Goal: Task Accomplishment & Management: Manage account settings

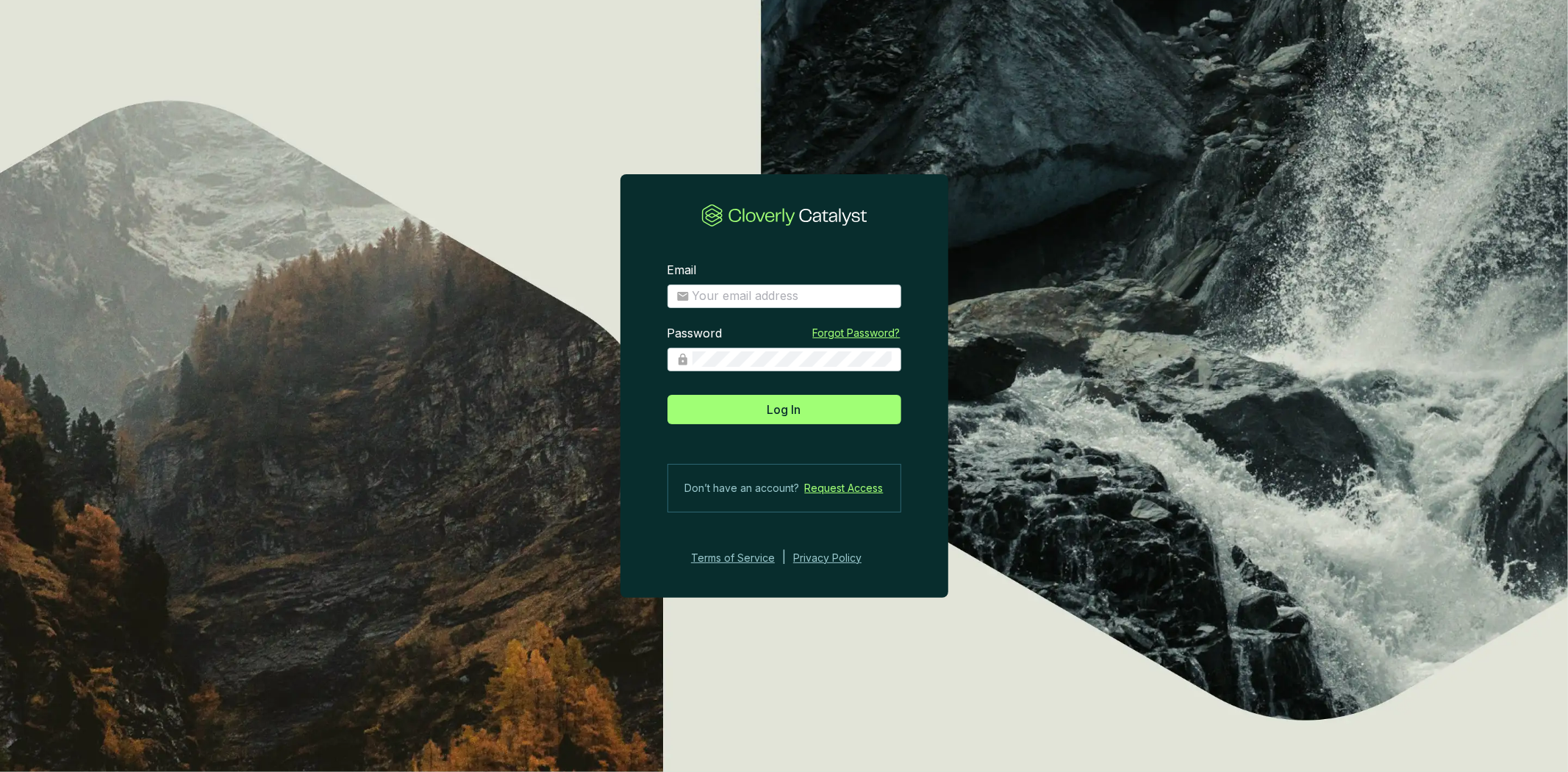
click at [789, 281] on div "Email" at bounding box center [784, 285] width 234 height 45
click at [788, 297] on input "Email" at bounding box center [792, 296] width 200 height 16
type input "diana@bioforestal.mx"
click at [668, 395] on button "Log In" at bounding box center [784, 410] width 234 height 30
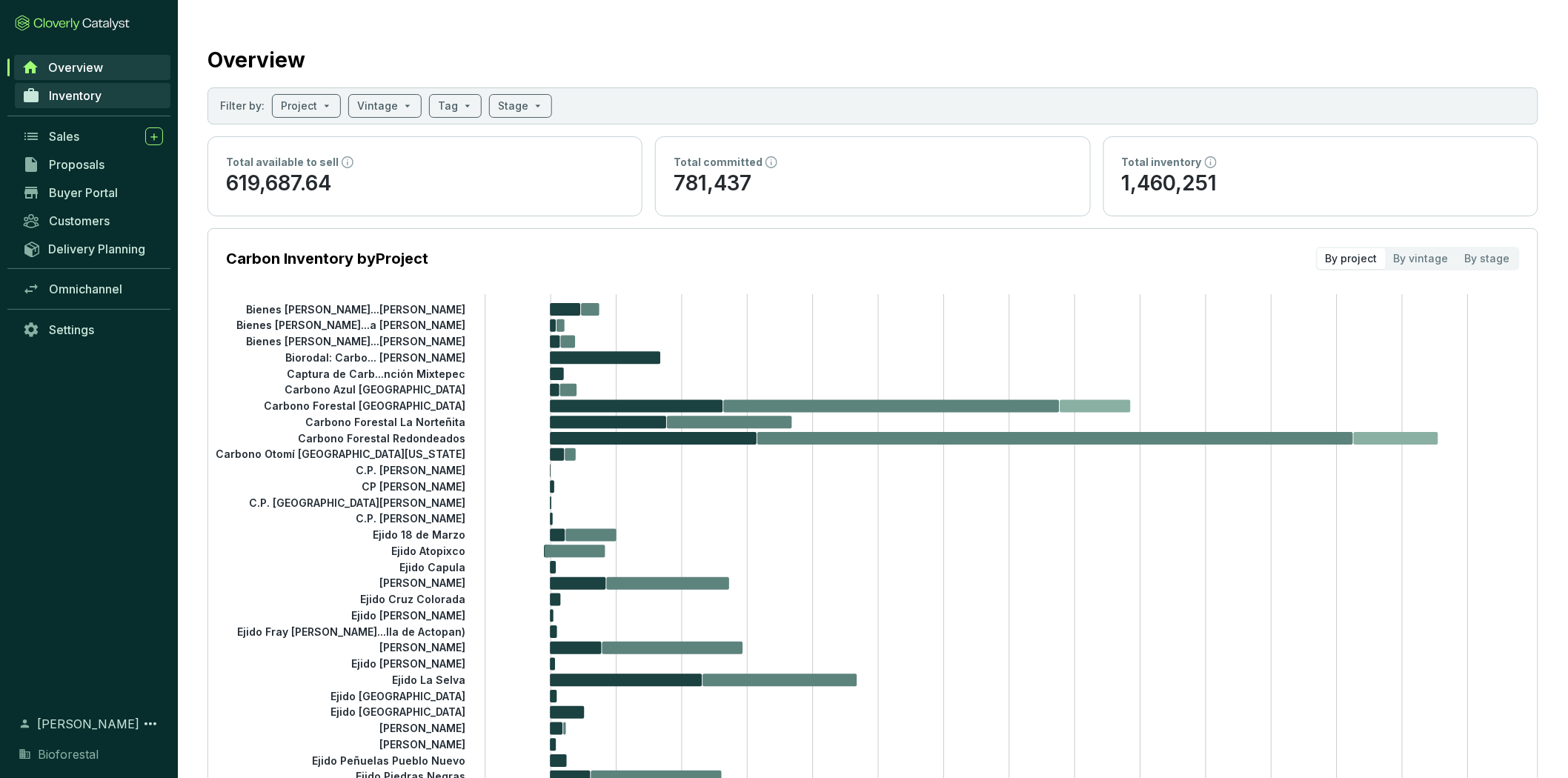
click at [89, 90] on span "Inventory" at bounding box center [75, 96] width 53 height 15
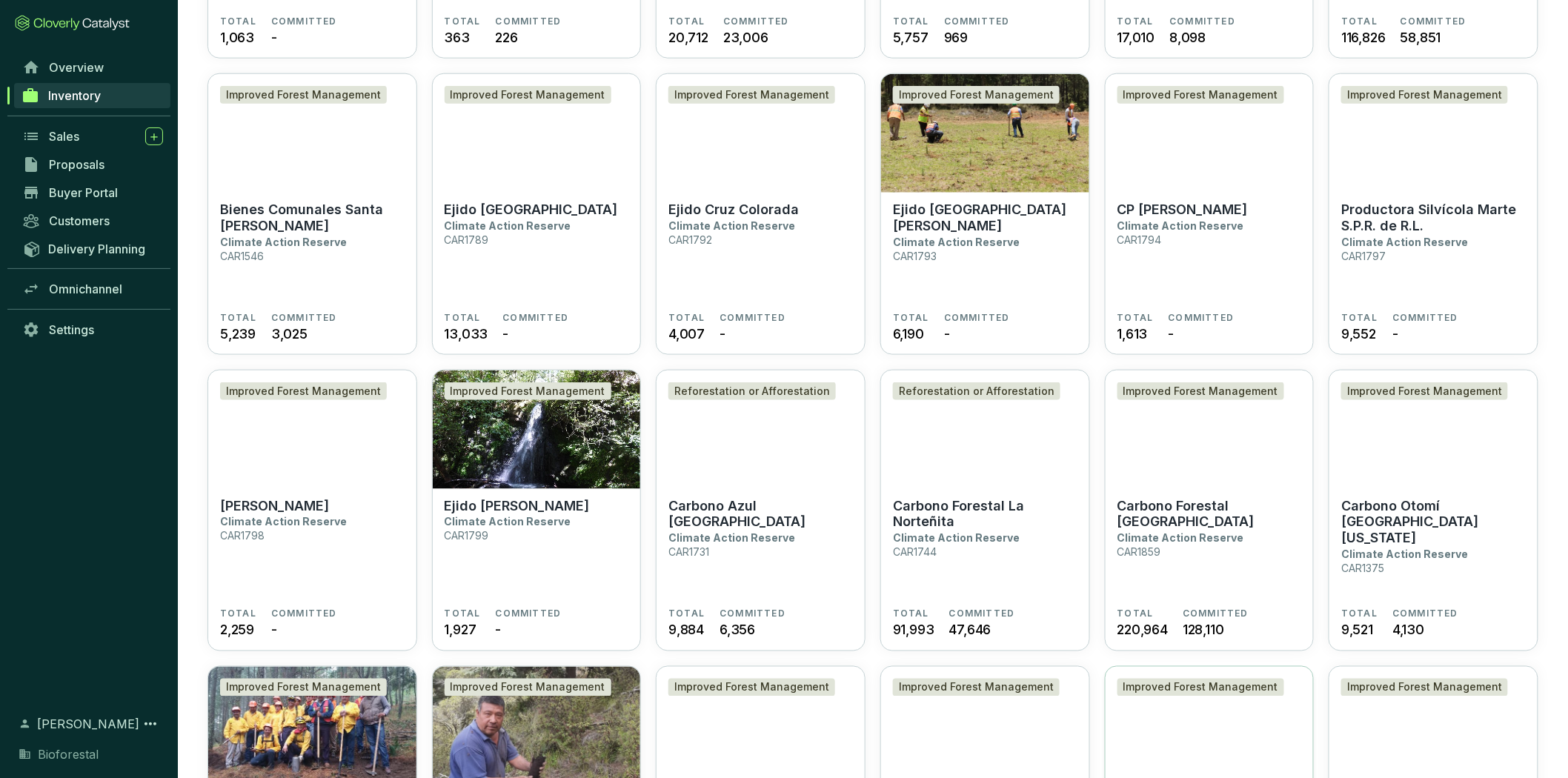
scroll to position [988, 0]
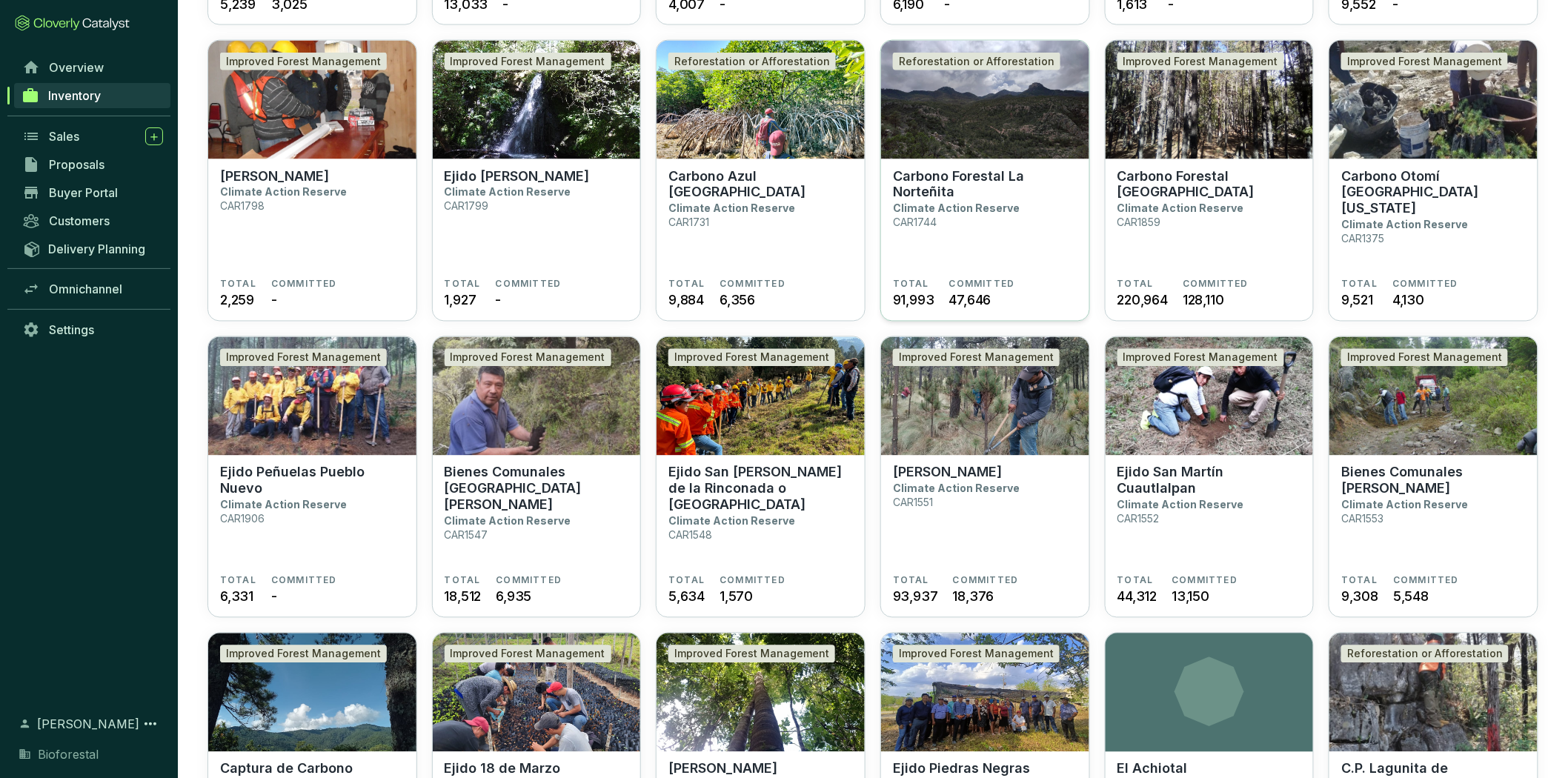
click at [965, 195] on p "Carbono Forestal La Norteñita" at bounding box center [985, 184] width 185 height 32
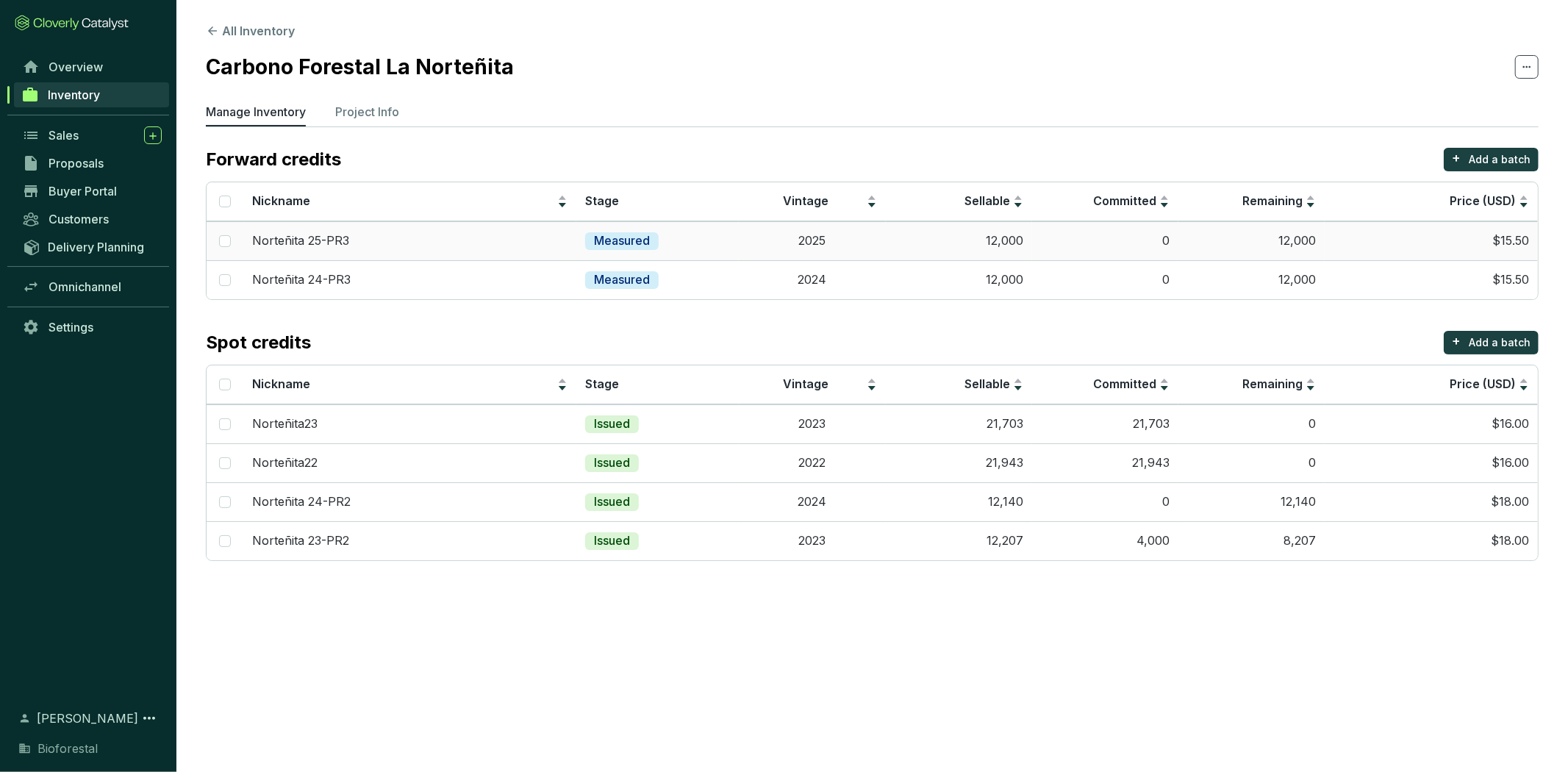
click at [1425, 248] on td "$15.50" at bounding box center [1432, 241] width 213 height 39
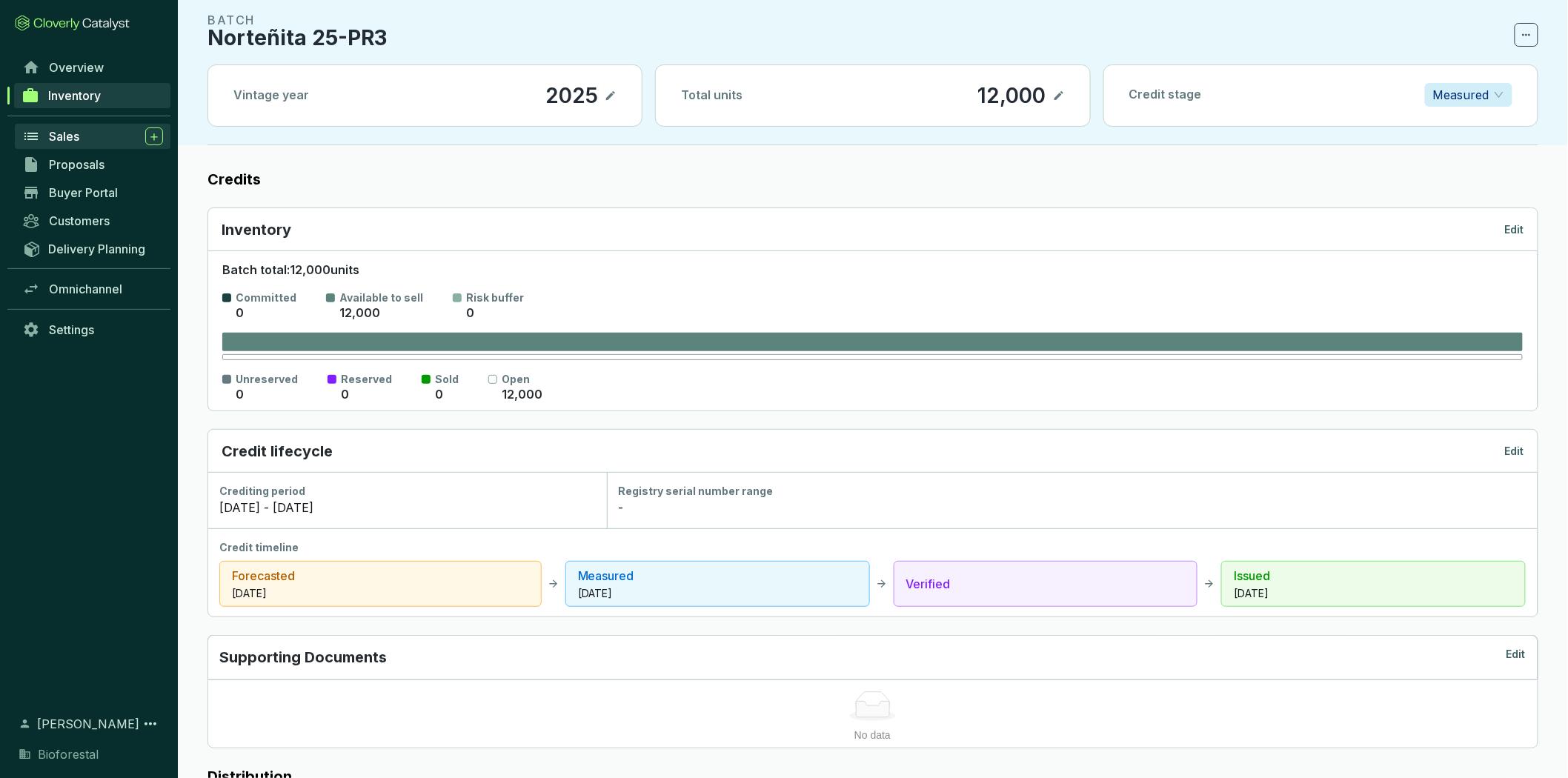
scroll to position [6, 0]
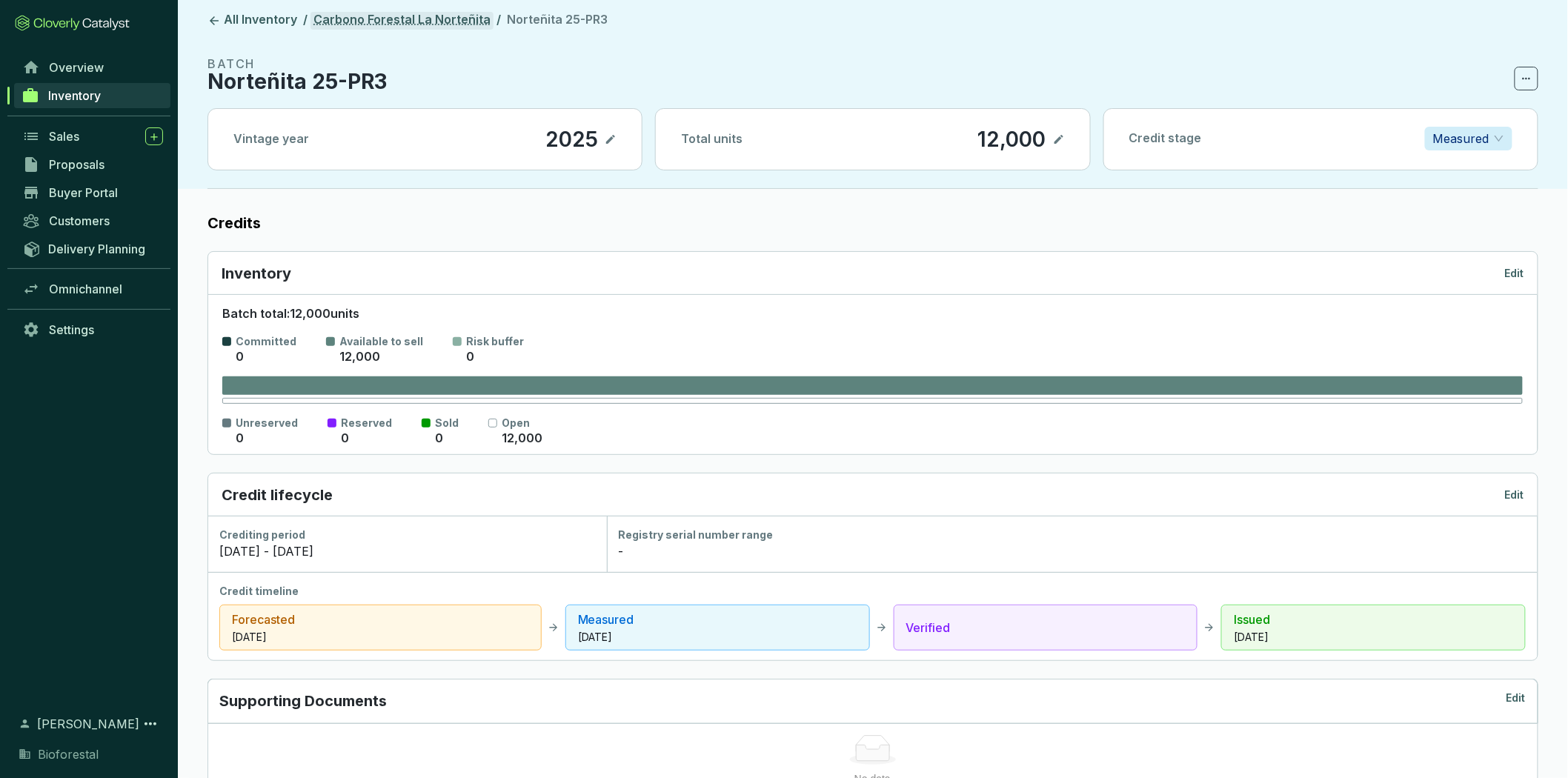
click at [442, 18] on link "Carbono Forestal La Norteñita" at bounding box center [402, 21] width 183 height 18
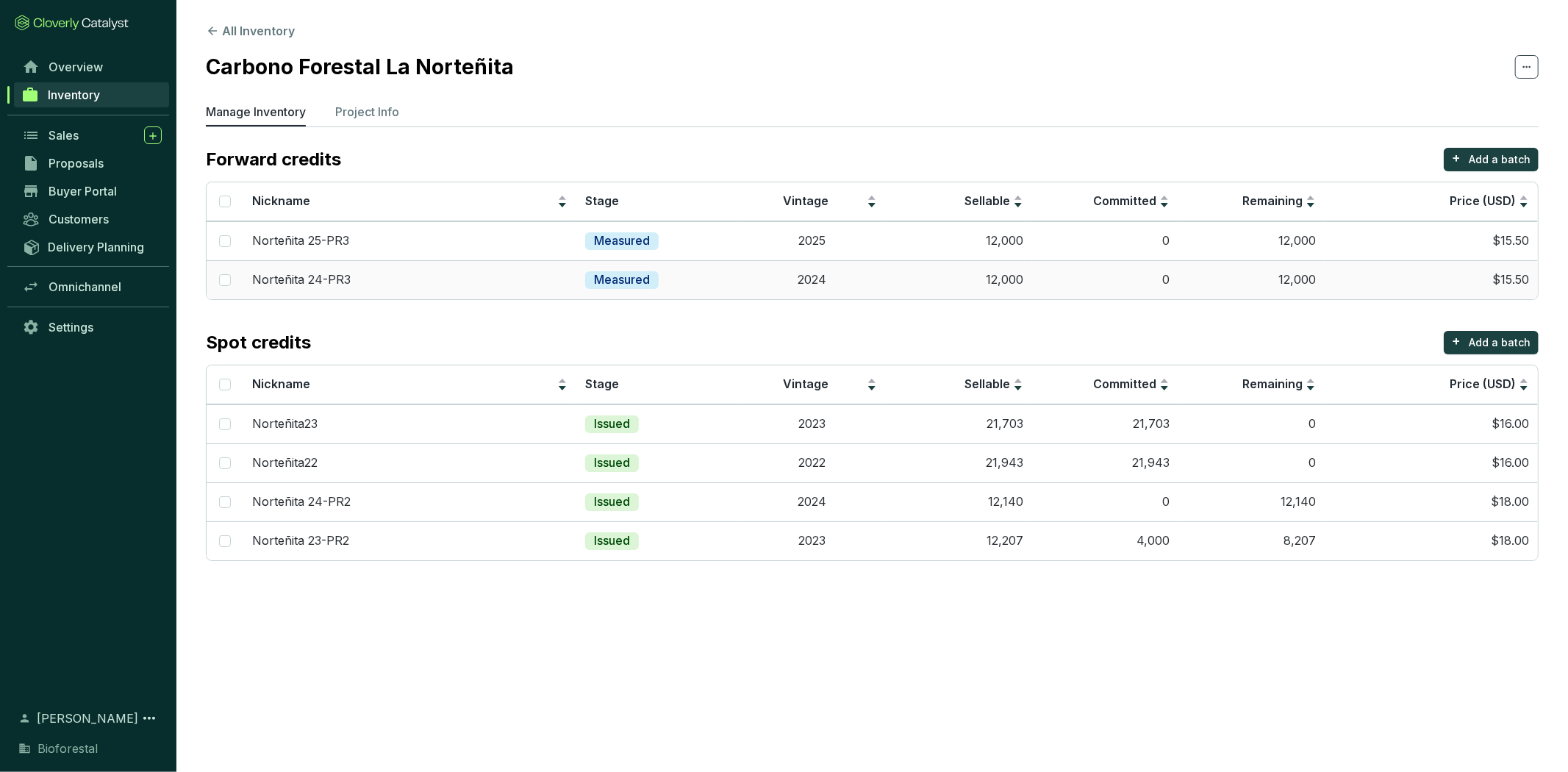
click at [1371, 278] on td "$15.50" at bounding box center [1432, 280] width 213 height 39
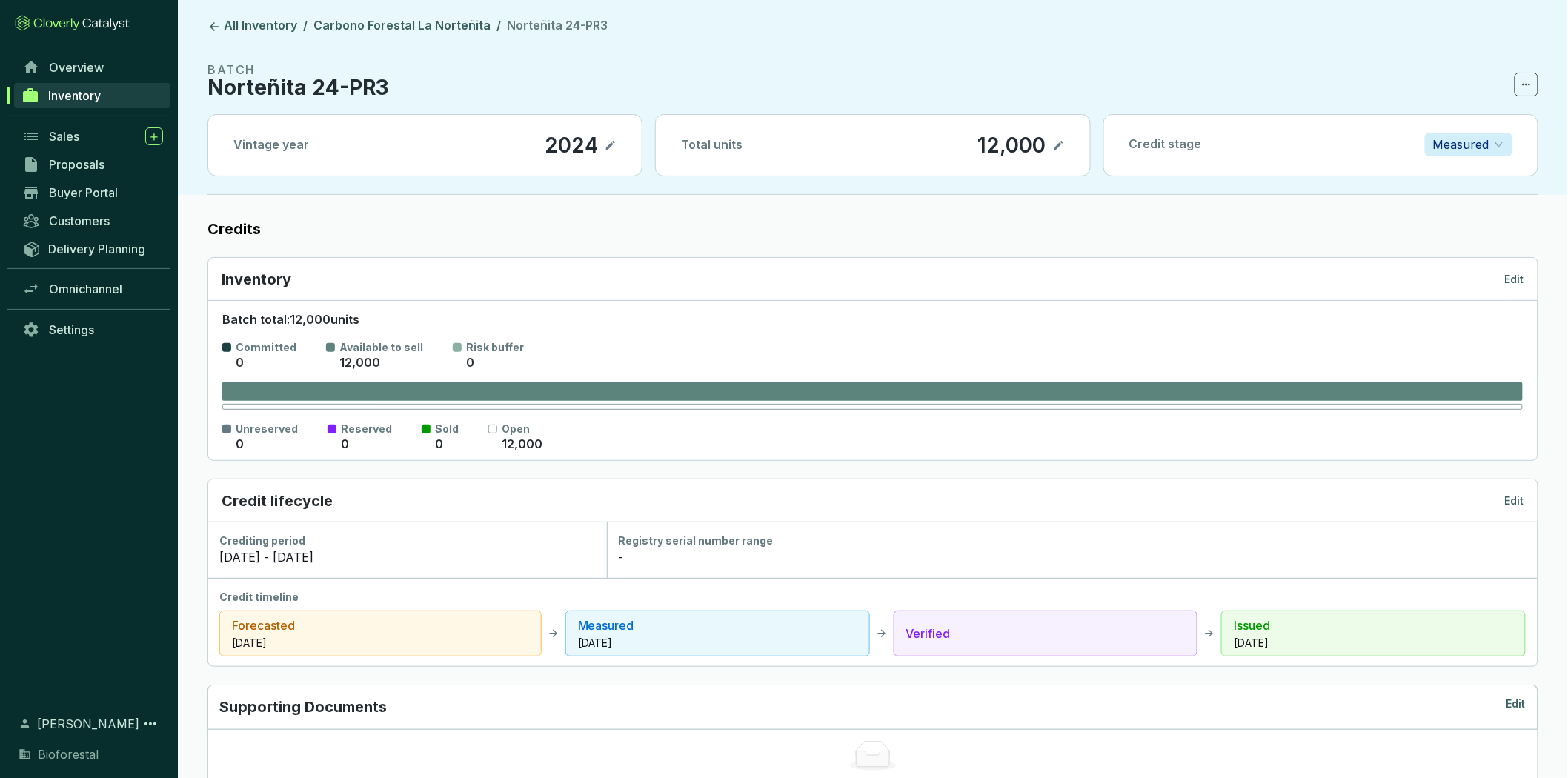
click at [1522, 276] on p "Edit" at bounding box center [1514, 279] width 19 height 15
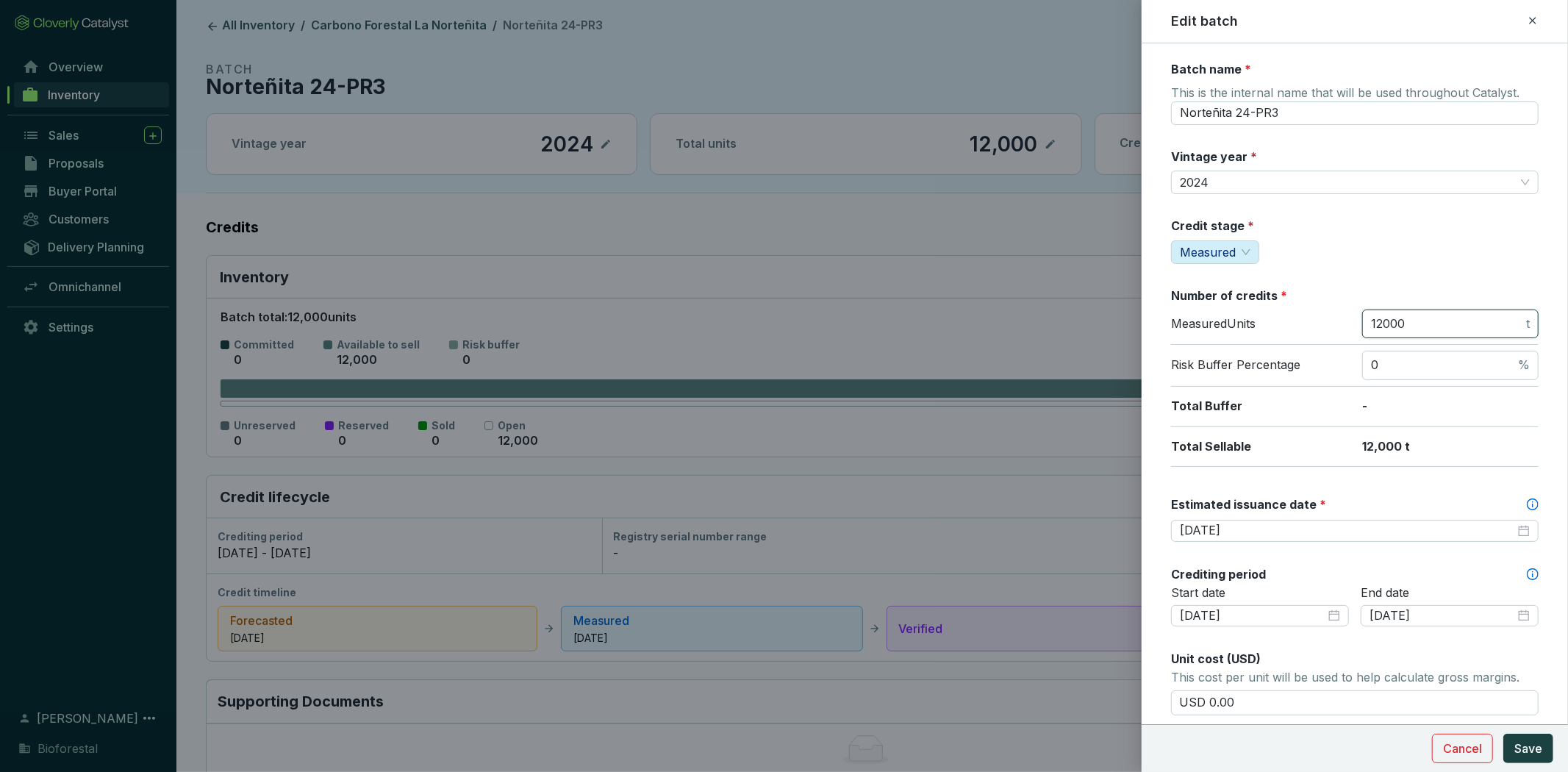
click at [1421, 326] on input "12000" at bounding box center [1447, 324] width 152 height 16
type input "1"
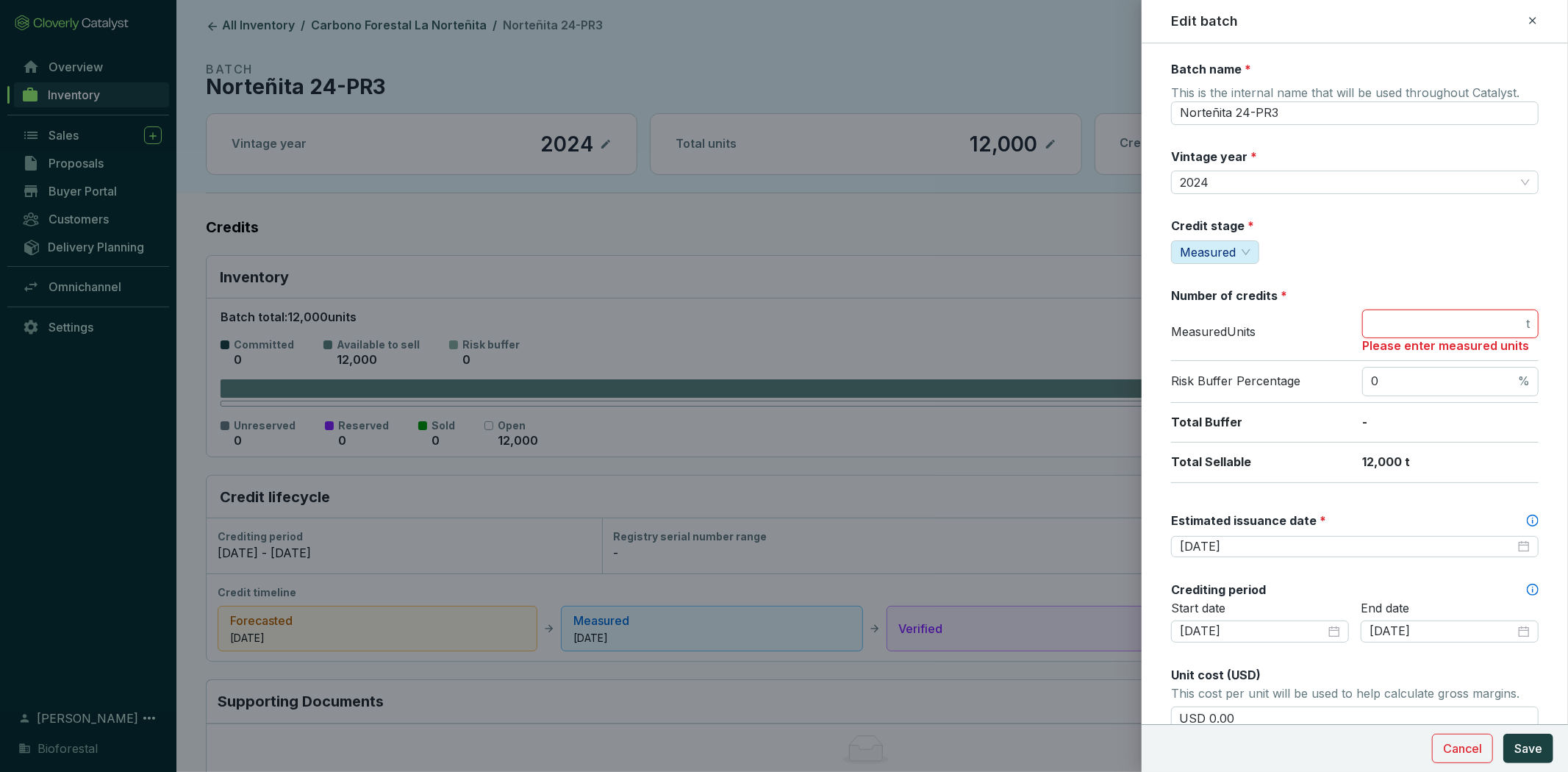
click at [1434, 320] on input "number" at bounding box center [1447, 324] width 152 height 16
type input "19861"
click at [1378, 260] on div "Credit stage * Measured" at bounding box center [1354, 241] width 368 height 46
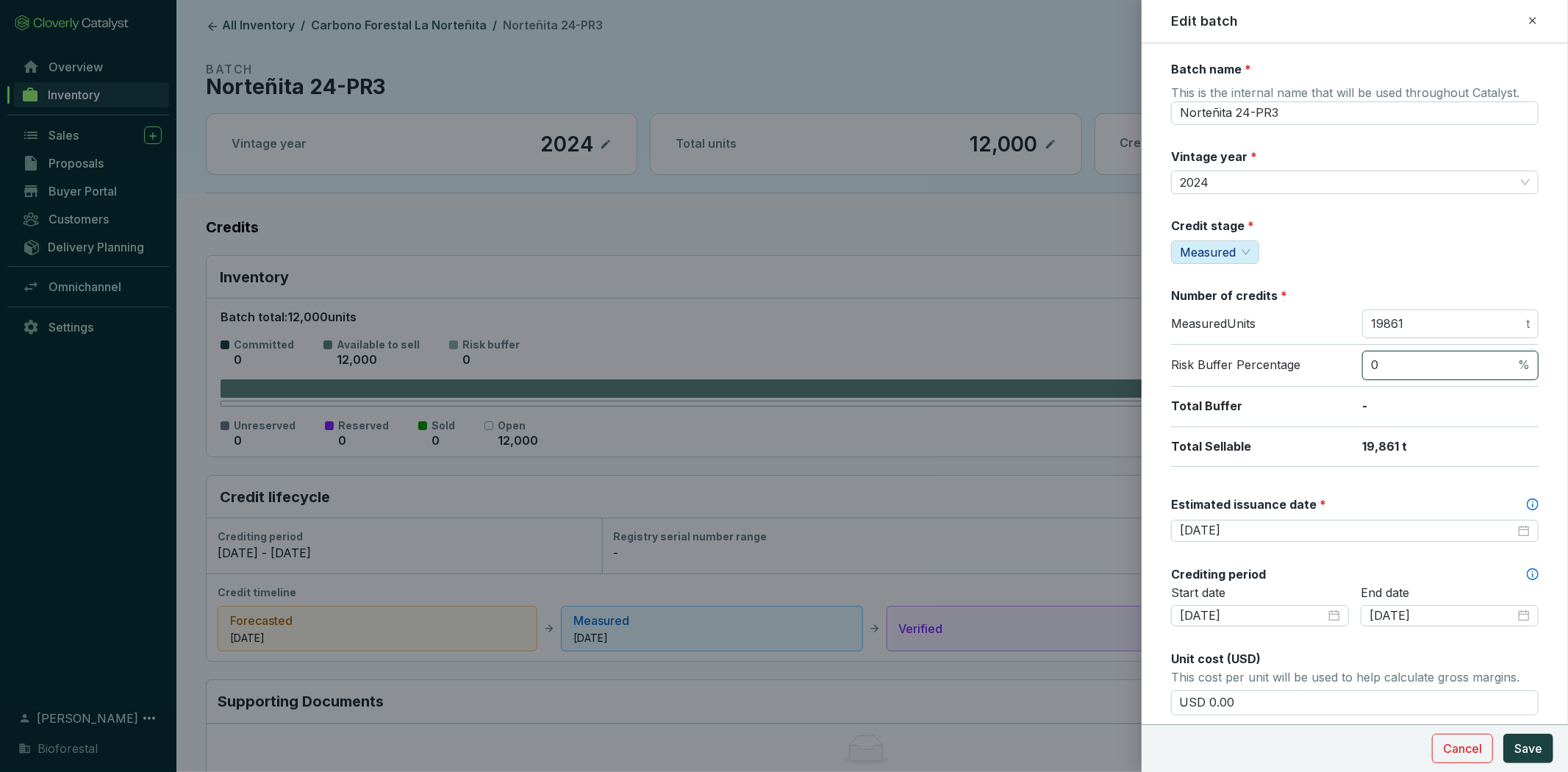
click at [1424, 365] on input "0" at bounding box center [1443, 365] width 144 height 16
type input "0"
type input "1"
type input "31"
click at [1466, 321] on input "19861" at bounding box center [1447, 324] width 152 height 16
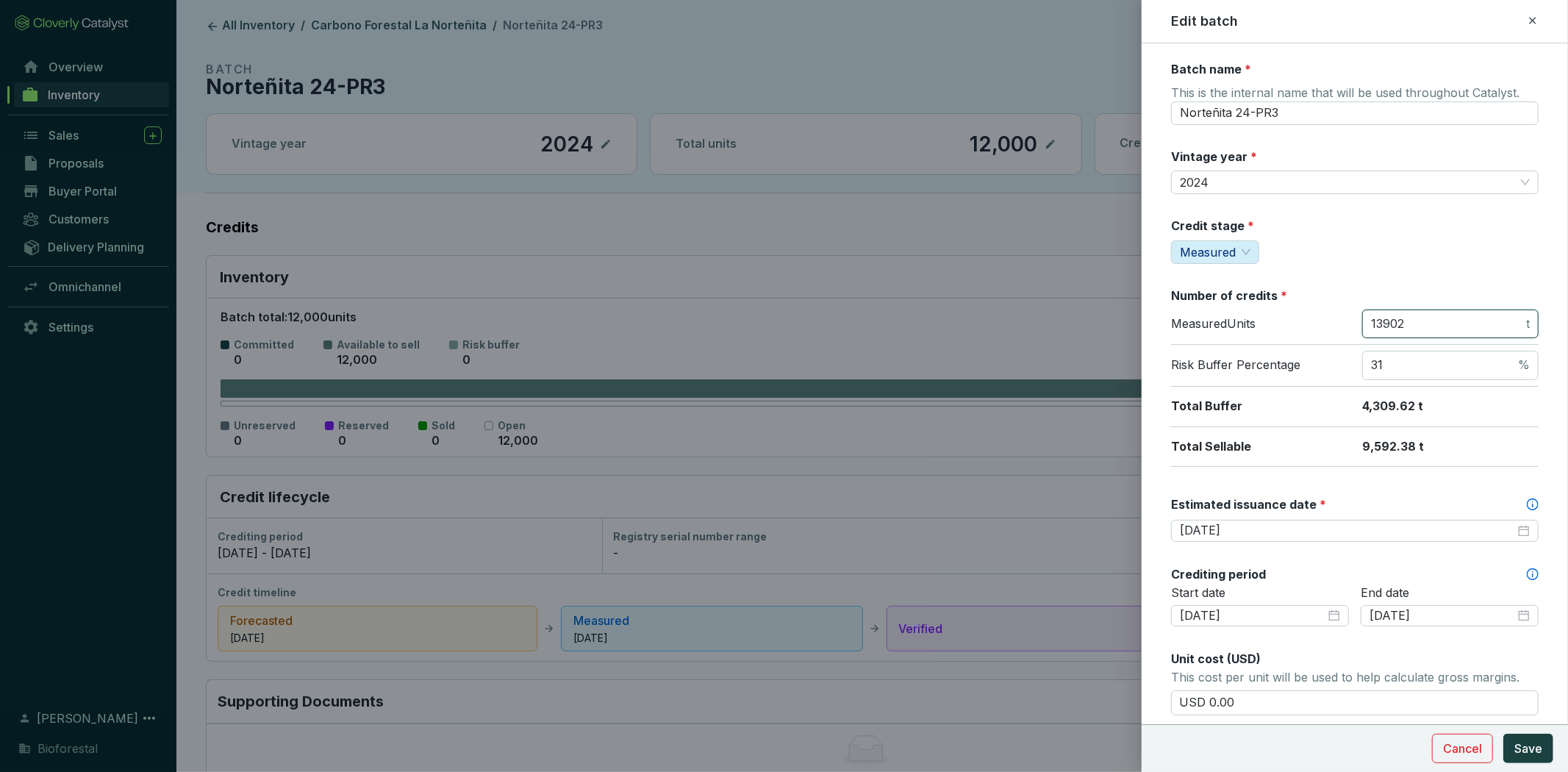
type input "13902"
click at [1410, 472] on div "Batch name * This is the internal name that will be used throughout Catalyst. N…" at bounding box center [1354, 652] width 368 height 1182
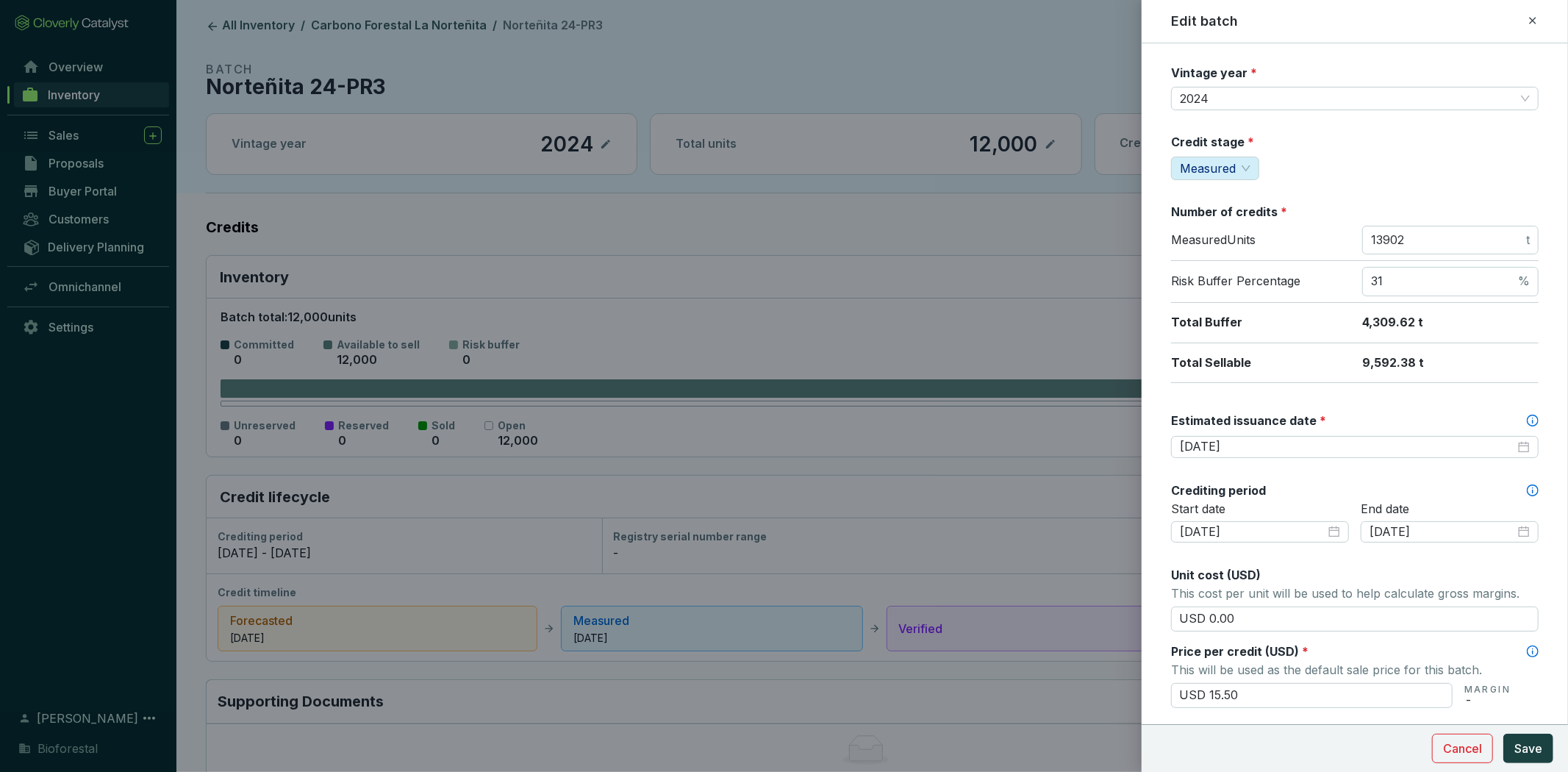
scroll to position [163, 0]
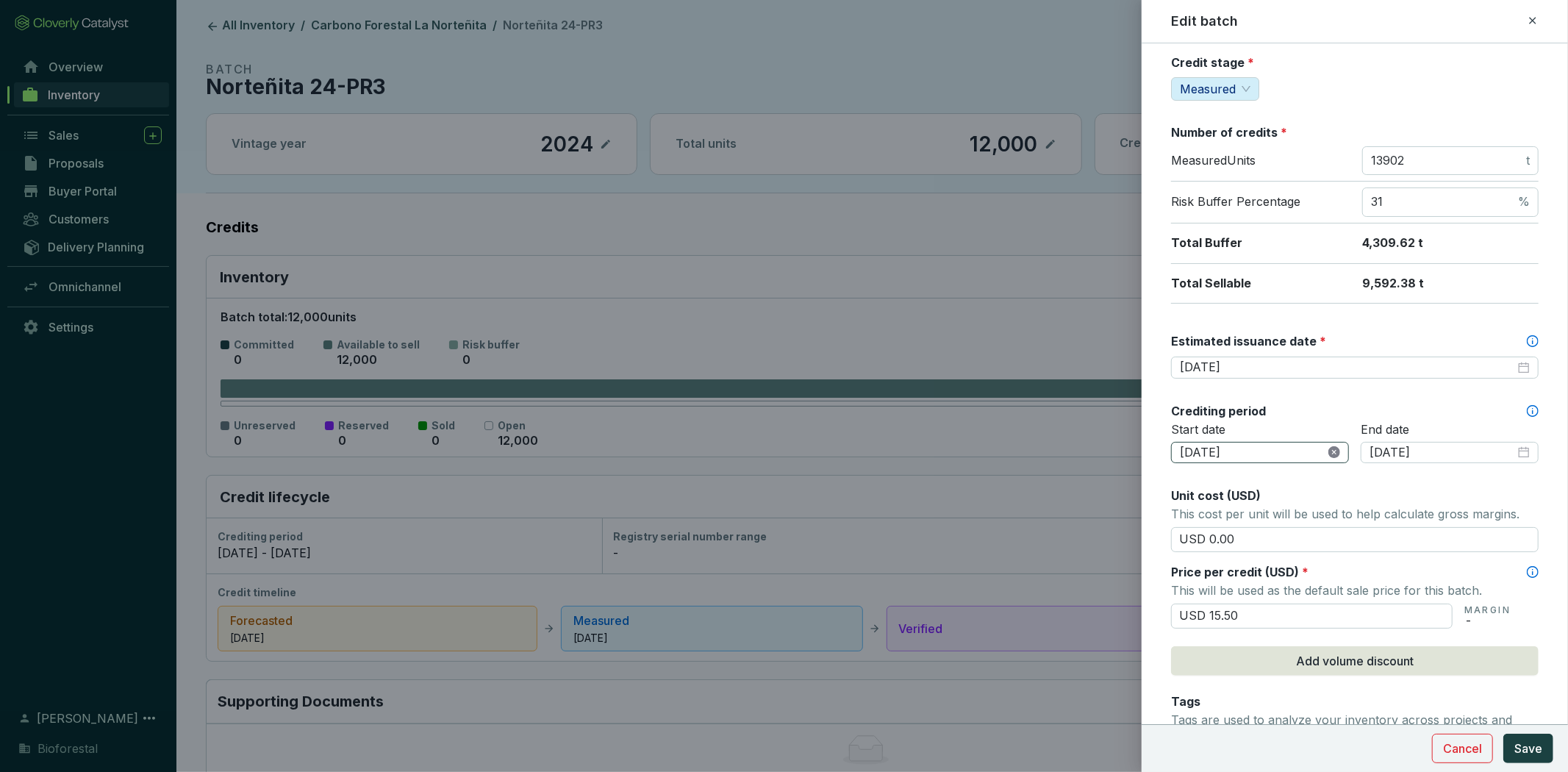
click at [1328, 453] on icon "close-circle" at bounding box center [1334, 451] width 12 height 12
click at [1328, 453] on div at bounding box center [1260, 453] width 161 height 16
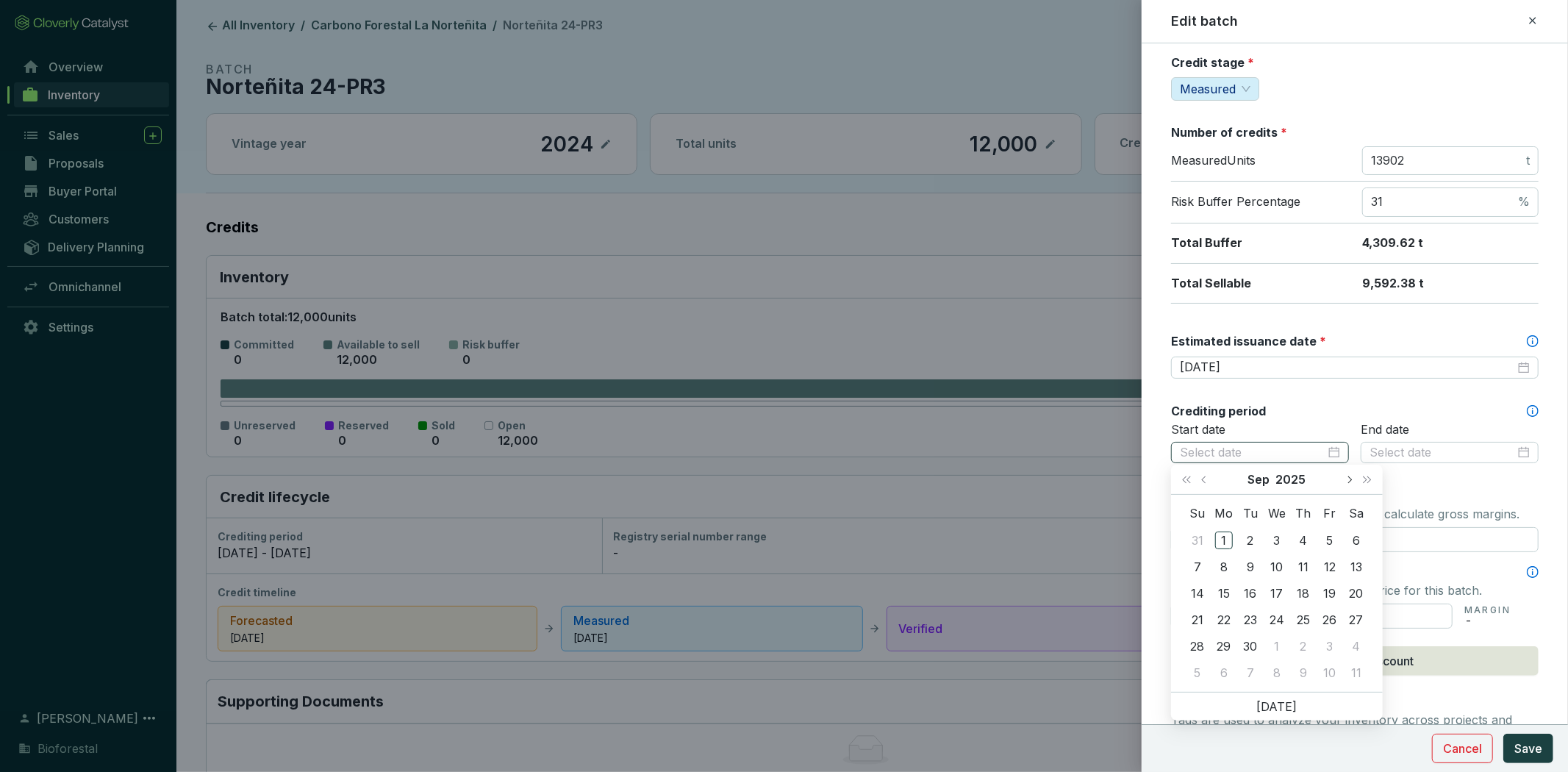
click at [1350, 475] on button "Next month (PageDown)" at bounding box center [1349, 480] width 19 height 30
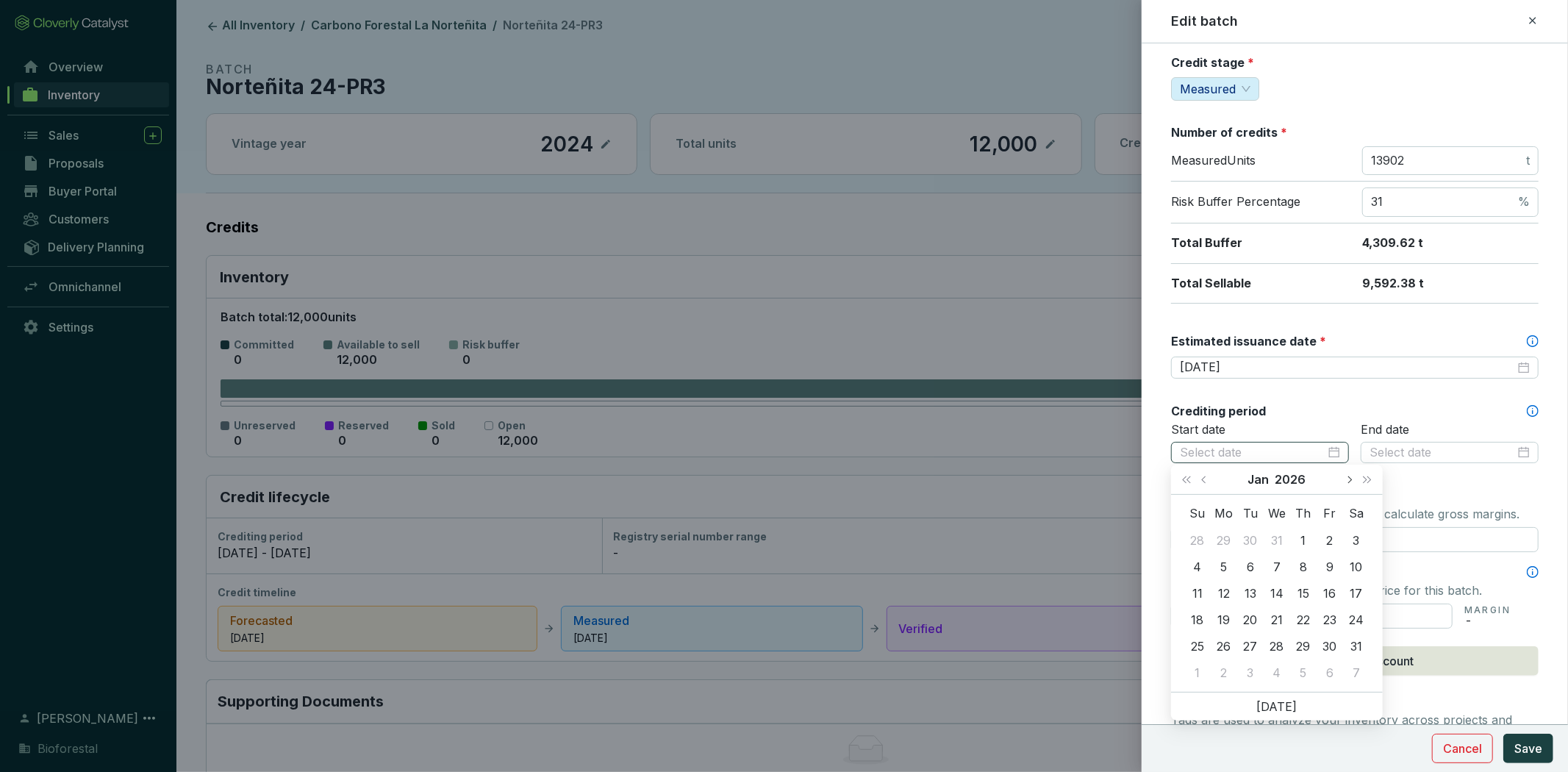
click at [1350, 475] on button "Next month (PageDown)" at bounding box center [1349, 480] width 19 height 30
type input "2026-04-03"
type input "2026-04-29"
click at [1276, 642] on div "29" at bounding box center [1276, 646] width 18 height 18
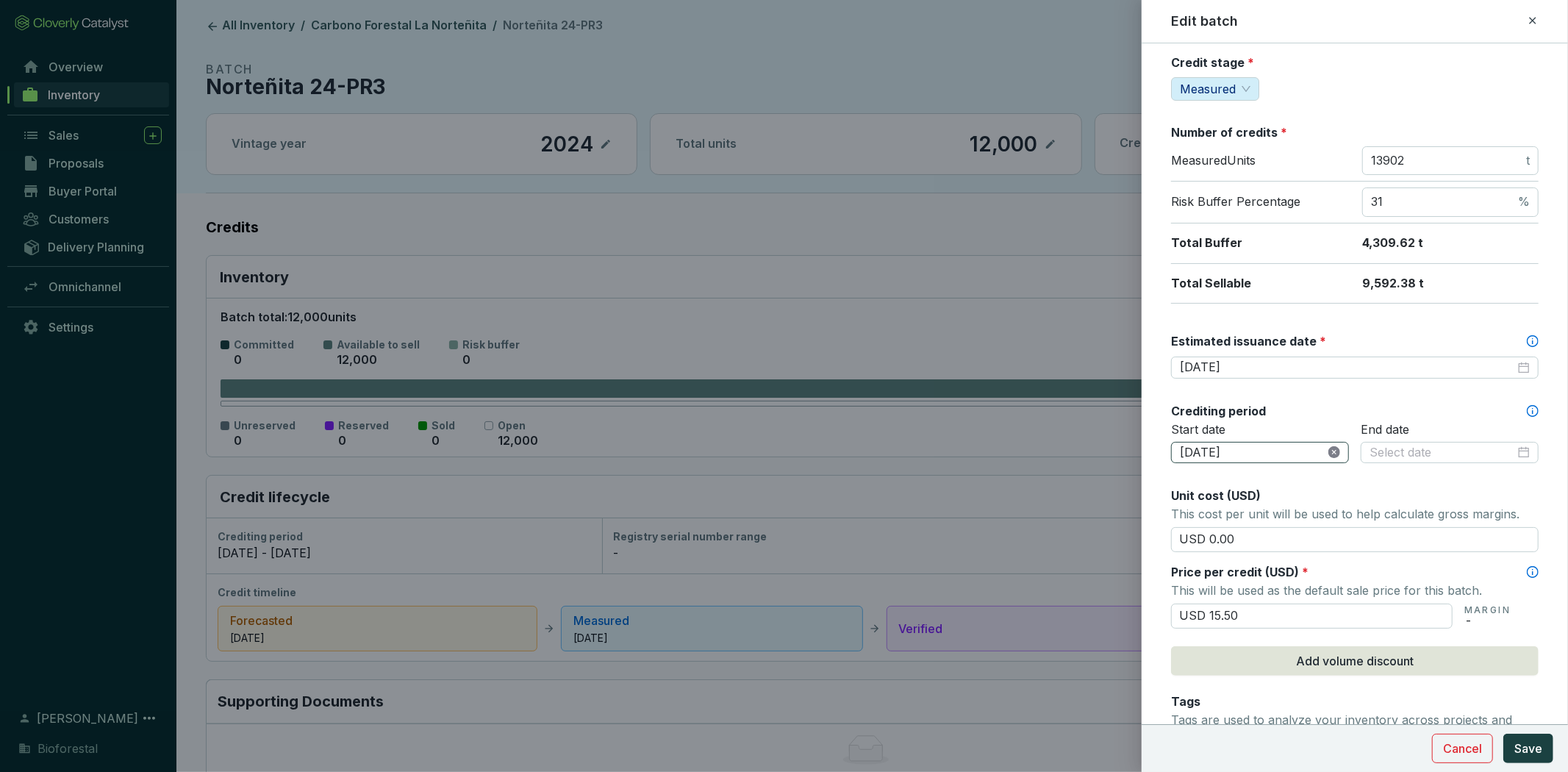
click at [1332, 447] on icon "close-circle" at bounding box center [1334, 451] width 12 height 12
click at [1329, 450] on div at bounding box center [1260, 453] width 161 height 16
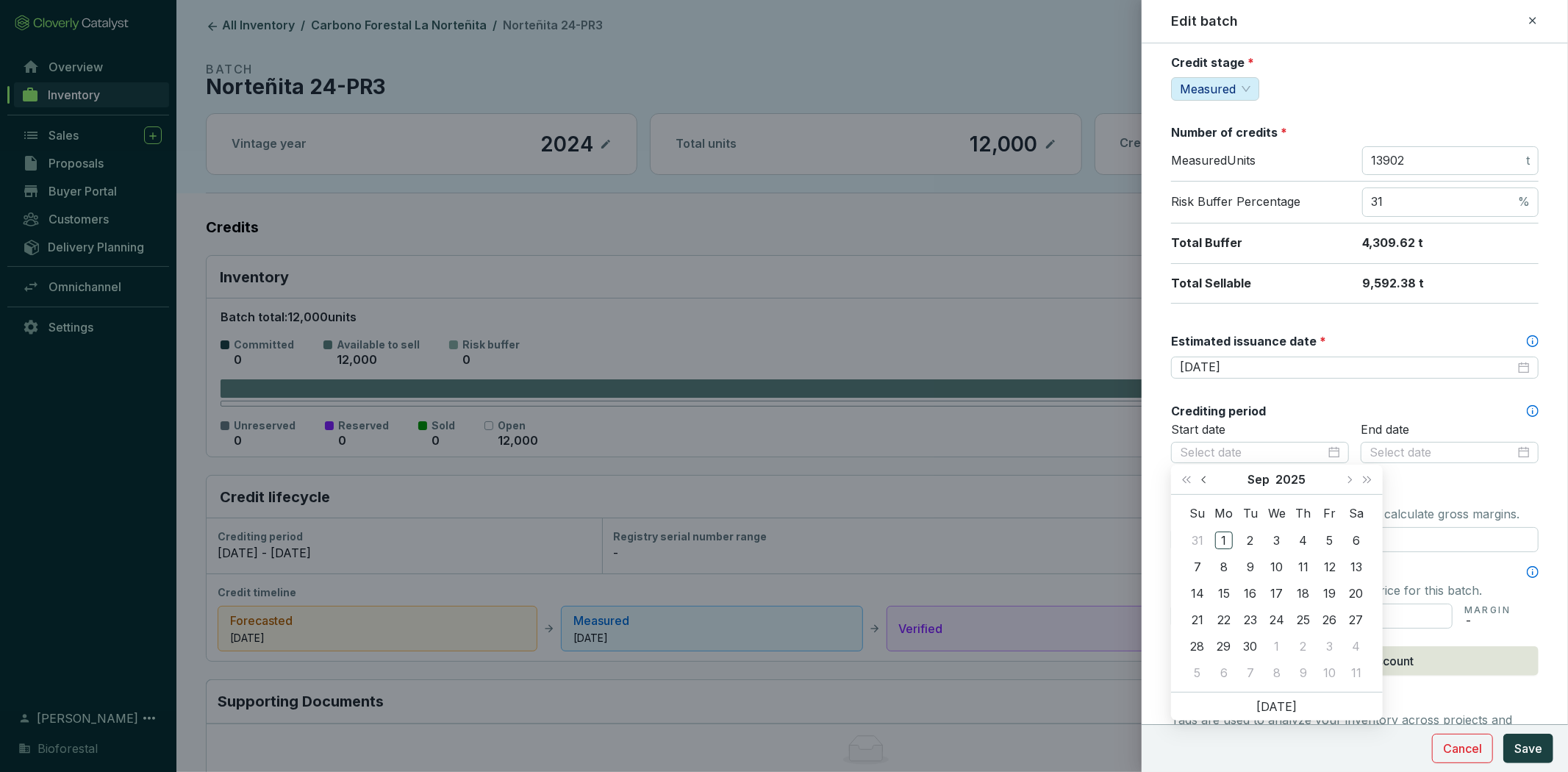
click at [1211, 480] on button "Previous month (PageUp)" at bounding box center [1205, 480] width 19 height 30
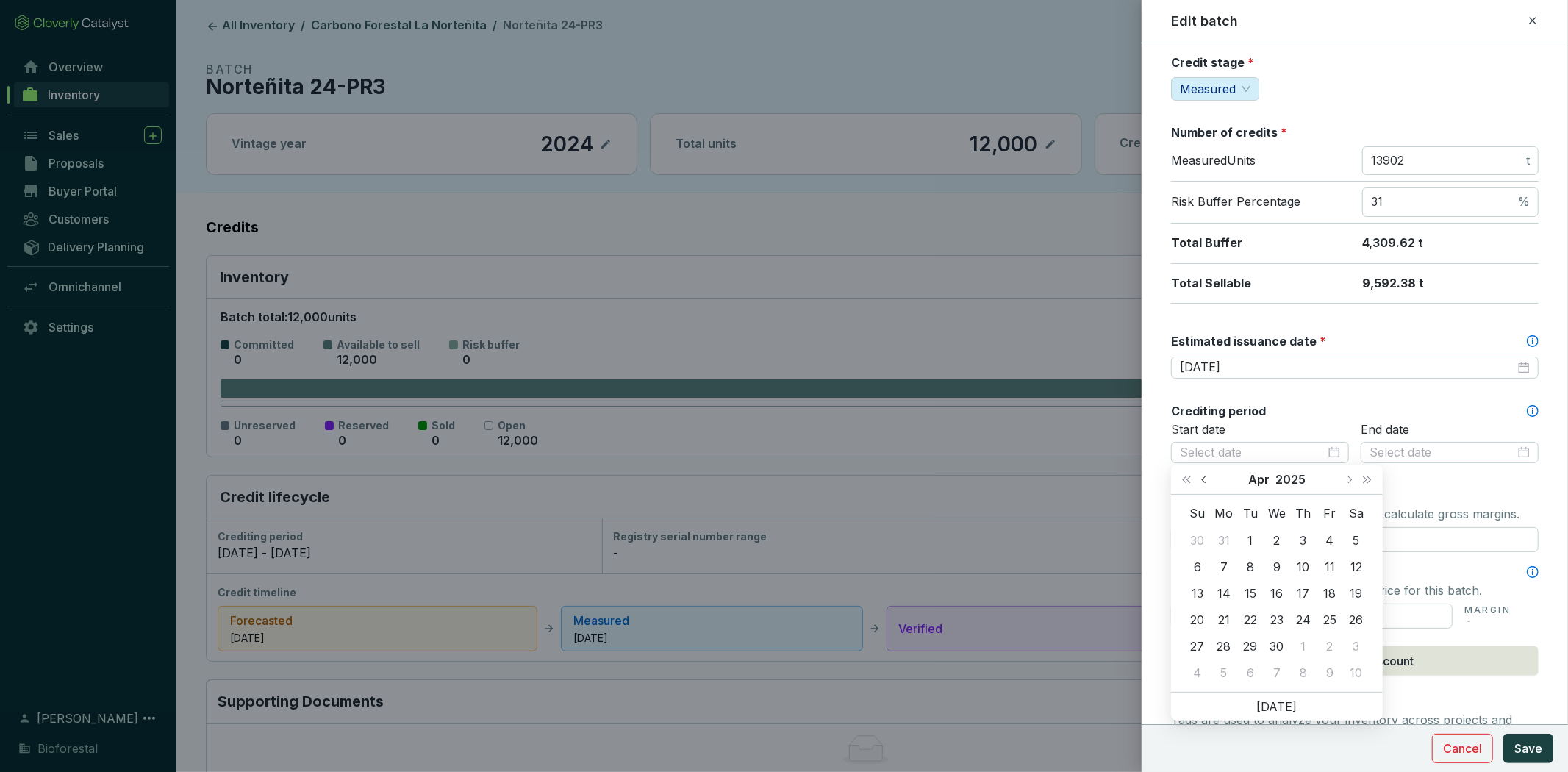
click at [1211, 480] on button "Previous month (PageUp)" at bounding box center [1205, 480] width 19 height 30
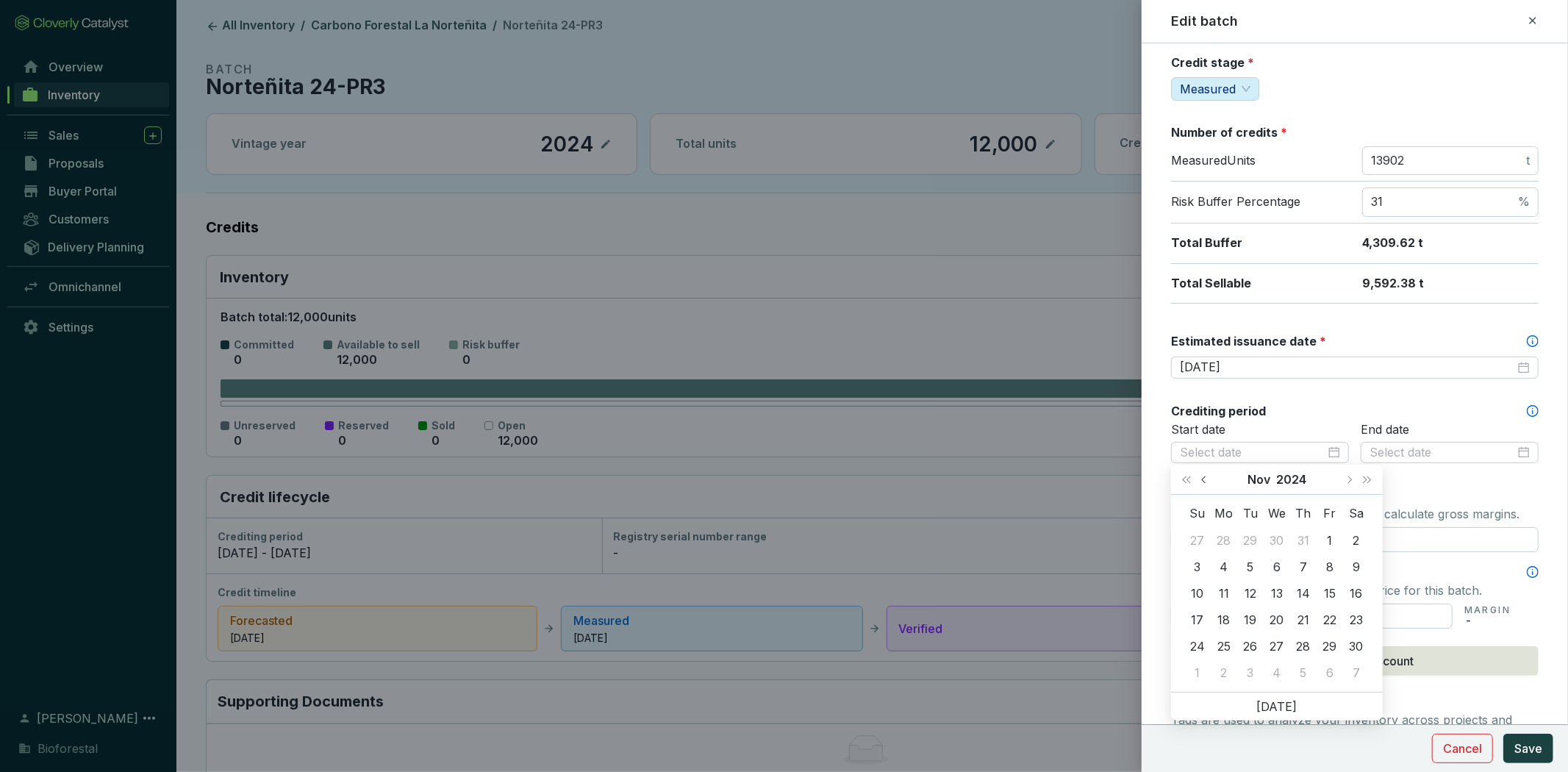
click at [1211, 480] on button "Previous month (PageUp)" at bounding box center [1205, 480] width 19 height 30
type input "2024-07-01"
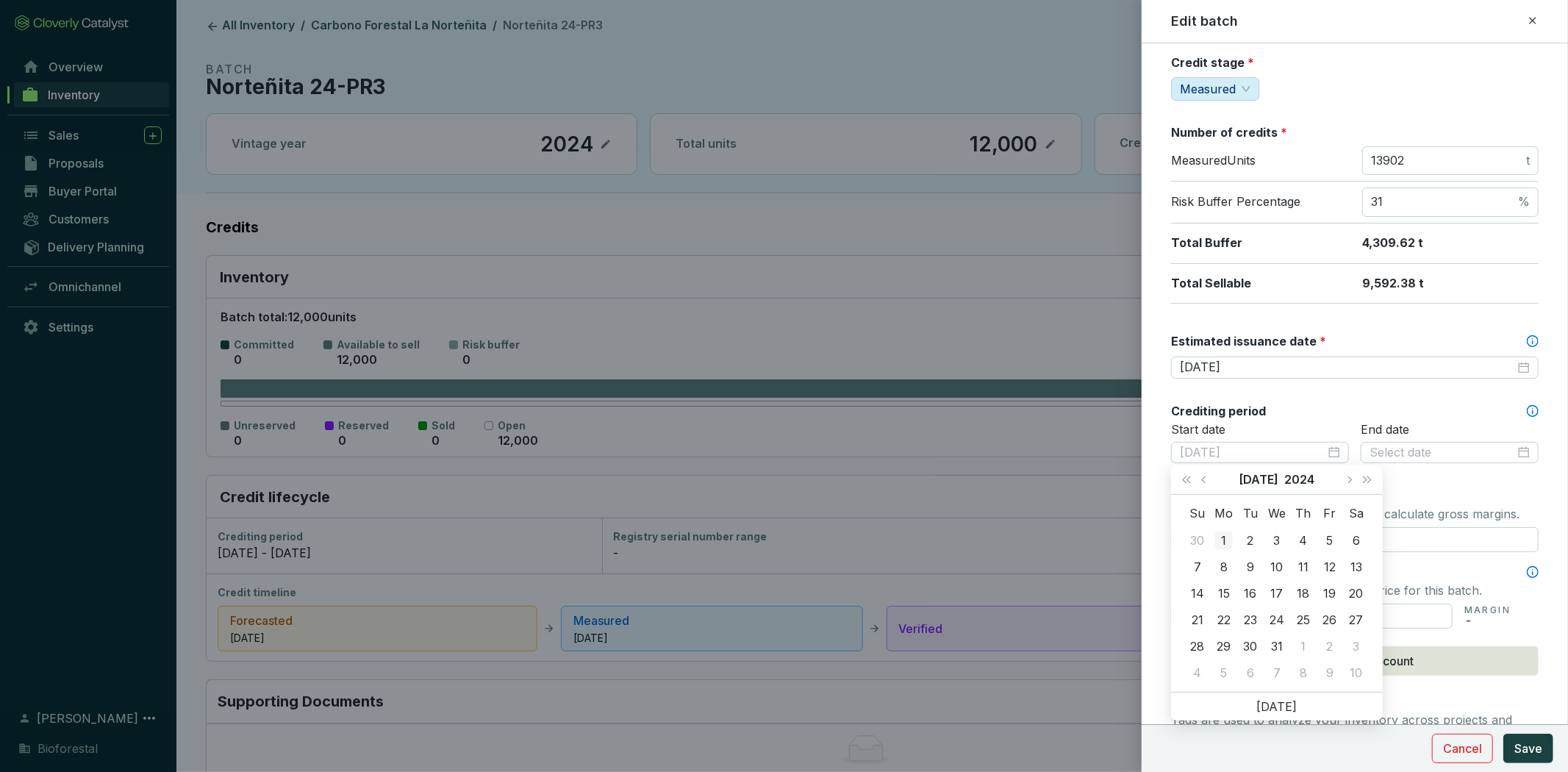
click at [1226, 533] on div "1" at bounding box center [1224, 540] width 18 height 18
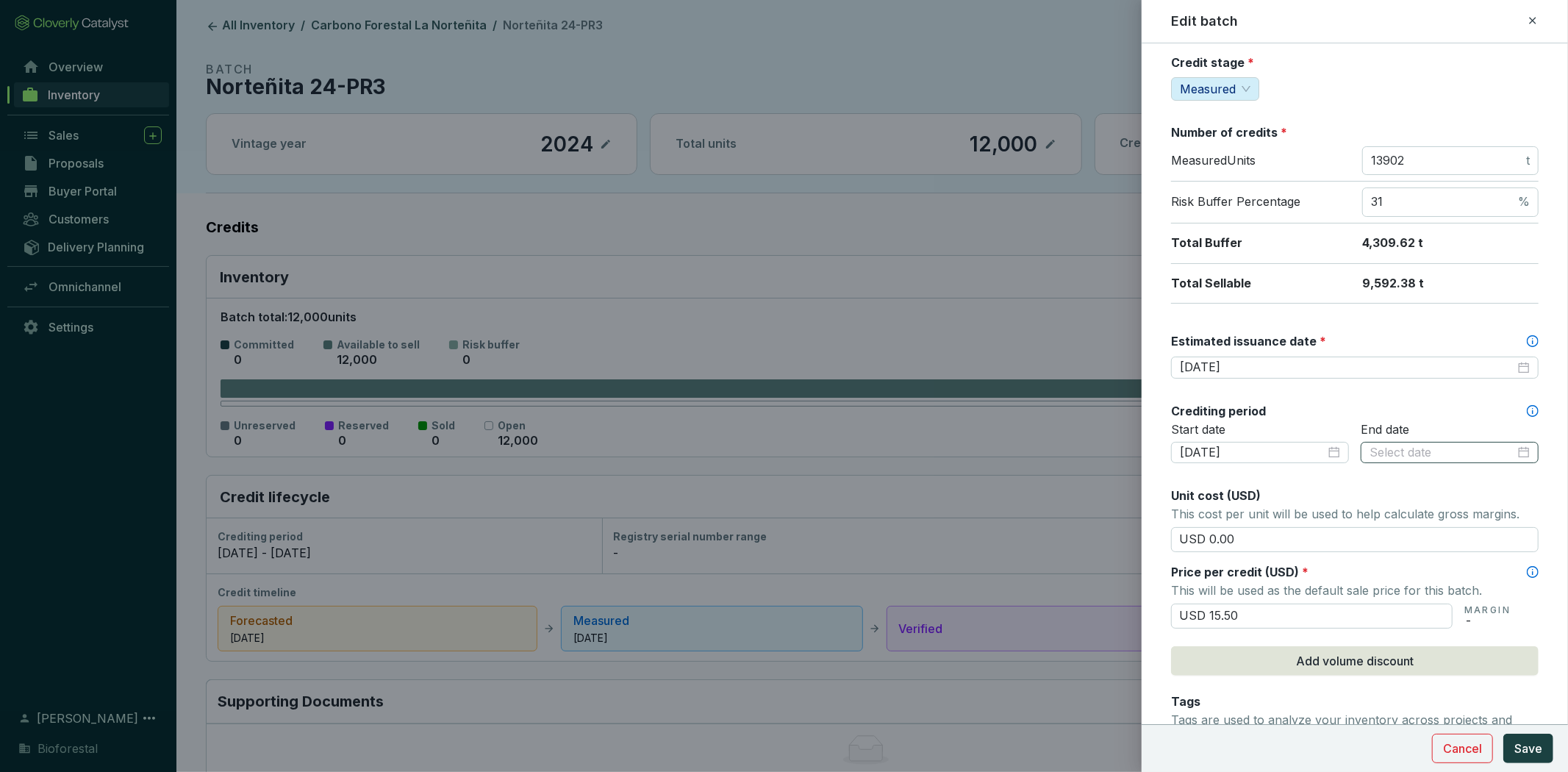
click at [1515, 450] on div at bounding box center [1450, 453] width 161 height 16
click at [1532, 479] on span "Next month (PageDown)" at bounding box center [1532, 479] width 7 height 7
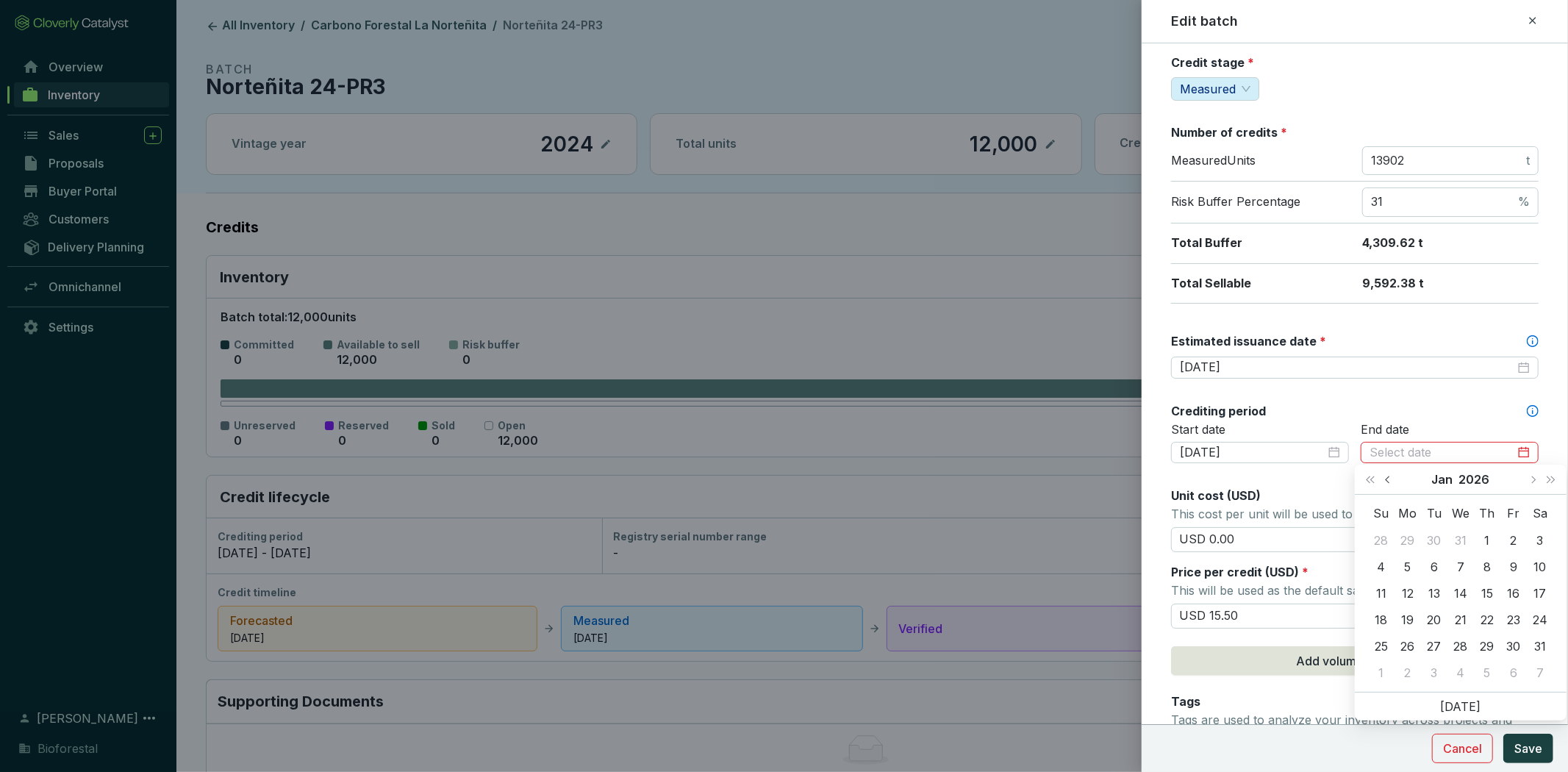
click at [1384, 482] on button "Previous month (PageUp)" at bounding box center [1389, 480] width 19 height 30
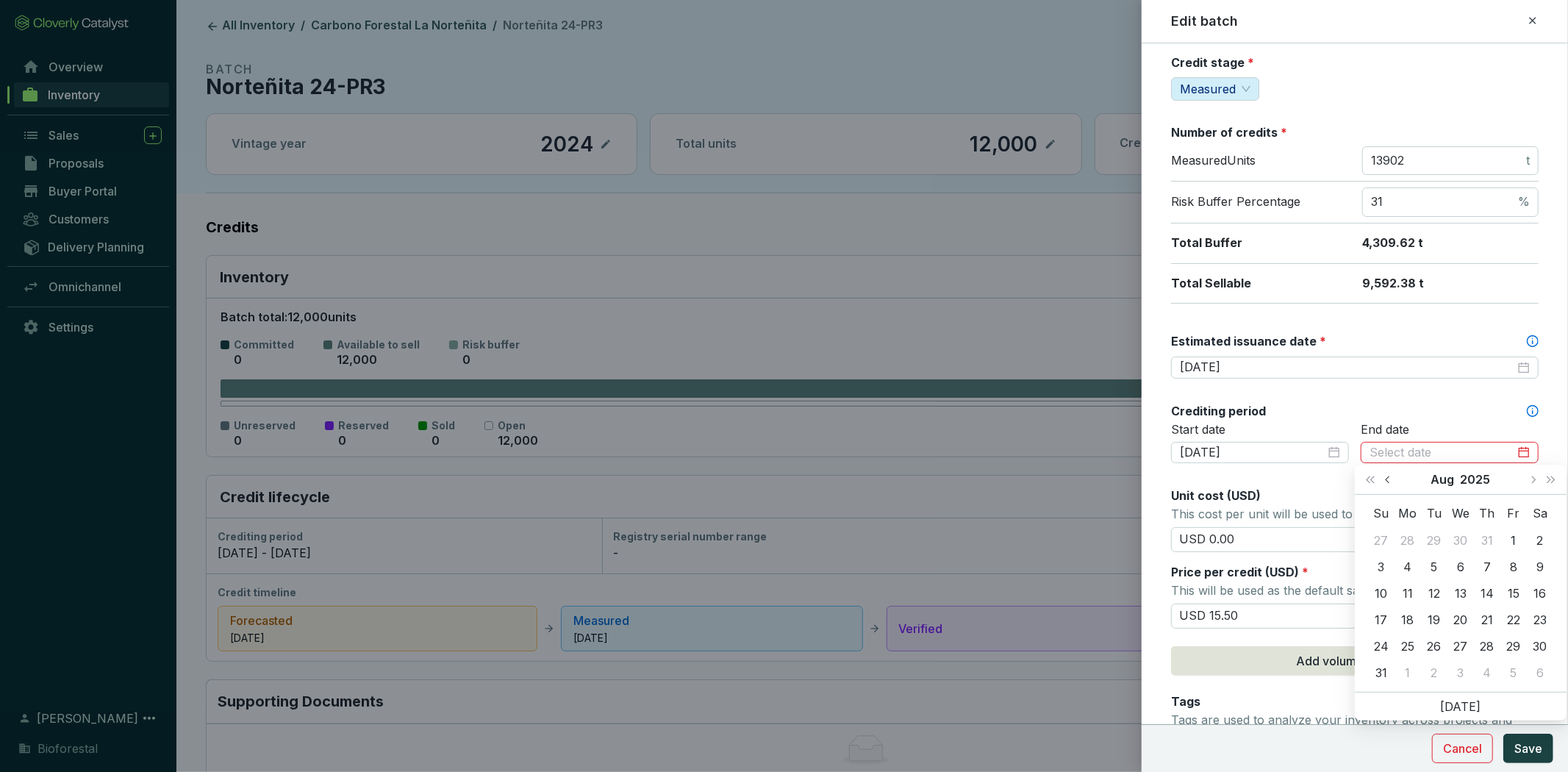
click at [1384, 482] on button "Previous month (PageUp)" at bounding box center [1389, 480] width 19 height 30
type input "2025-06-30"
click at [1403, 648] on div "30" at bounding box center [1407, 646] width 18 height 18
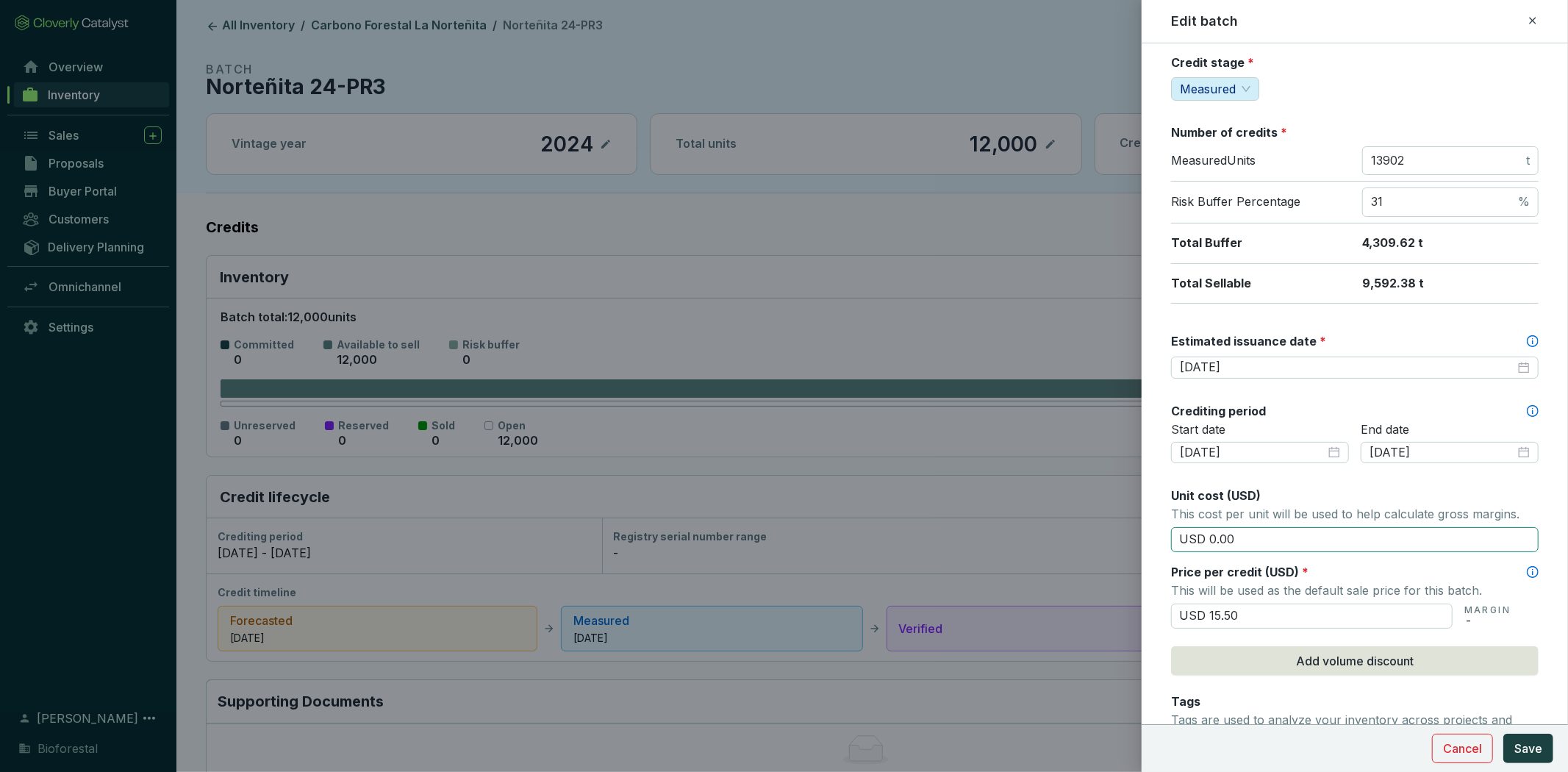
click at [1266, 546] on input "USD 0.00" at bounding box center [1354, 540] width 368 height 25
type input "USD 0"
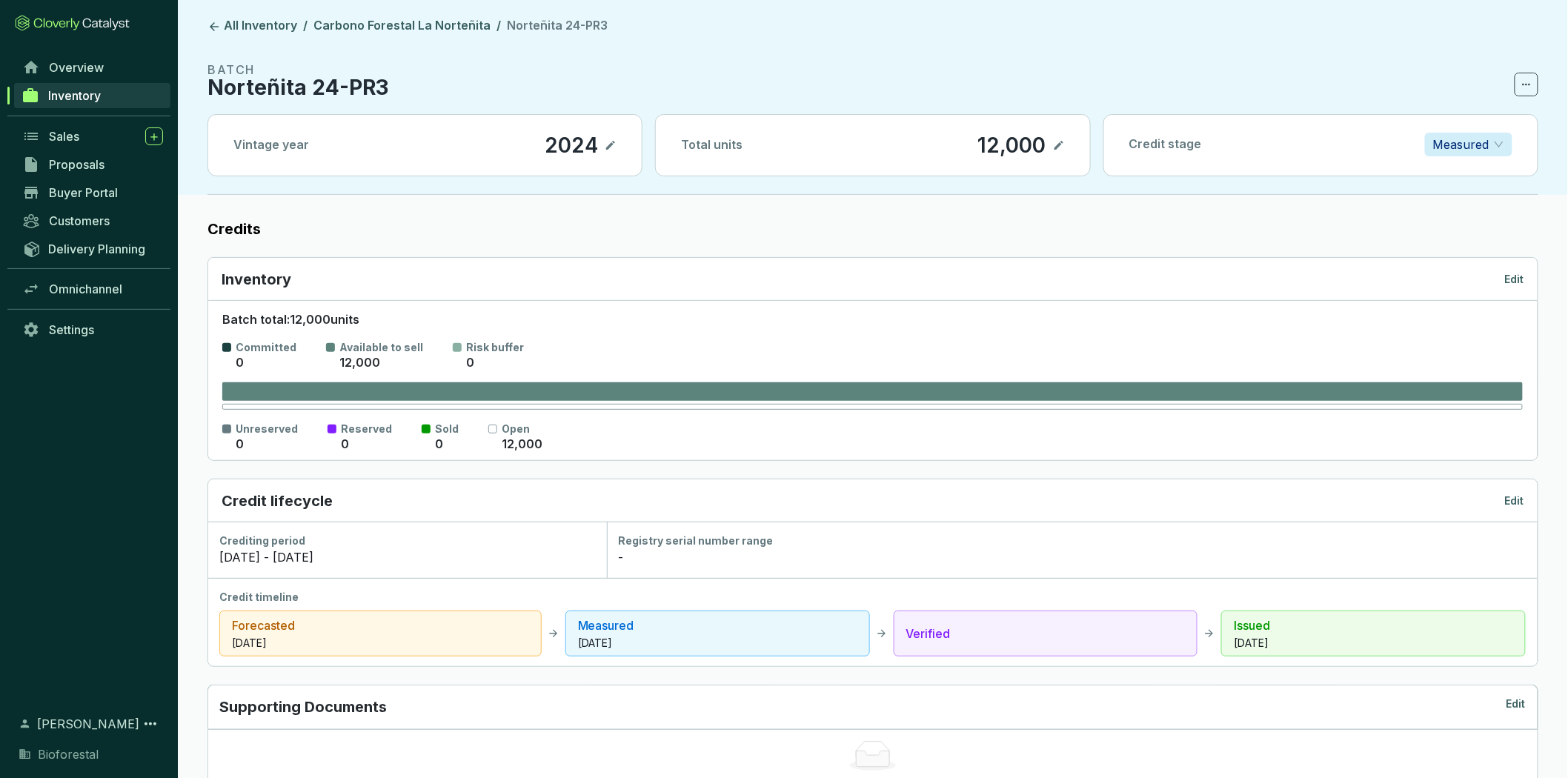
click at [1517, 272] on p "Edit" at bounding box center [1514, 279] width 19 height 15
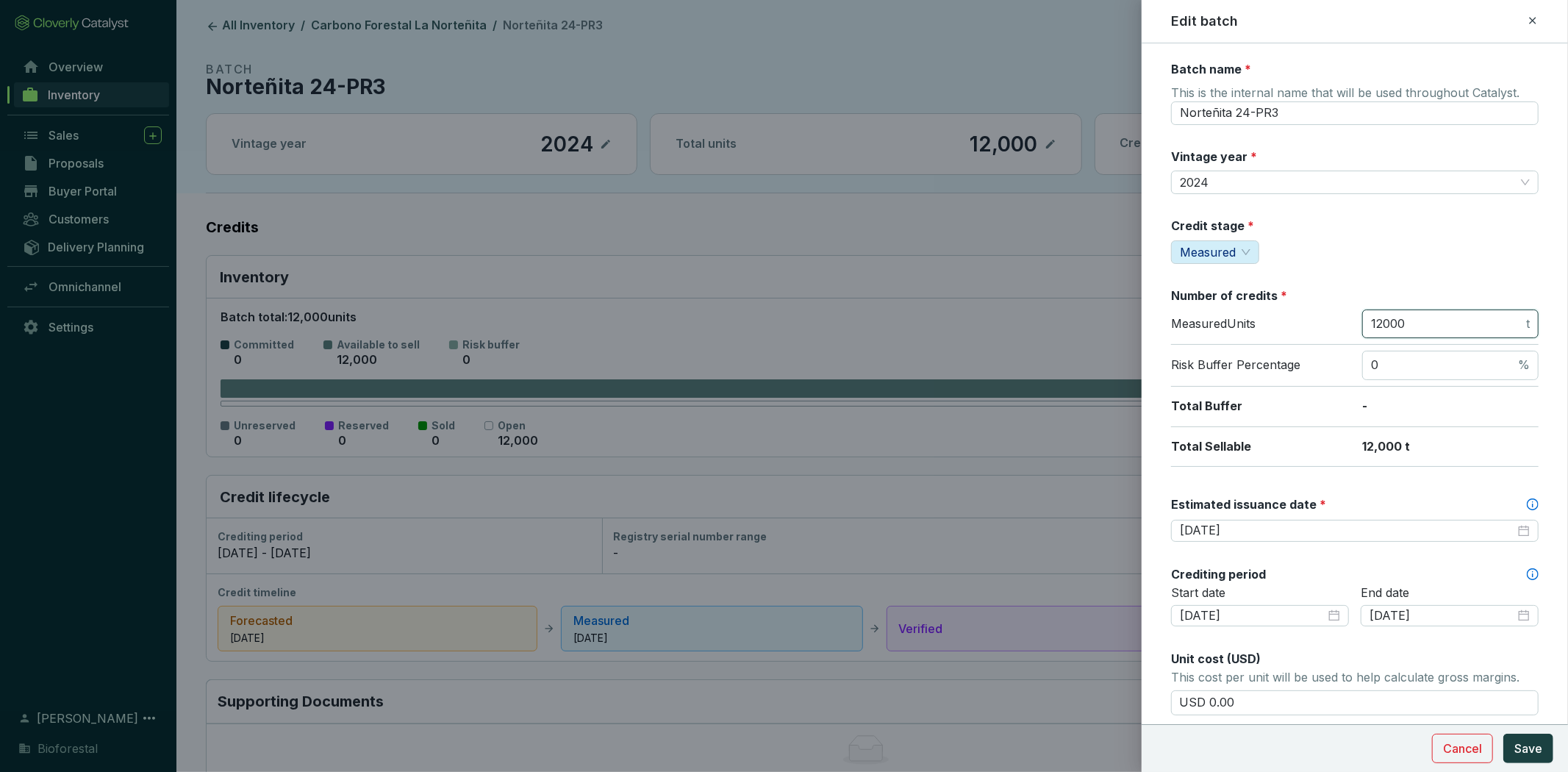
click at [1438, 327] on input "12000" at bounding box center [1447, 324] width 152 height 16
type input "1"
type input "13900"
click at [1409, 362] on input "0" at bounding box center [1443, 365] width 144 height 16
type input "0"
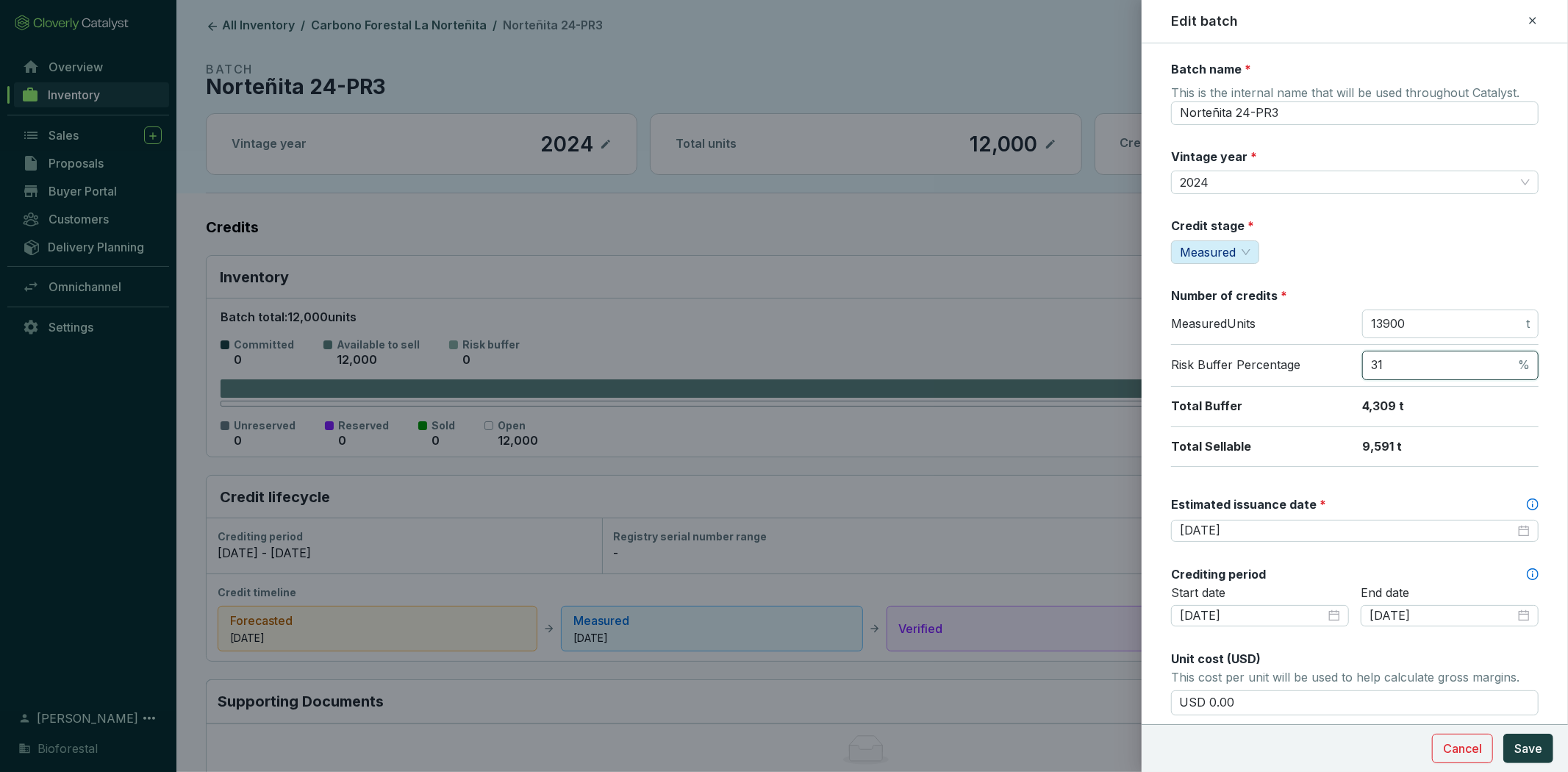
type input "31"
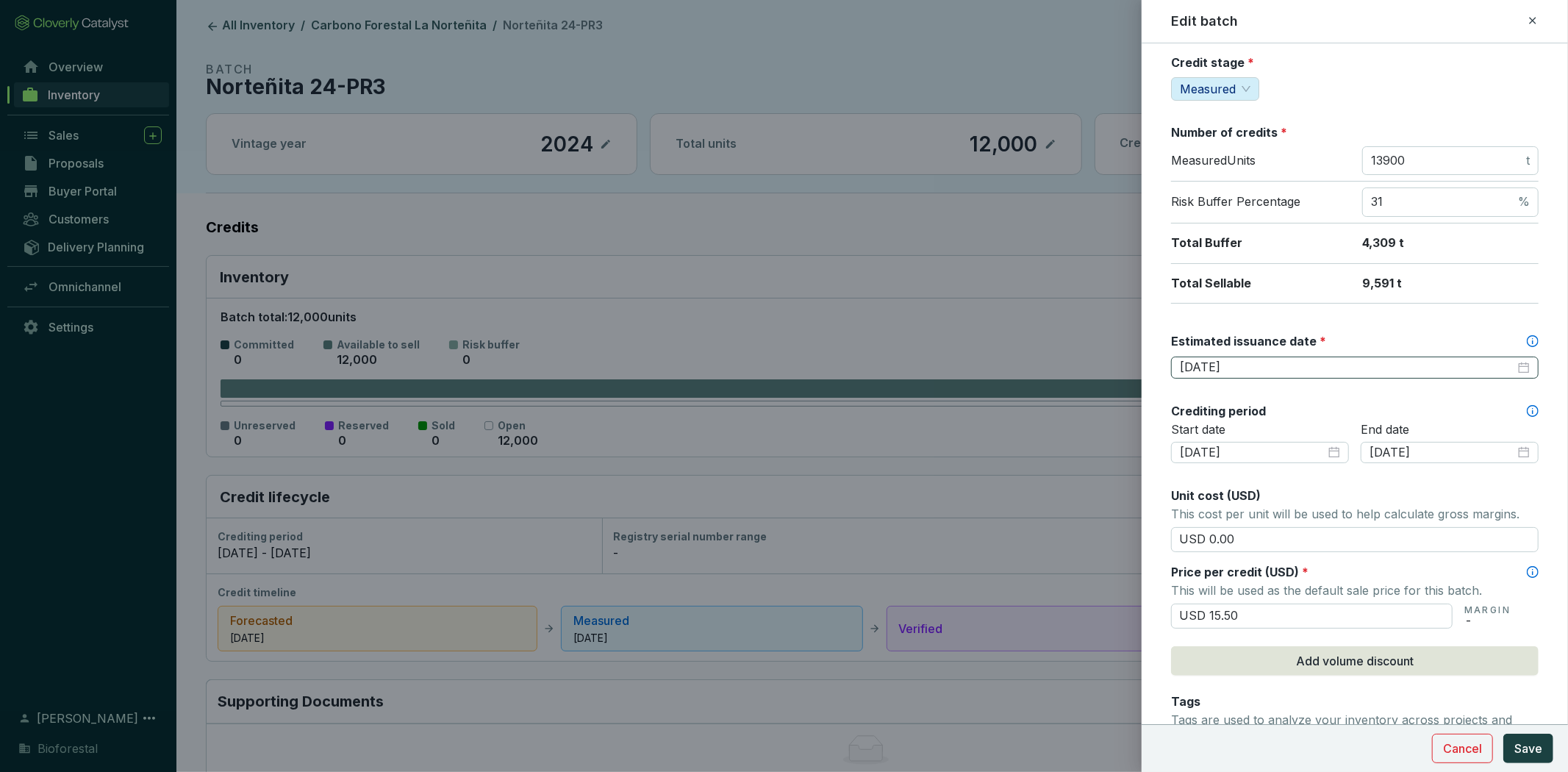
click at [1516, 364] on div "2025-12-25" at bounding box center [1355, 368] width 350 height 16
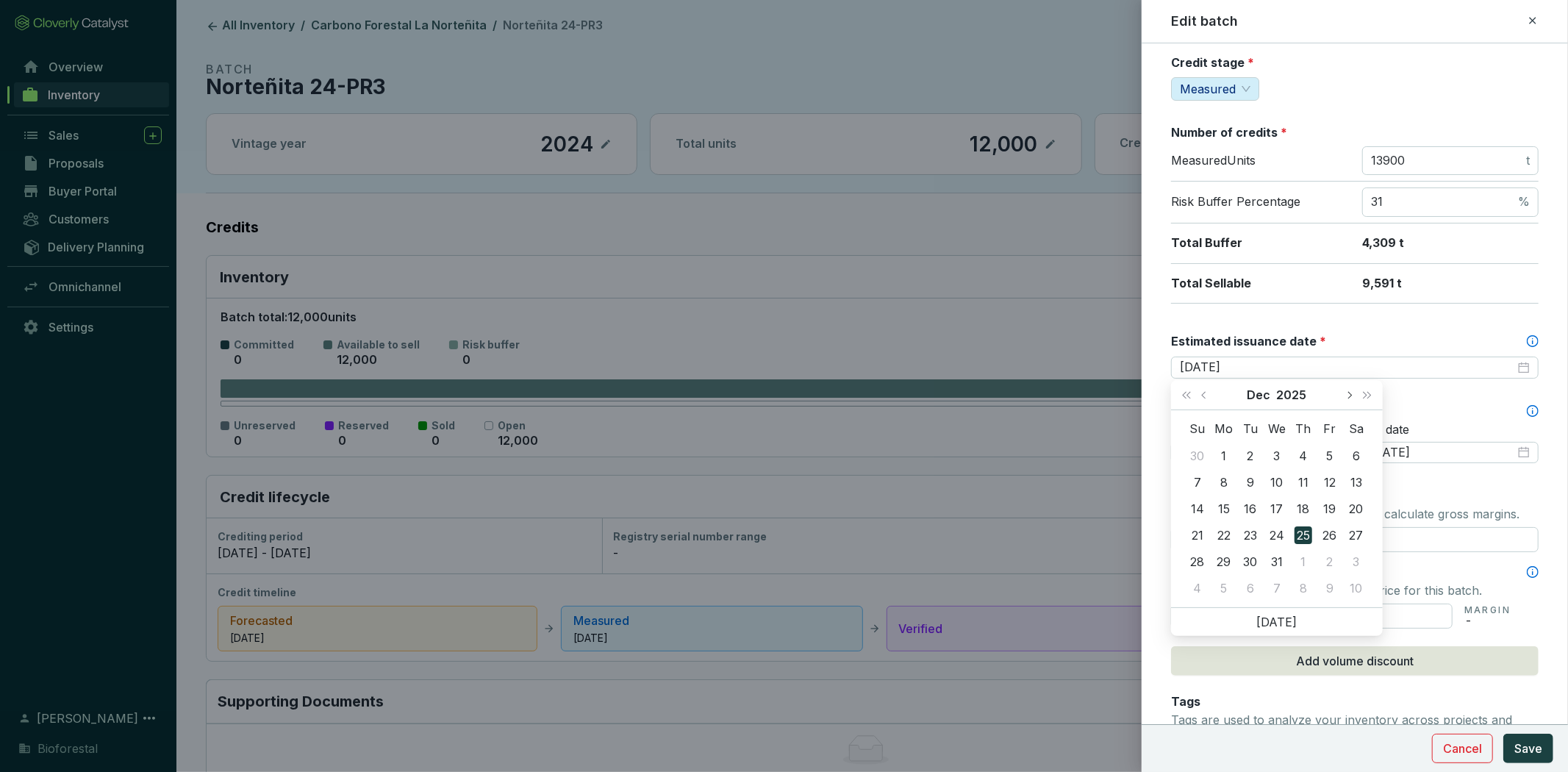
click at [1344, 392] on button "Next month (PageDown)" at bounding box center [1349, 395] width 19 height 30
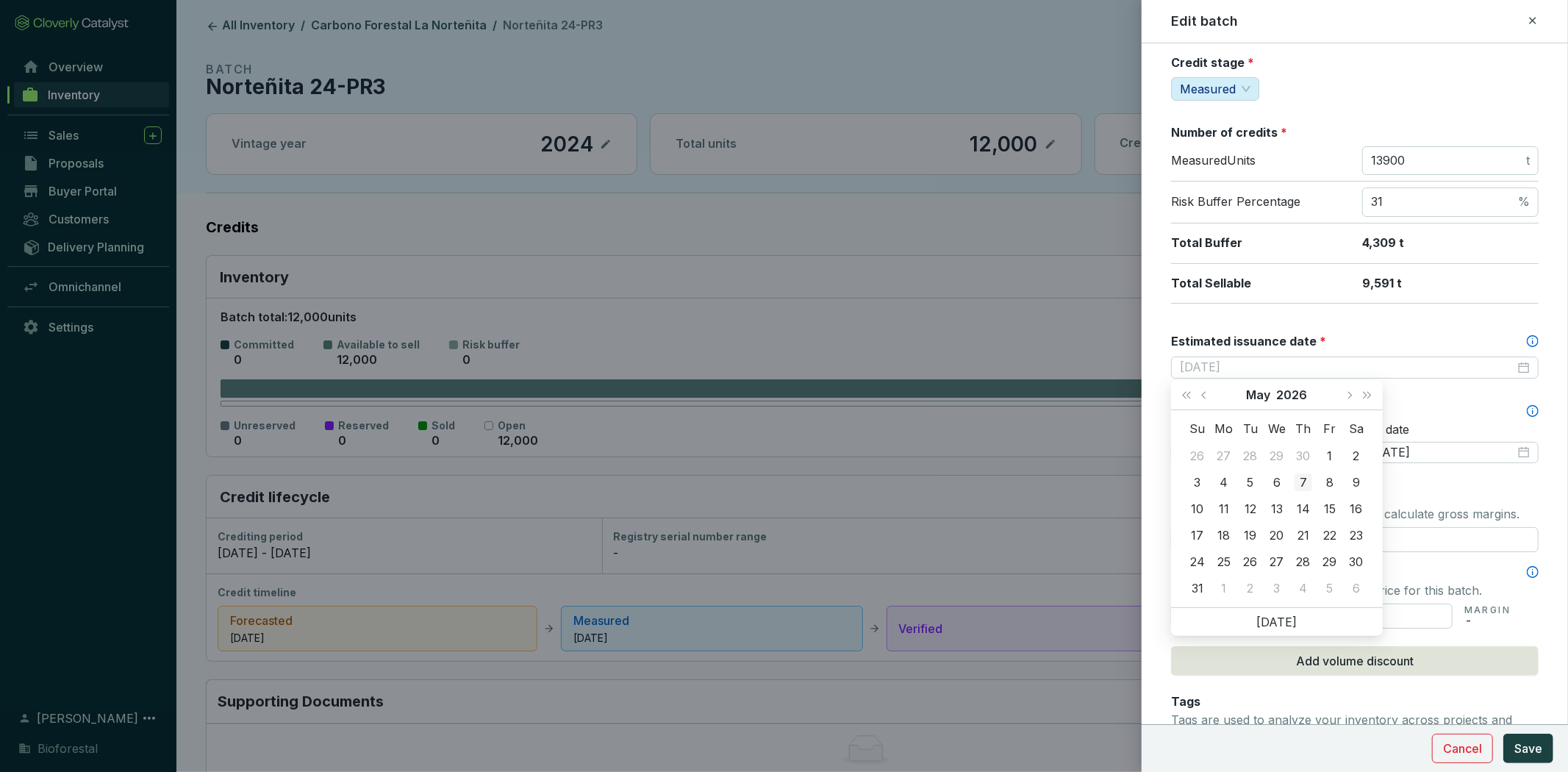
type input "2026-05-07"
click at [1302, 479] on div "7" at bounding box center [1303, 482] width 18 height 18
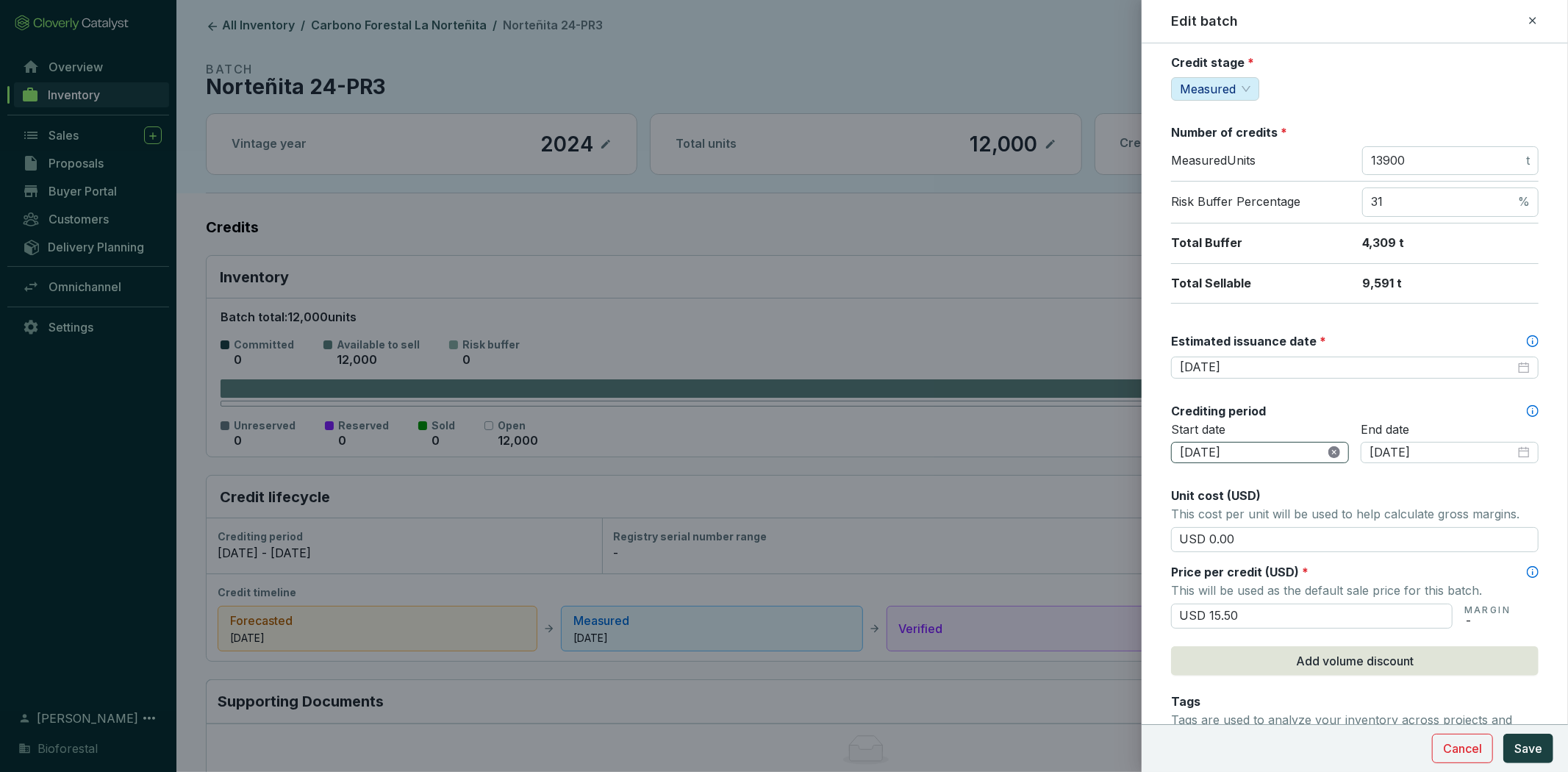
click at [1331, 452] on icon "close-circle" at bounding box center [1334, 451] width 12 height 12
click at [1331, 452] on div at bounding box center [1260, 453] width 161 height 16
click at [1327, 409] on div "Crediting period" at bounding box center [1354, 411] width 368 height 16
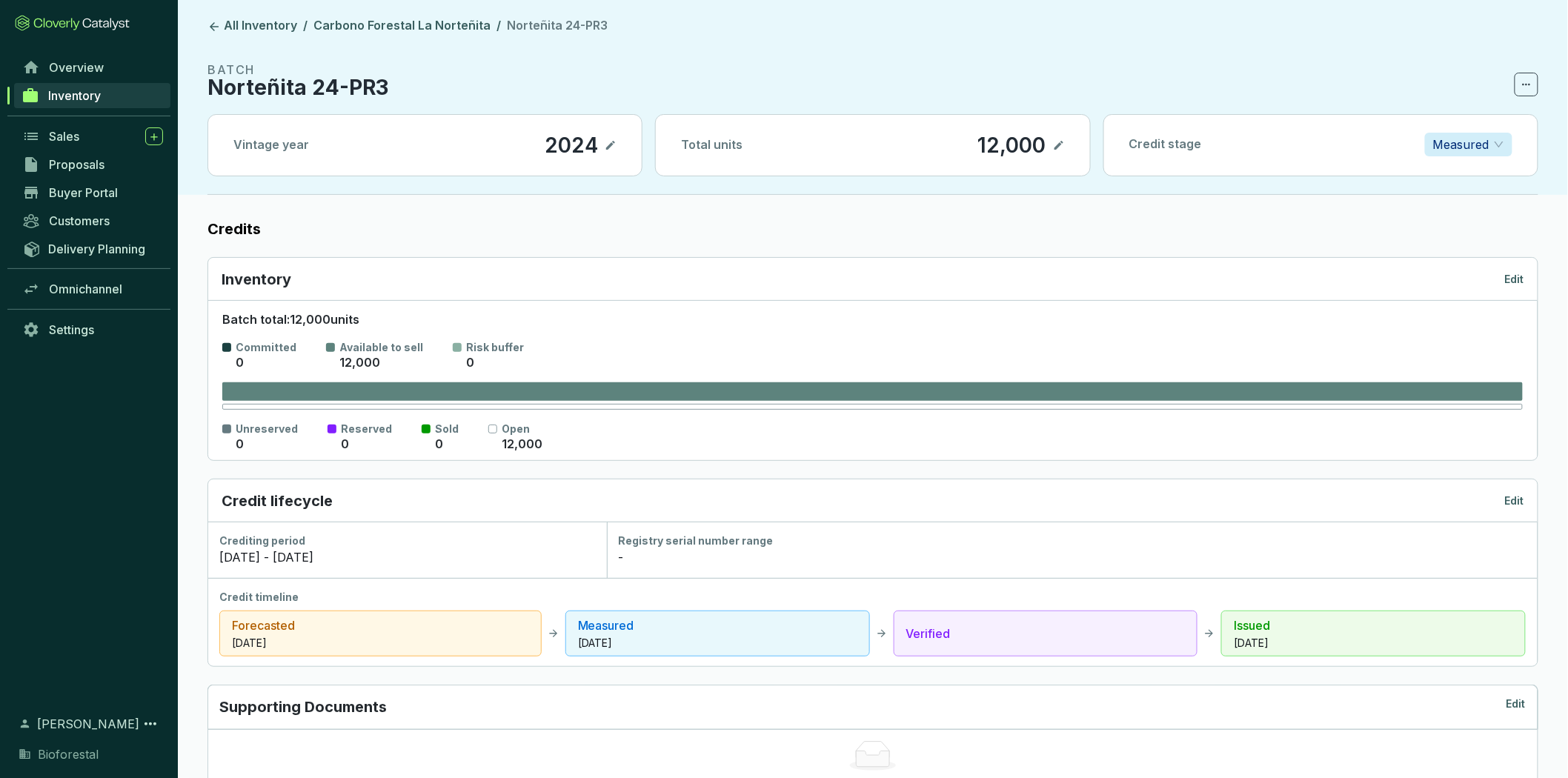
click at [1522, 276] on p "Edit" at bounding box center [1514, 279] width 19 height 15
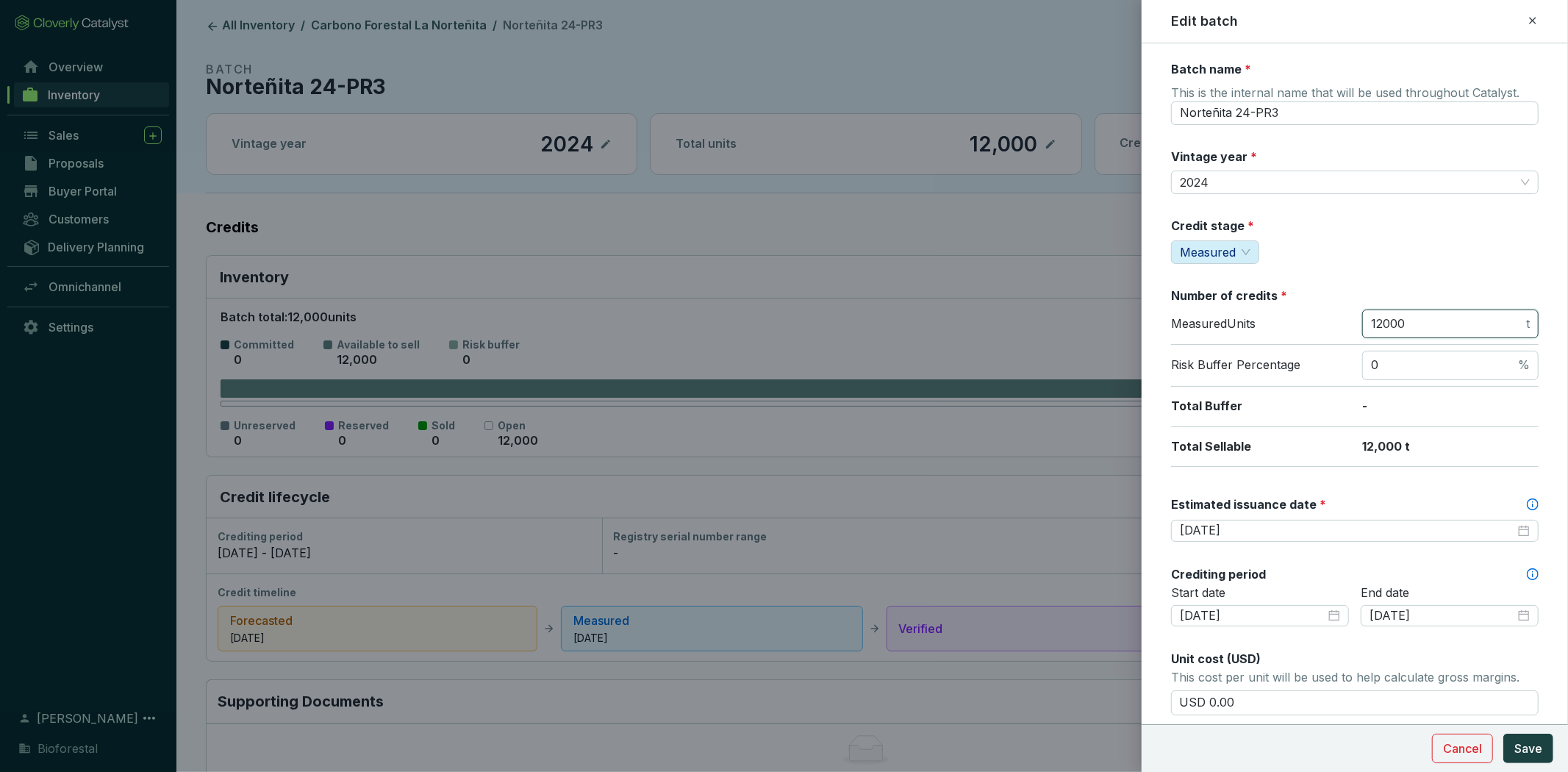
click at [1430, 319] on input "12000" at bounding box center [1447, 324] width 152 height 16
type input "1"
type input "13900"
click at [1425, 365] on input "0" at bounding box center [1443, 365] width 144 height 16
type input "31"
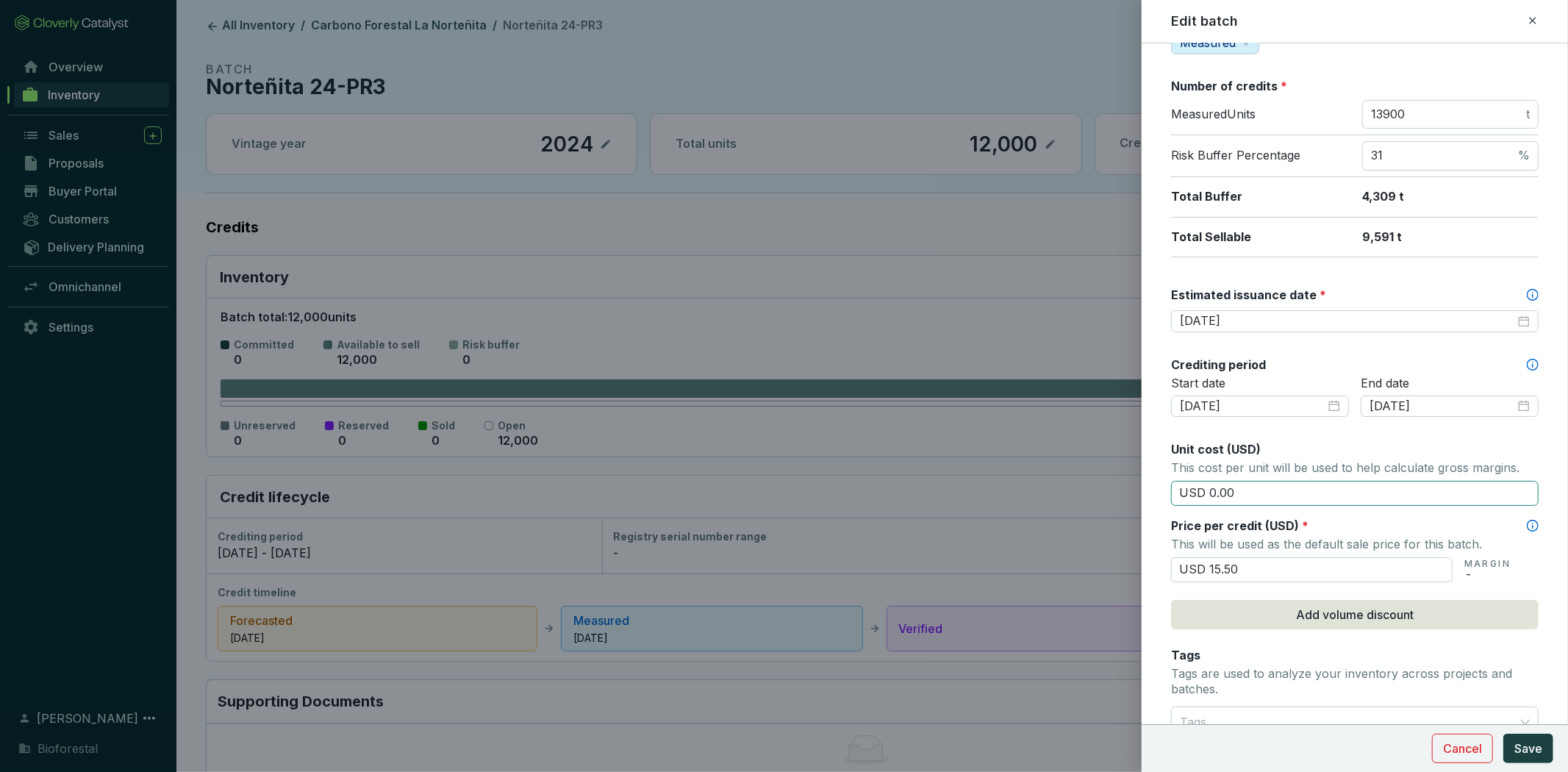
scroll to position [245, 0]
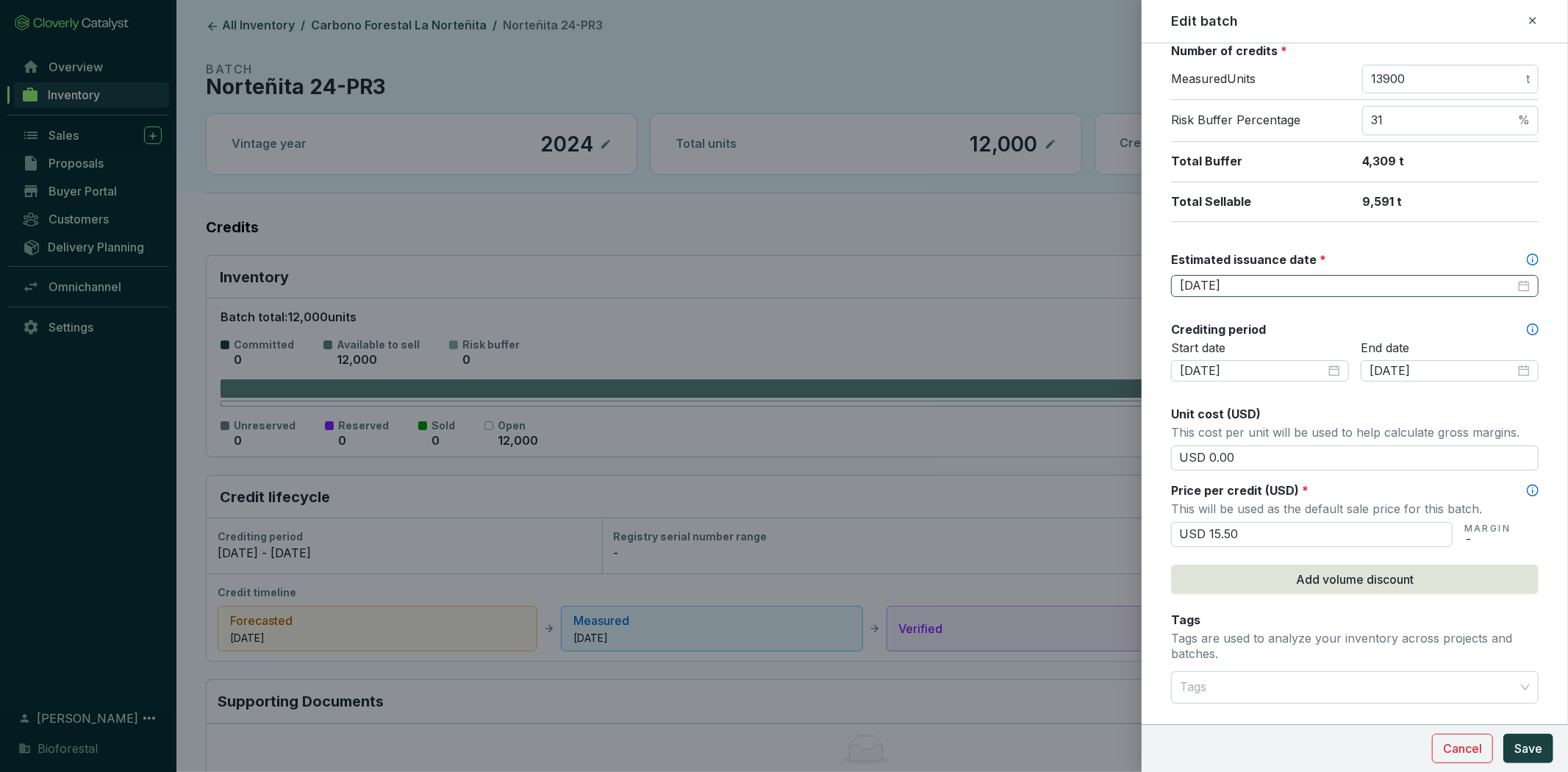
click at [1515, 290] on div "2025-12-25" at bounding box center [1355, 286] width 350 height 16
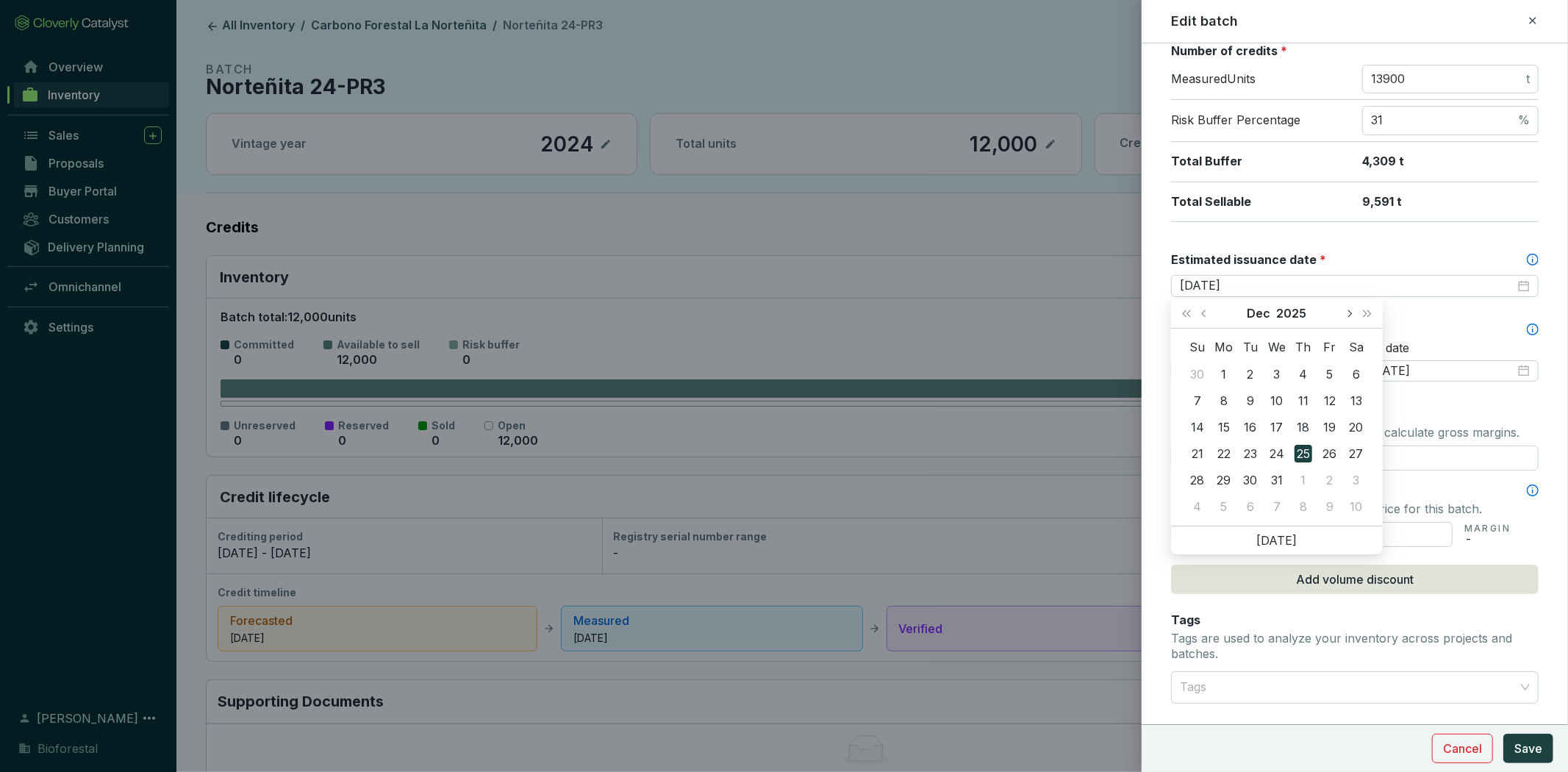
click at [1349, 313] on span "Next month (PageDown)" at bounding box center [1349, 313] width 7 height 7
click at [1348, 313] on span "Next month (PageDown)" at bounding box center [1349, 313] width 7 height 7
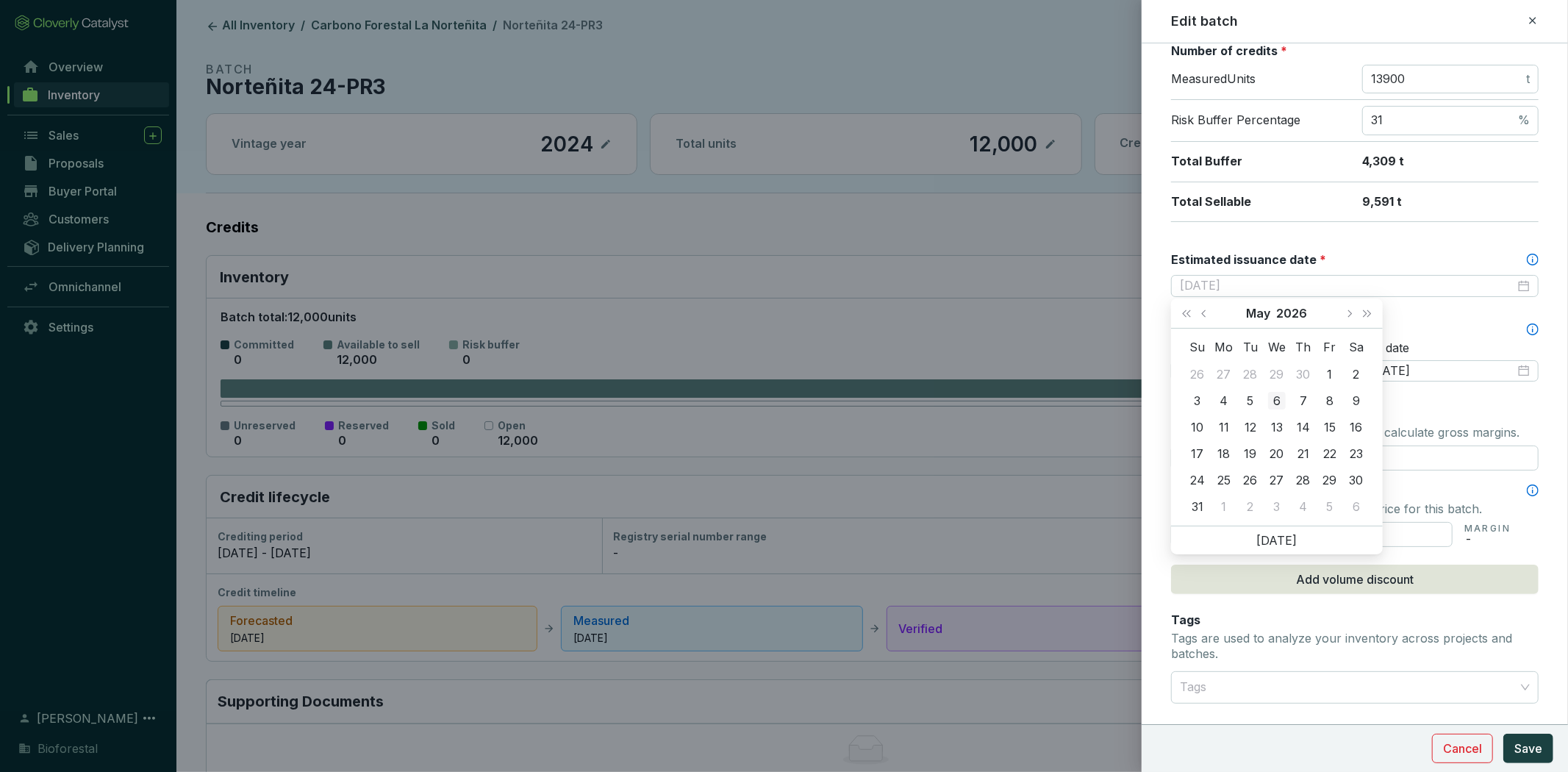
type input "2026-05-06"
click at [1277, 405] on div "6" at bounding box center [1276, 400] width 18 height 18
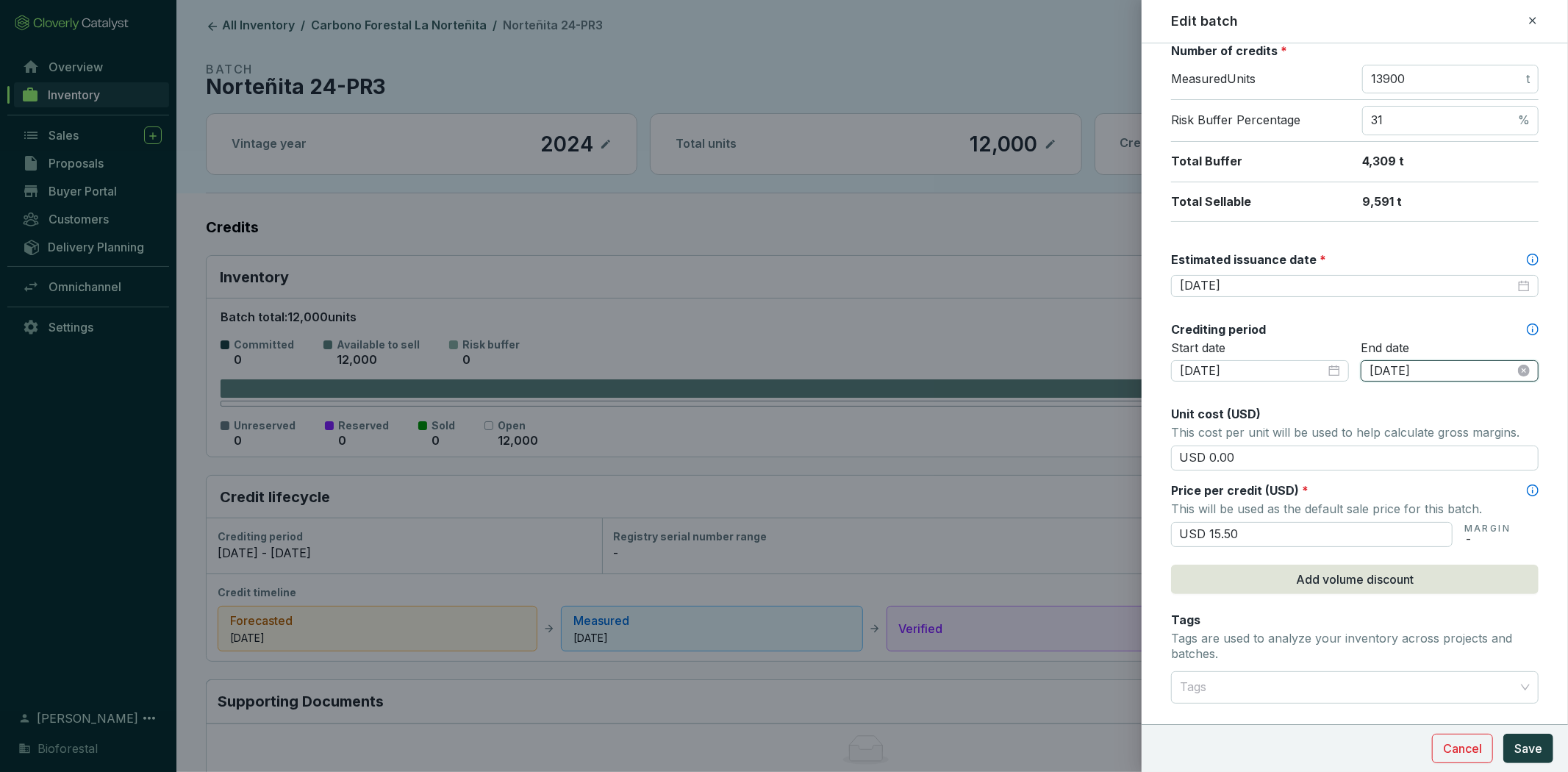
click at [1444, 372] on input "2024-12-31" at bounding box center [1443, 371] width 146 height 16
click at [1466, 303] on div "Batch name * This is the internal name that will be used throughout Catalyst. N…" at bounding box center [1354, 407] width 368 height 1182
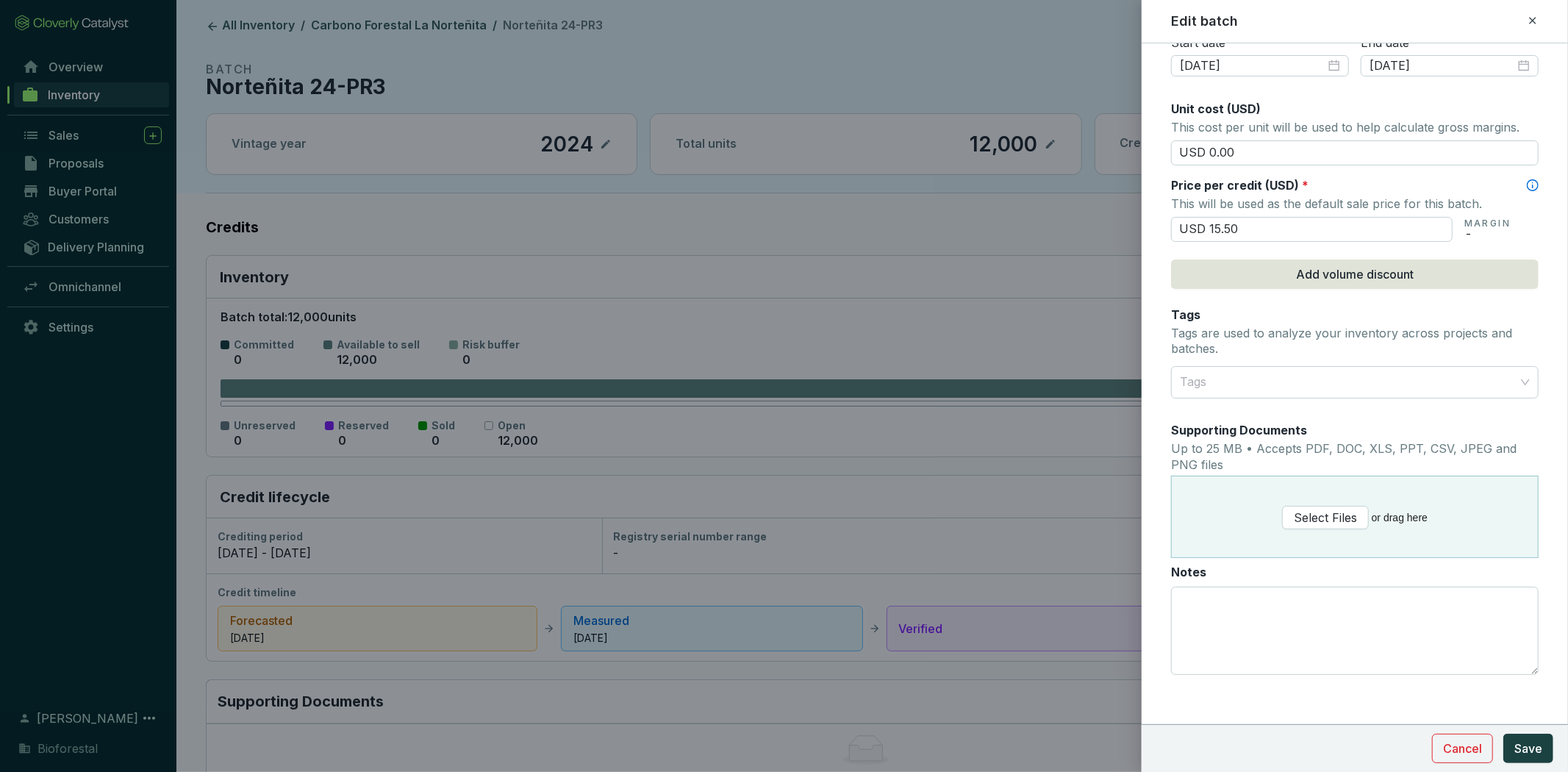
scroll to position [556, 0]
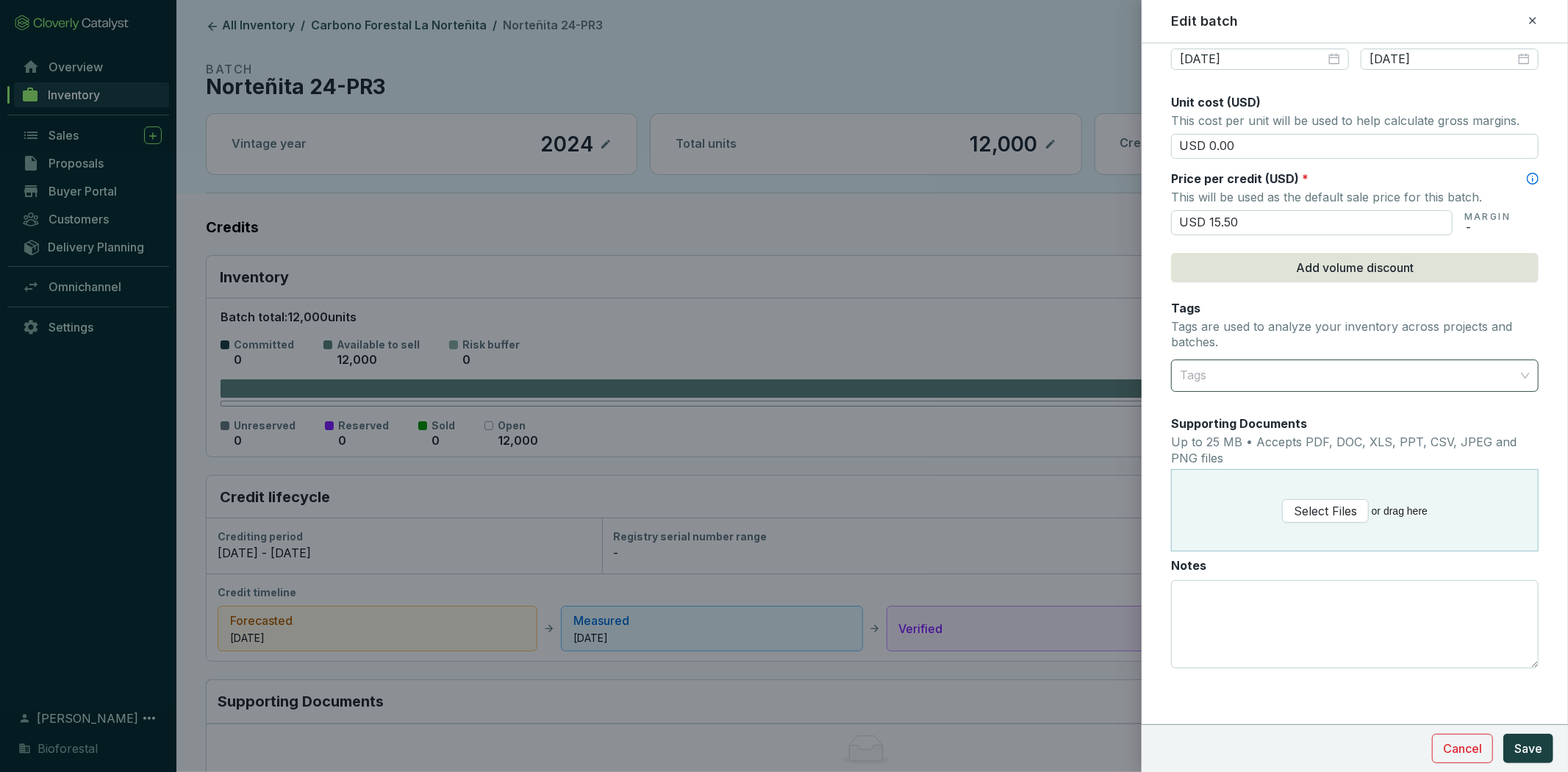
click at [1515, 376] on div "Tags" at bounding box center [1354, 375] width 368 height 32
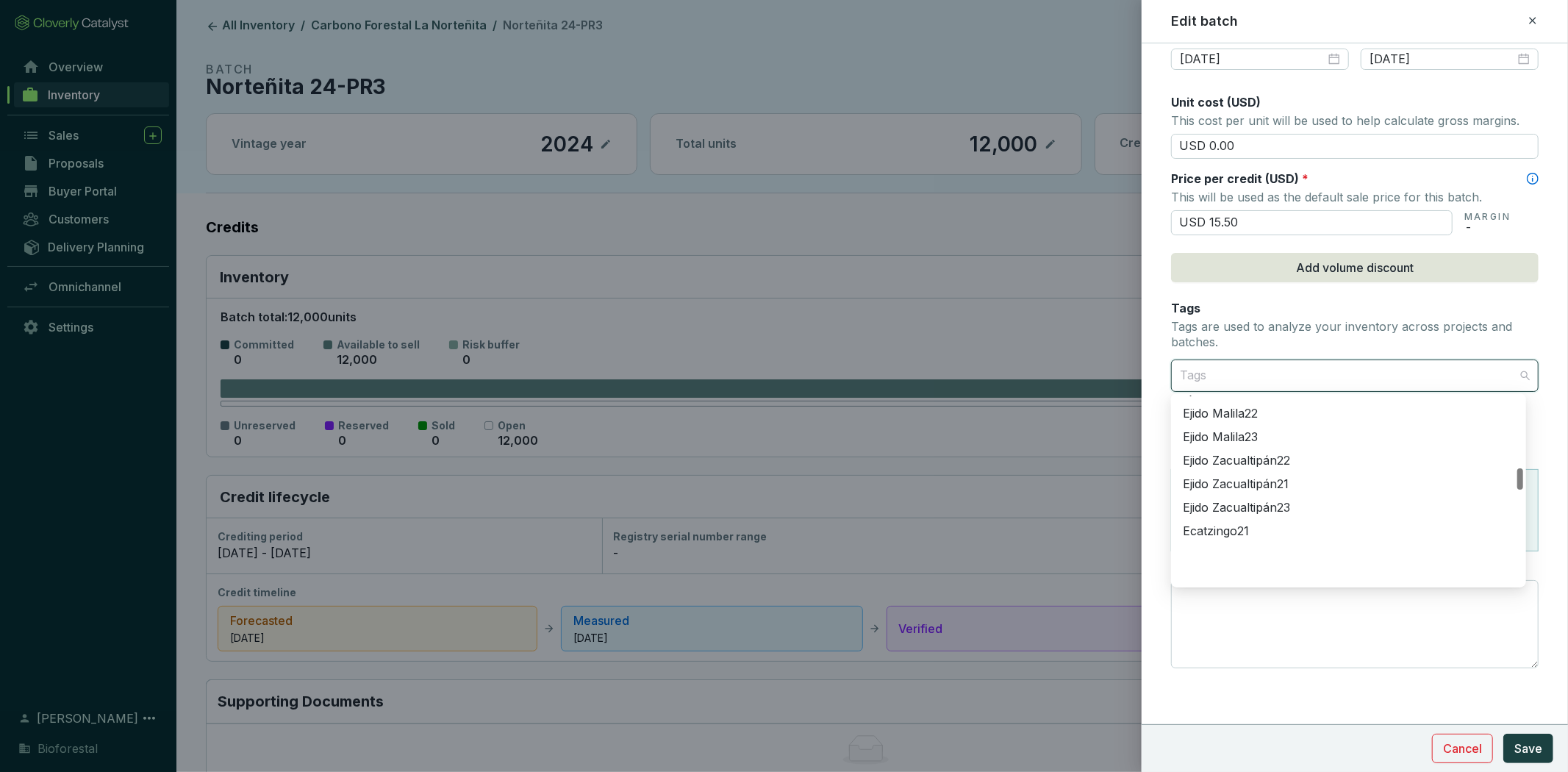
scroll to position [209, 0]
click at [1530, 307] on form "Batch name * This is the internal name that will be used throughout Catalyst. N…" at bounding box center [1355, 131] width 426 height 1252
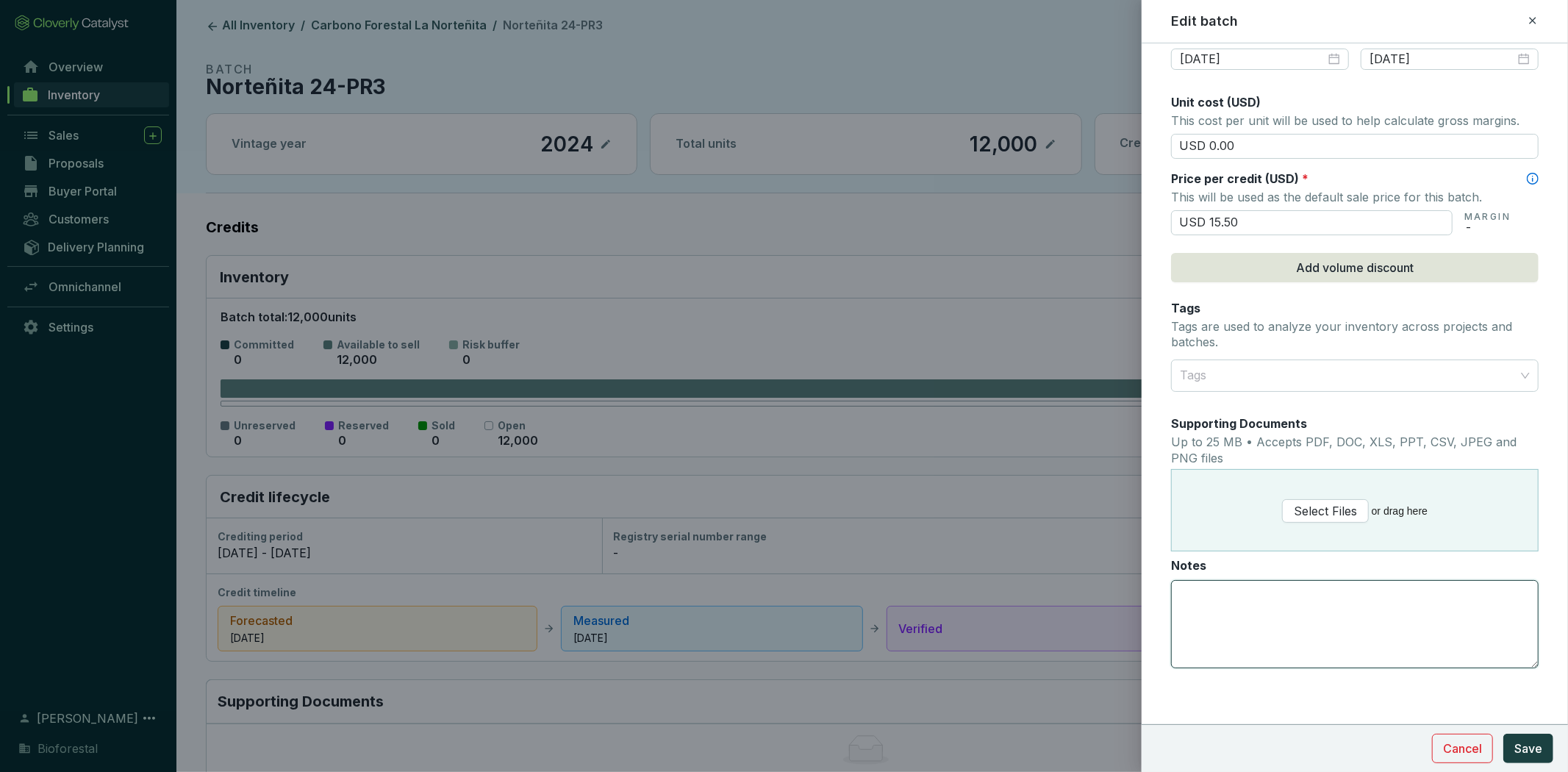
click at [1242, 611] on textarea "Notes" at bounding box center [1354, 624] width 366 height 87
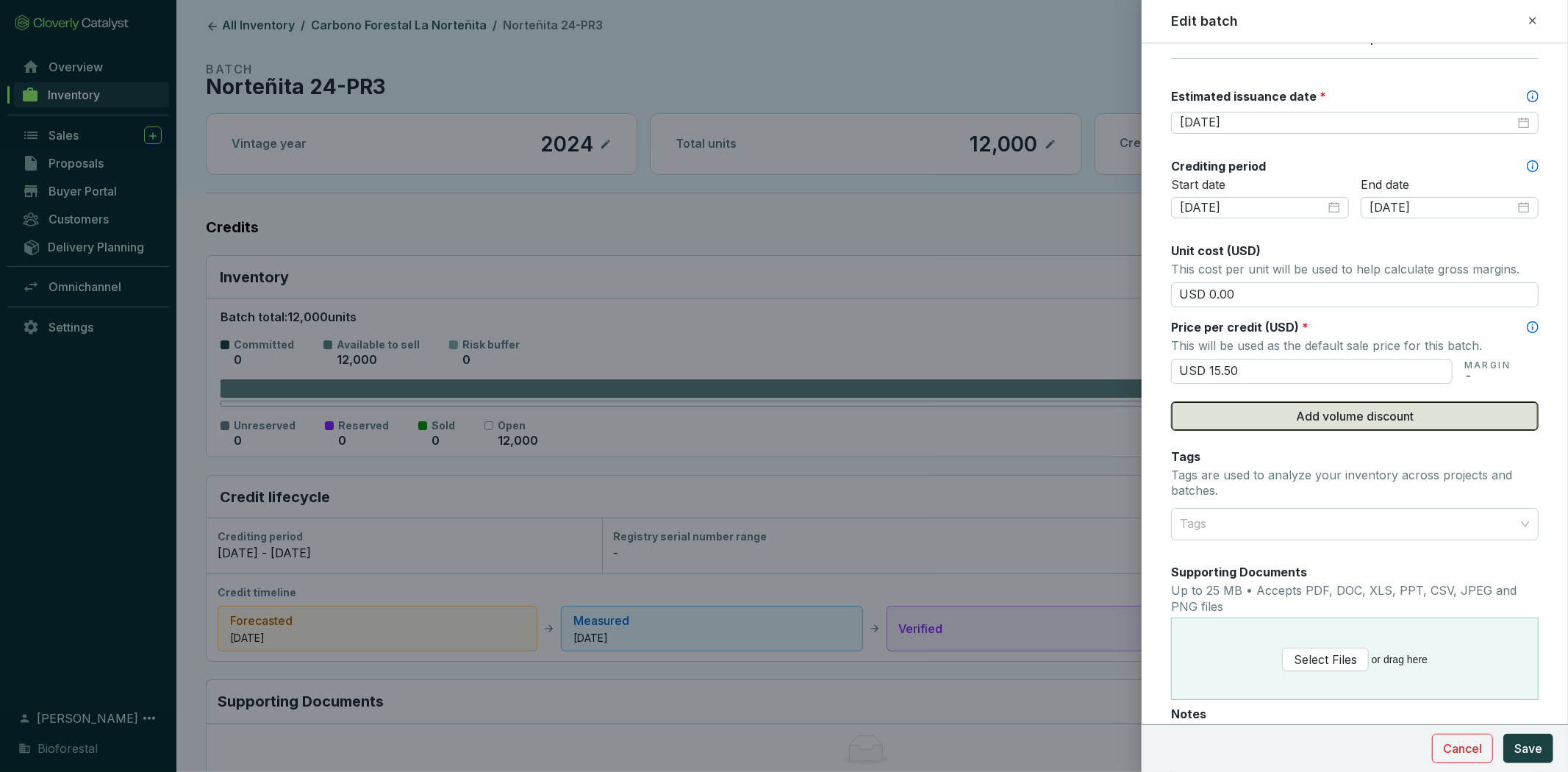
scroll to position [556, 0]
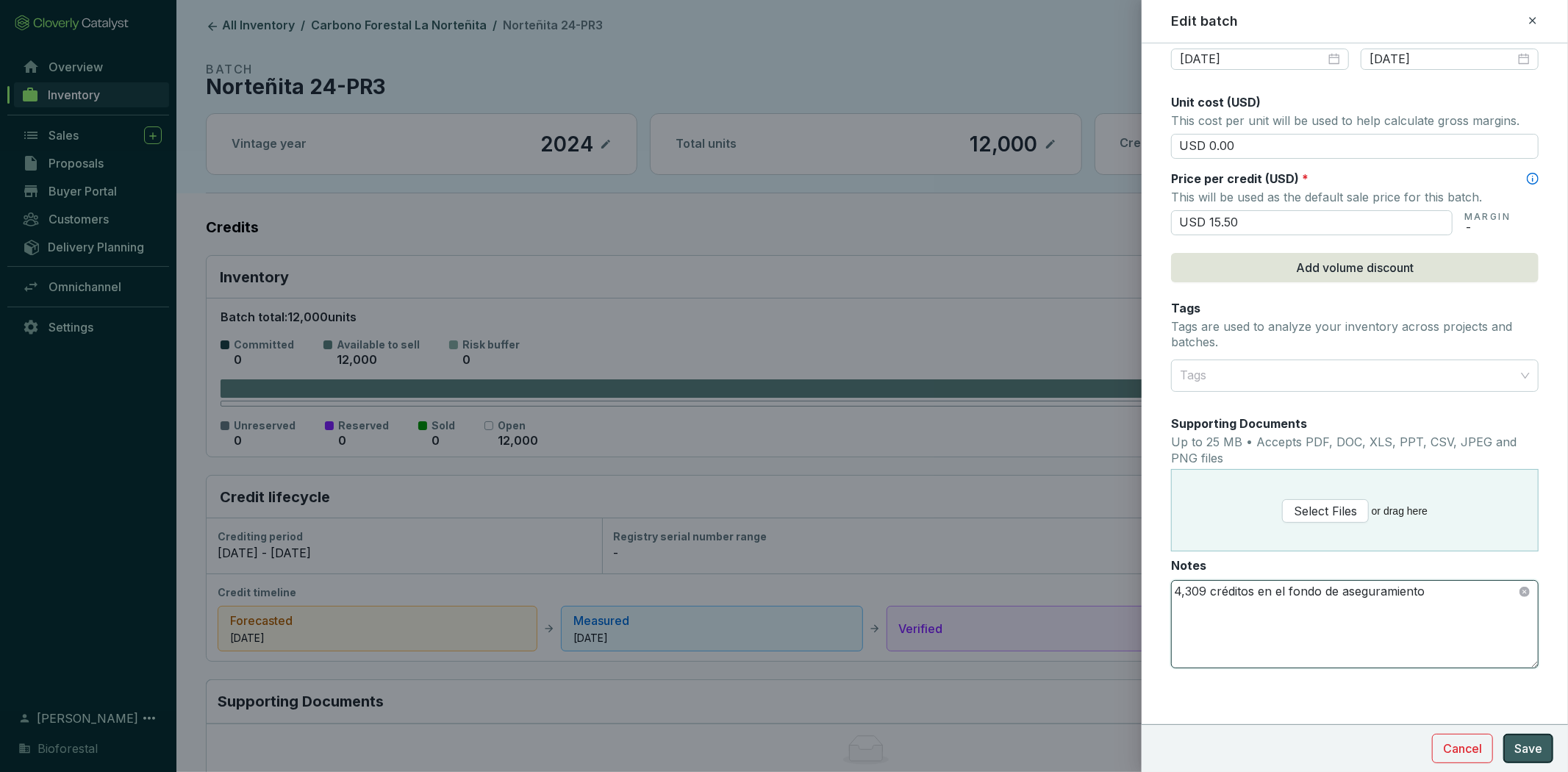
type textarea "4,309 créditos en el fondo de aseguramiento"
click at [1524, 748] on span "Save" at bounding box center [1529, 748] width 28 height 18
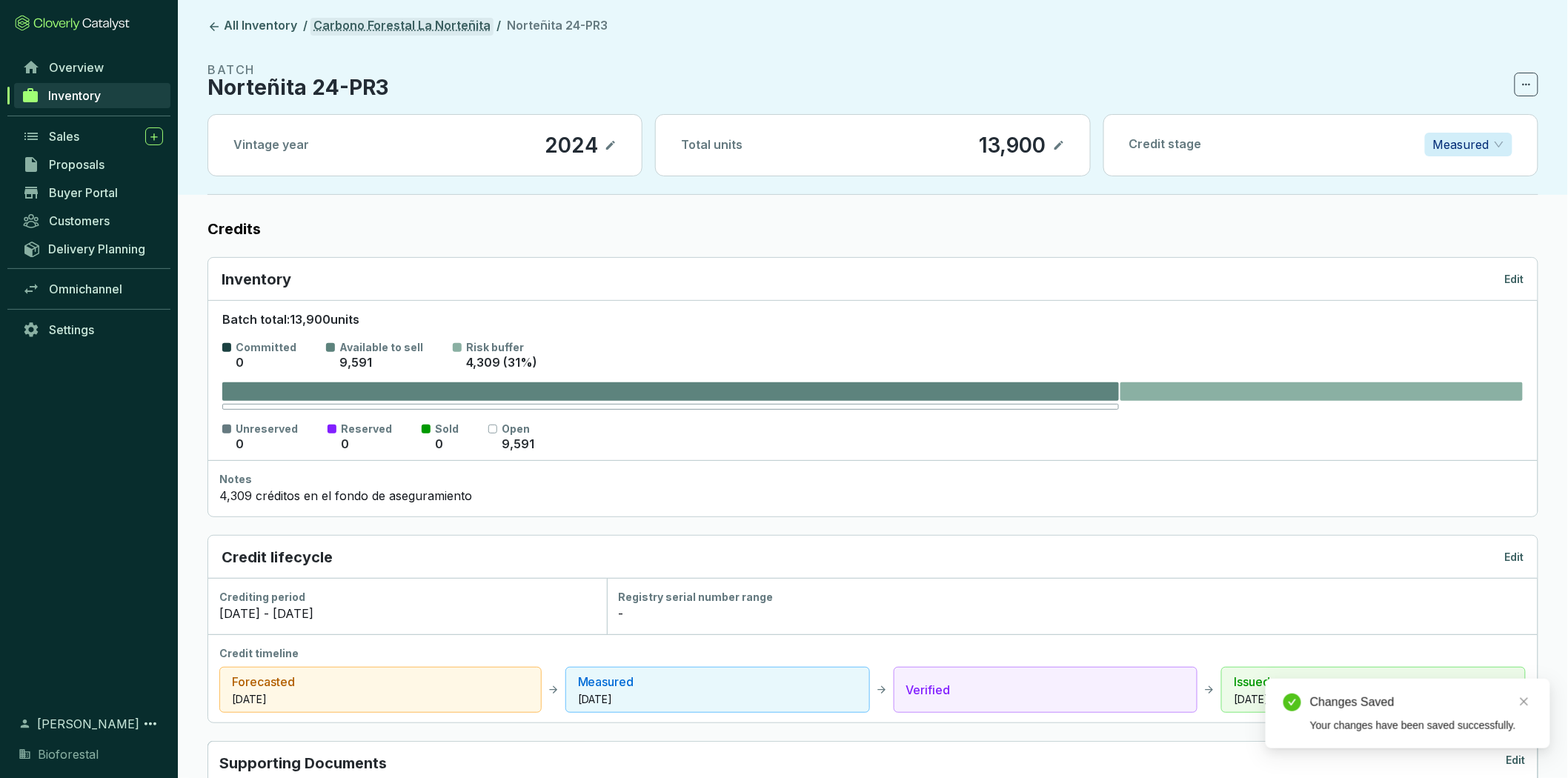
click at [449, 22] on link "Carbono Forestal La Norteñita" at bounding box center [402, 27] width 183 height 18
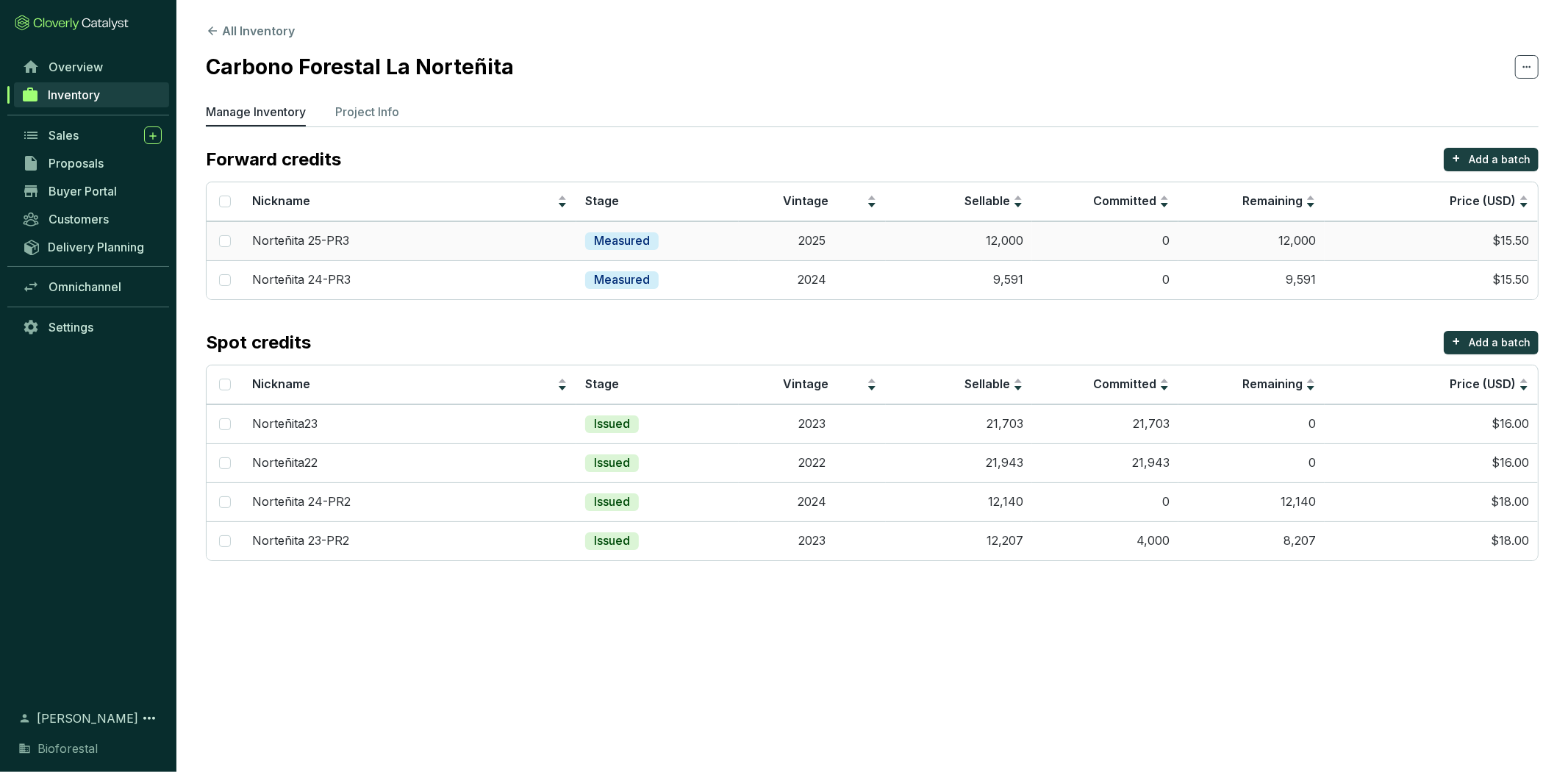
click at [726, 244] on td "Measured" at bounding box center [657, 241] width 162 height 39
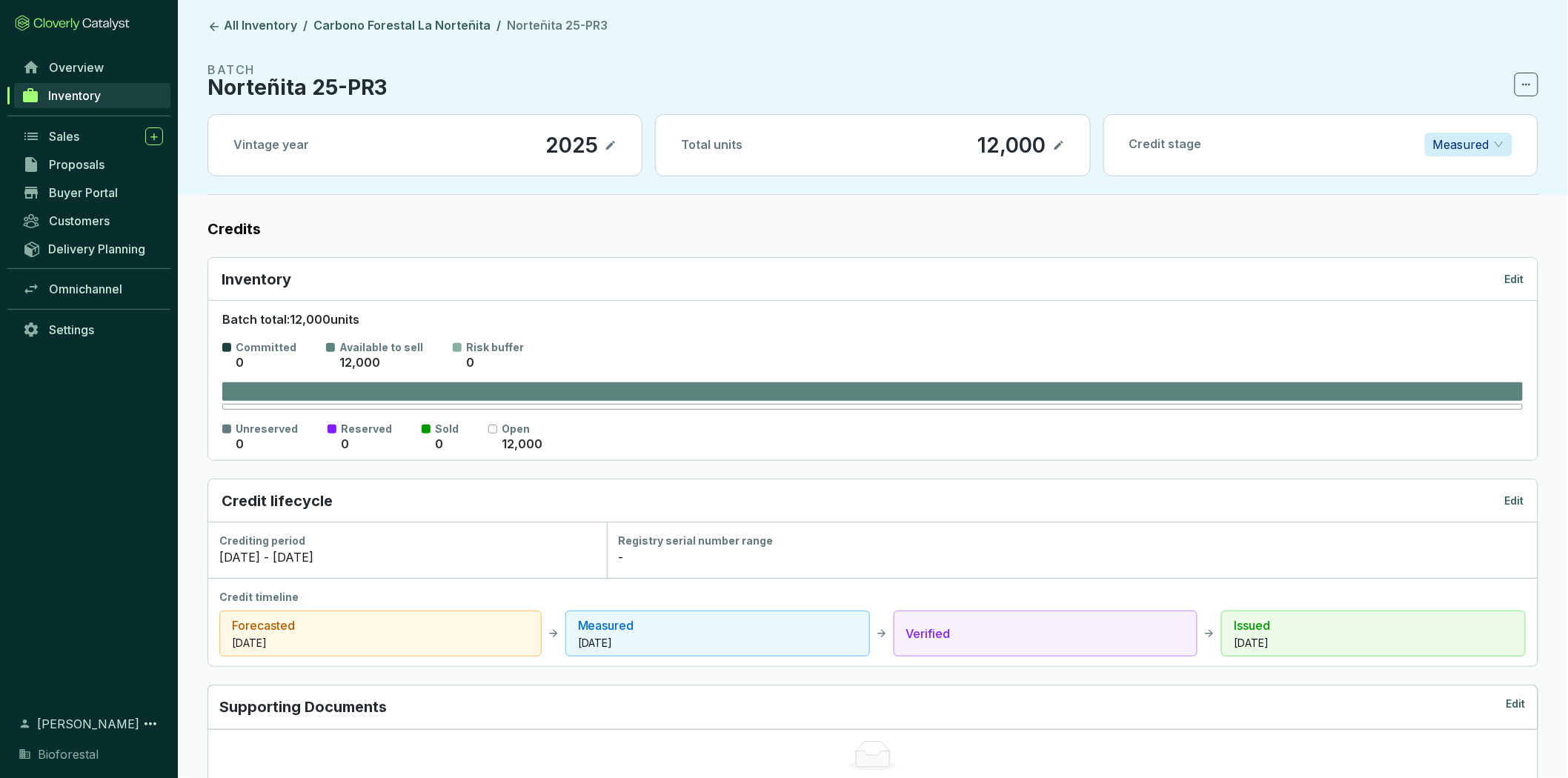
click at [1524, 280] on p "Edit" at bounding box center [1514, 279] width 19 height 15
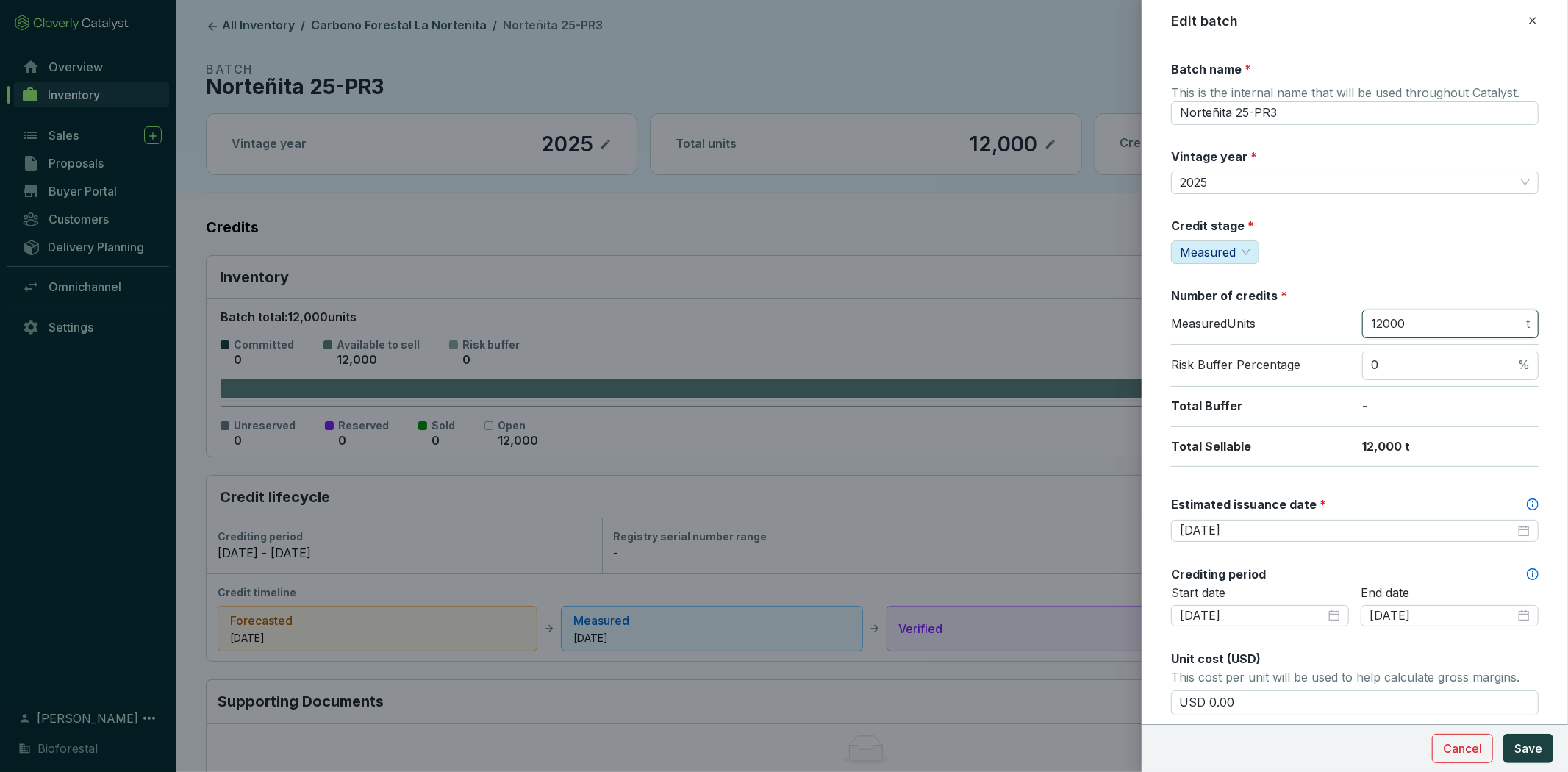
drag, startPoint x: 1421, startPoint y: 326, endPoint x: 1281, endPoint y: 333, distance: 140.2
click at [1281, 333] on div "Measured Units 12000 t" at bounding box center [1354, 328] width 368 height 36
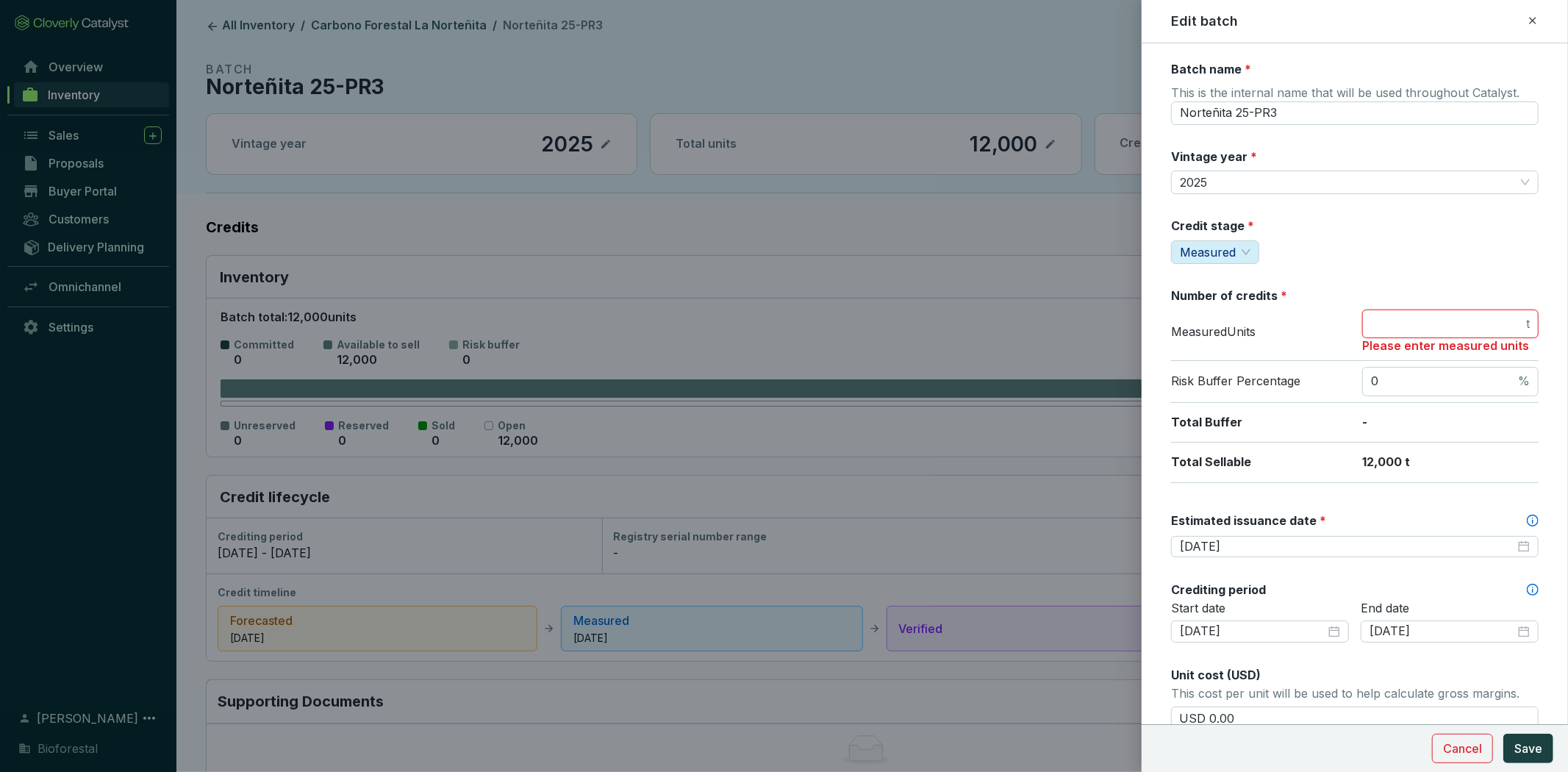
click at [1409, 328] on input "number" at bounding box center [1447, 324] width 152 height 16
type input "13750"
click at [1430, 375] on input "0" at bounding box center [1443, 382] width 144 height 16
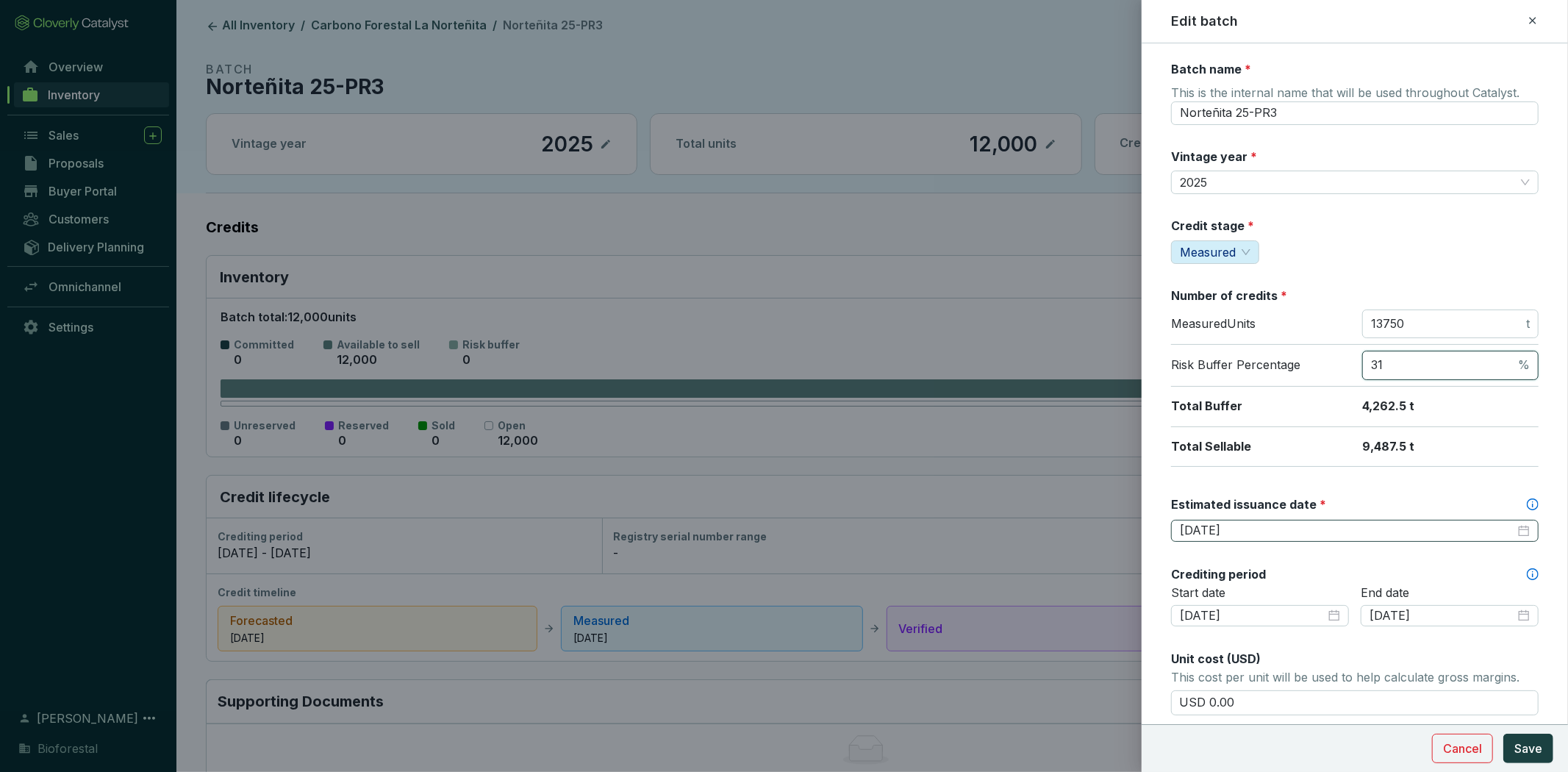
click at [1515, 524] on div "2025-12-25" at bounding box center [1355, 531] width 350 height 16
type input "31"
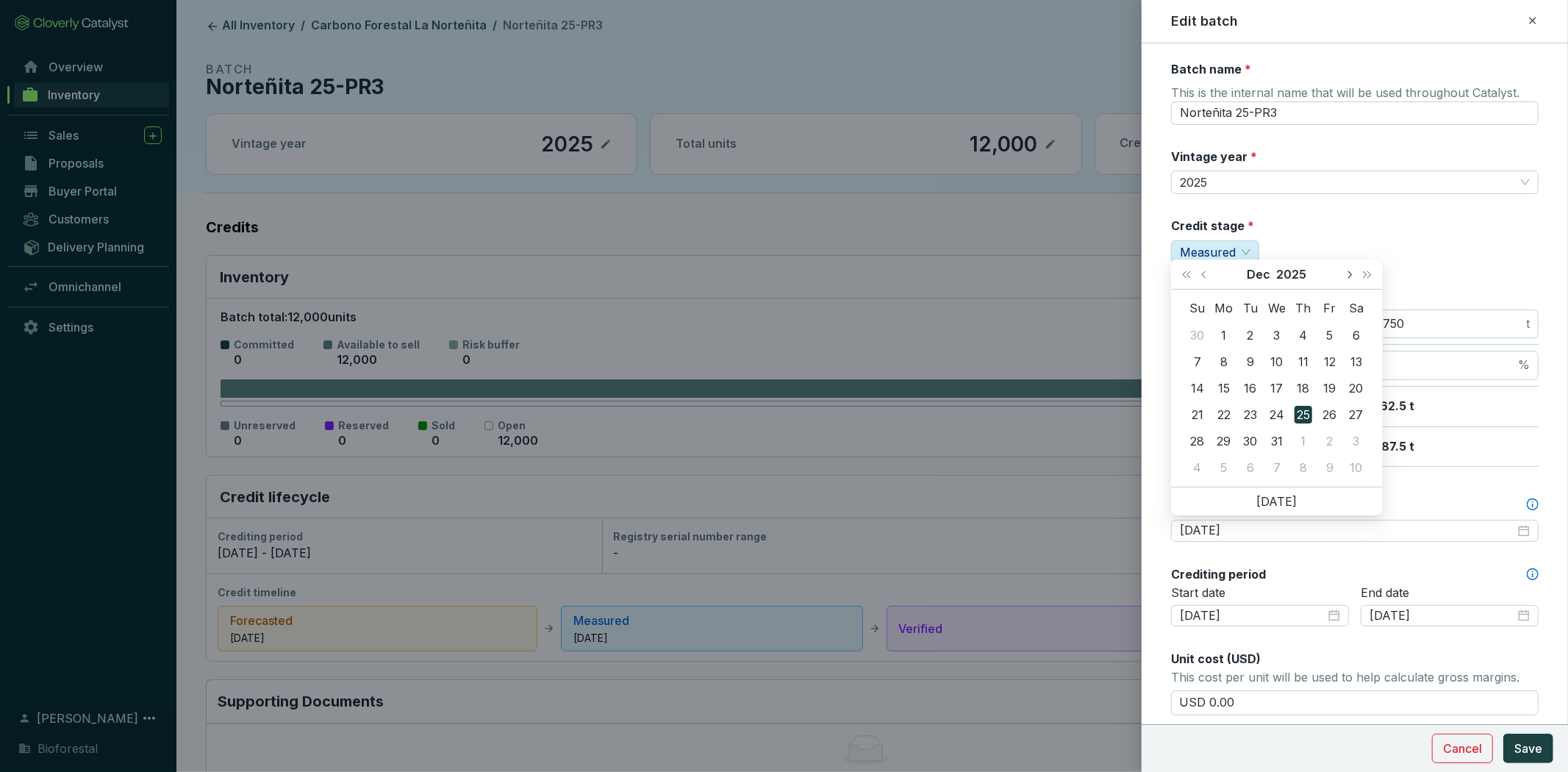
click at [1347, 274] on span "Next month (PageDown)" at bounding box center [1349, 274] width 7 height 7
click at [1349, 276] on span "Next month (PageDown)" at bounding box center [1349, 274] width 7 height 7
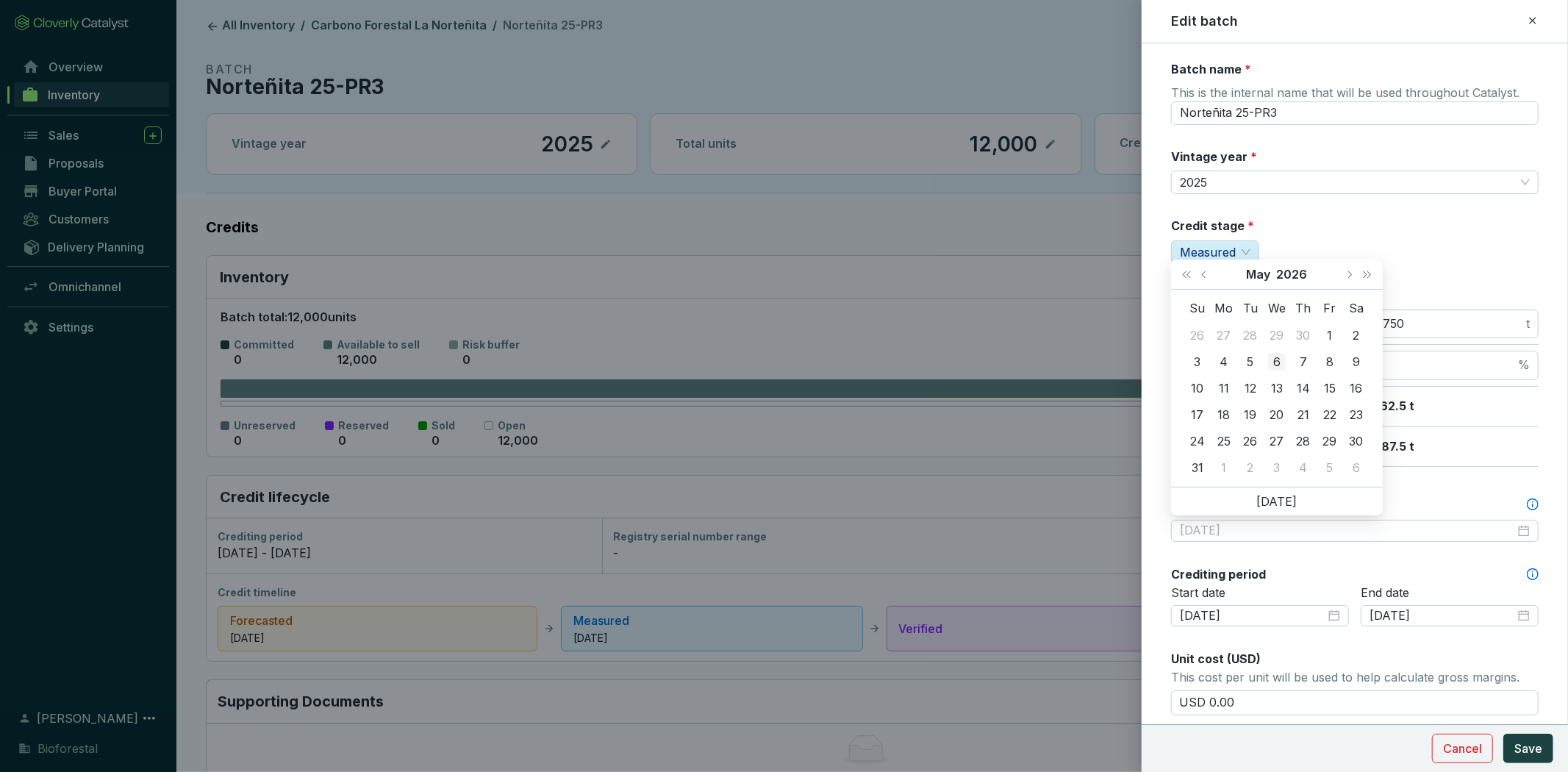
type input "2026-05-06"
click at [1275, 363] on div "6" at bounding box center [1276, 361] width 18 height 18
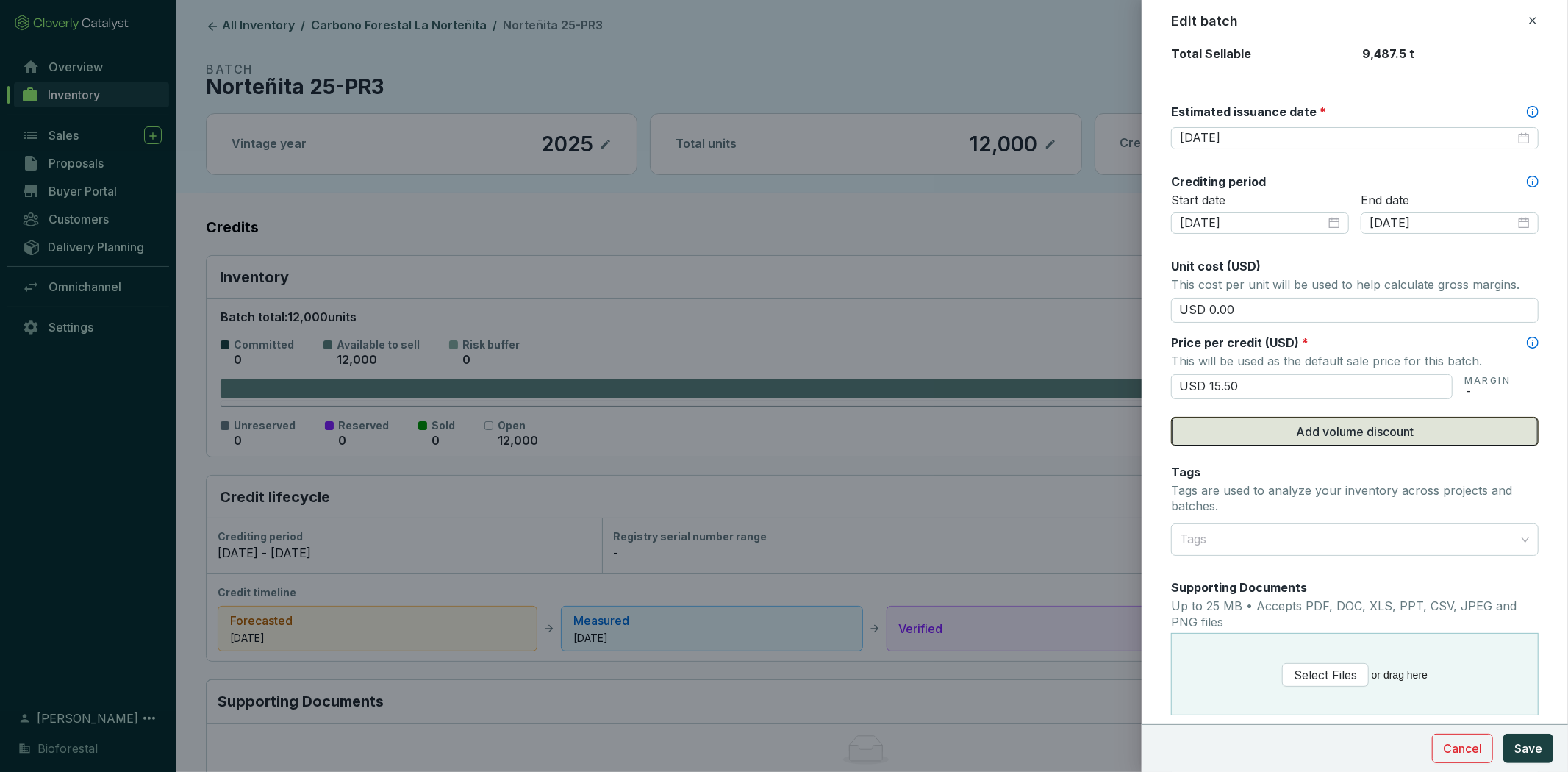
scroll to position [556, 0]
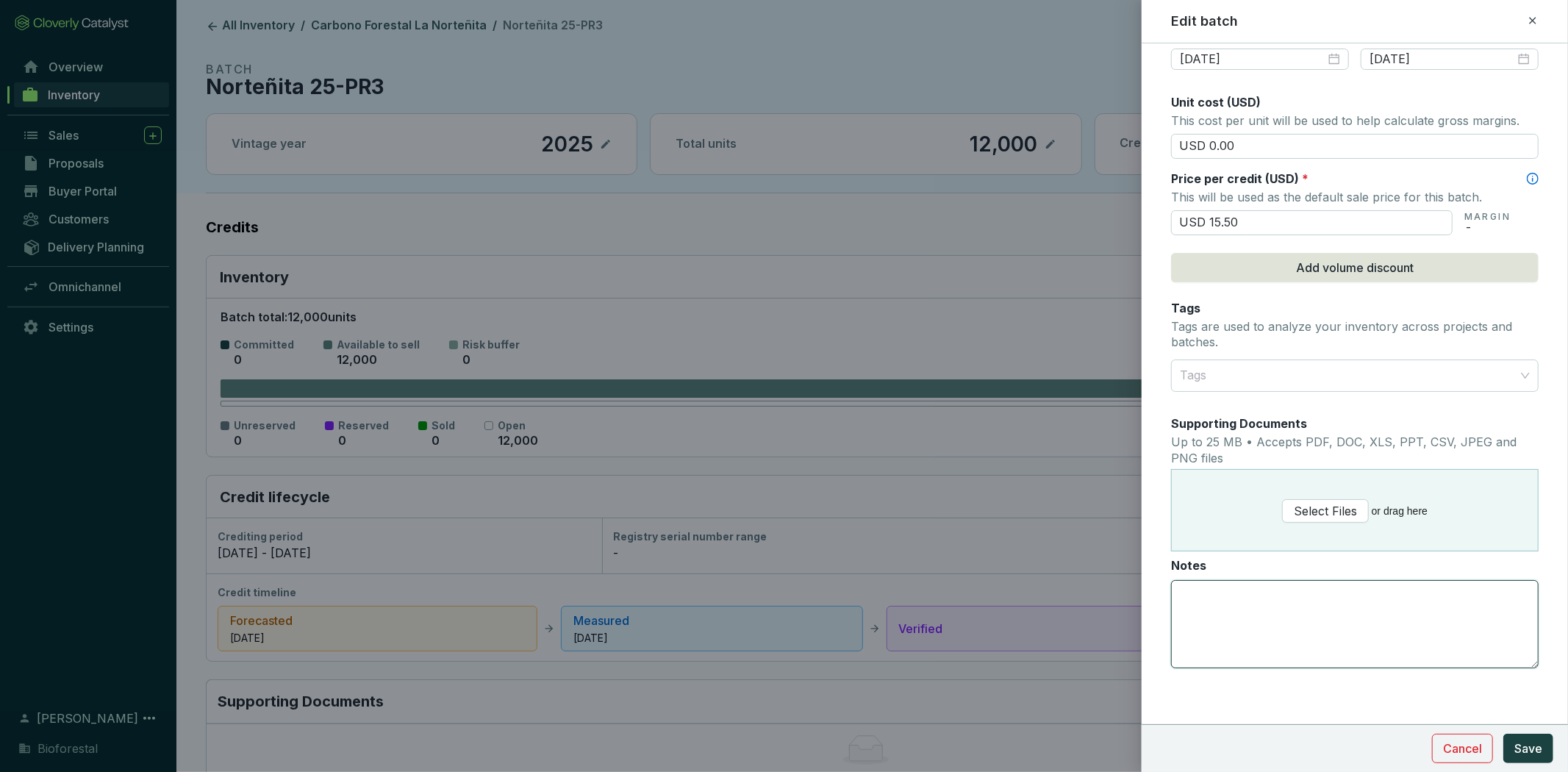
click at [1228, 600] on textarea "Notes" at bounding box center [1354, 624] width 366 height 87
type textarea "9,487 créditos en el fondo de aseguramiento"
click at [1522, 754] on span "Save" at bounding box center [1529, 748] width 28 height 18
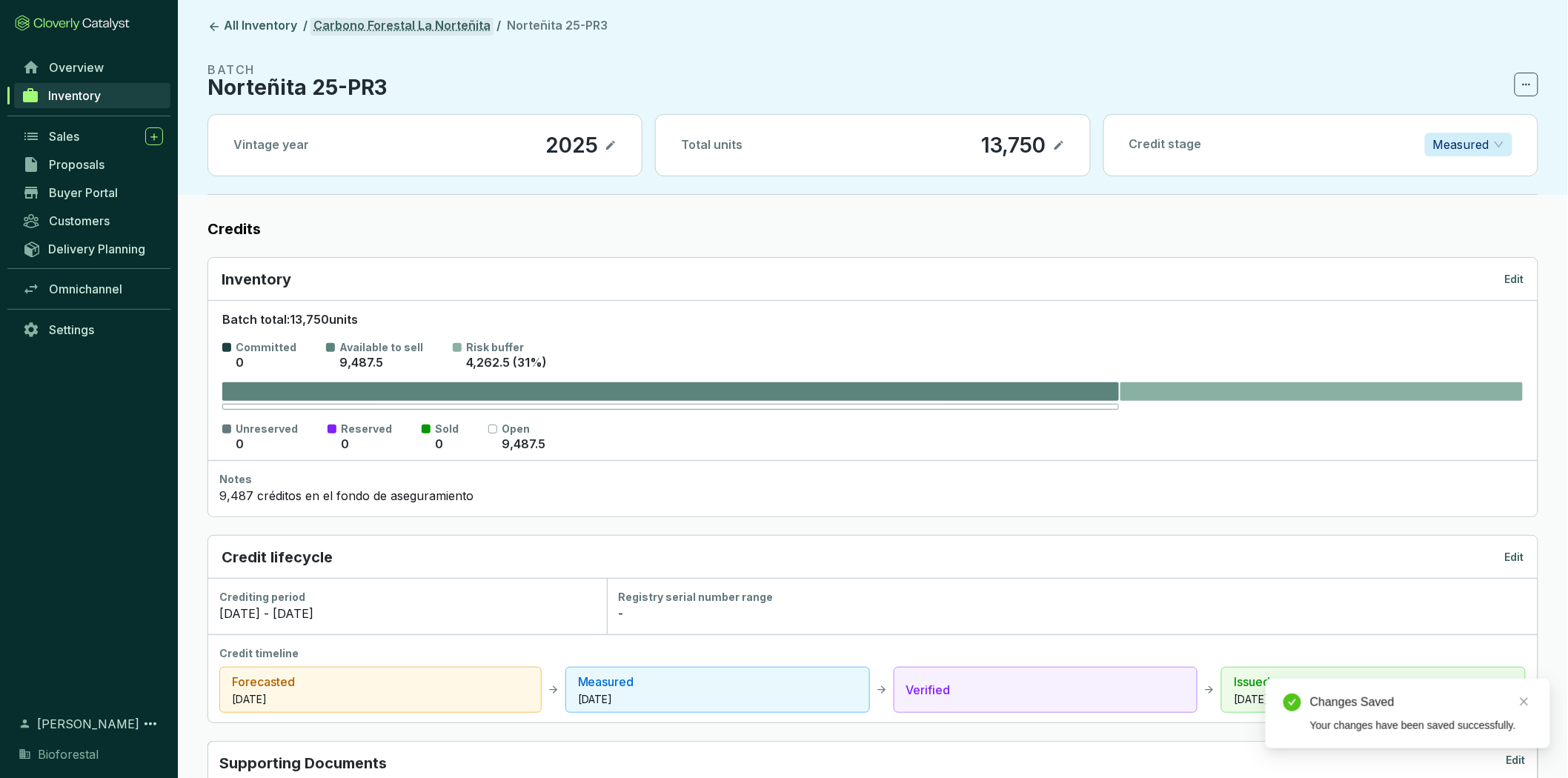
click at [467, 26] on link "Carbono Forestal La Norteñita" at bounding box center [402, 27] width 183 height 18
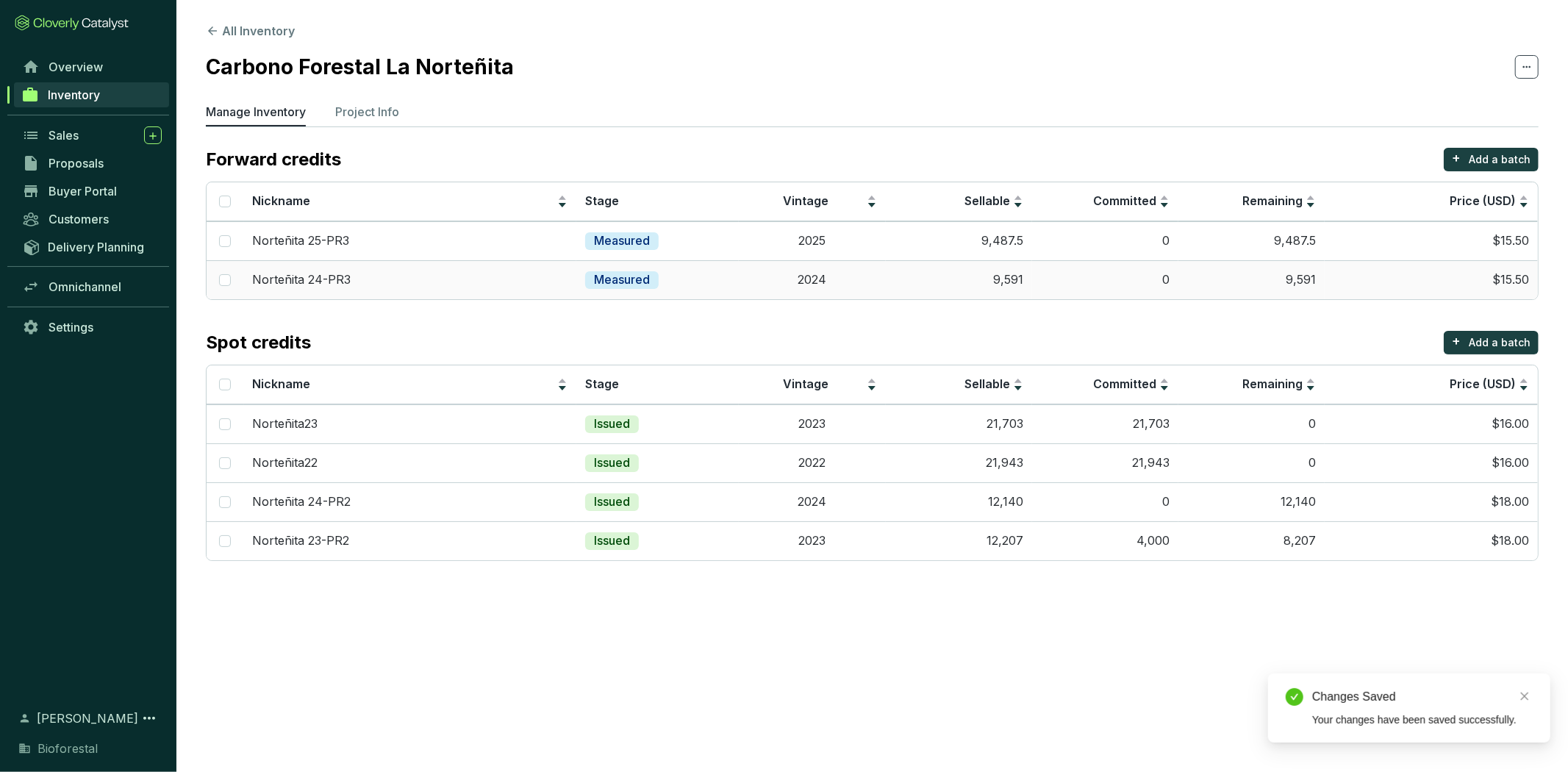
click at [912, 277] on td "9,591" at bounding box center [958, 280] width 147 height 39
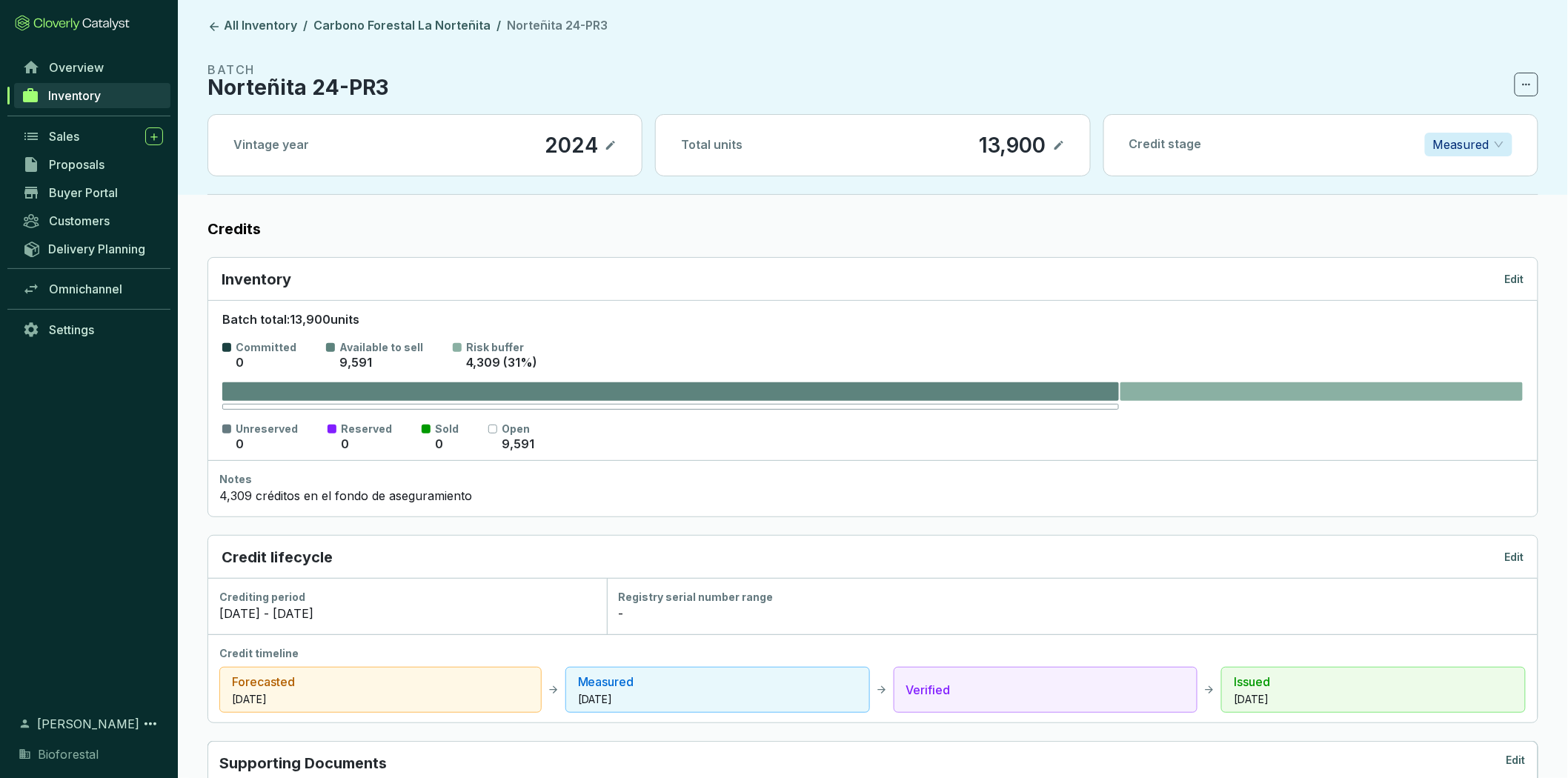
click at [1510, 279] on p "Edit" at bounding box center [1514, 279] width 19 height 15
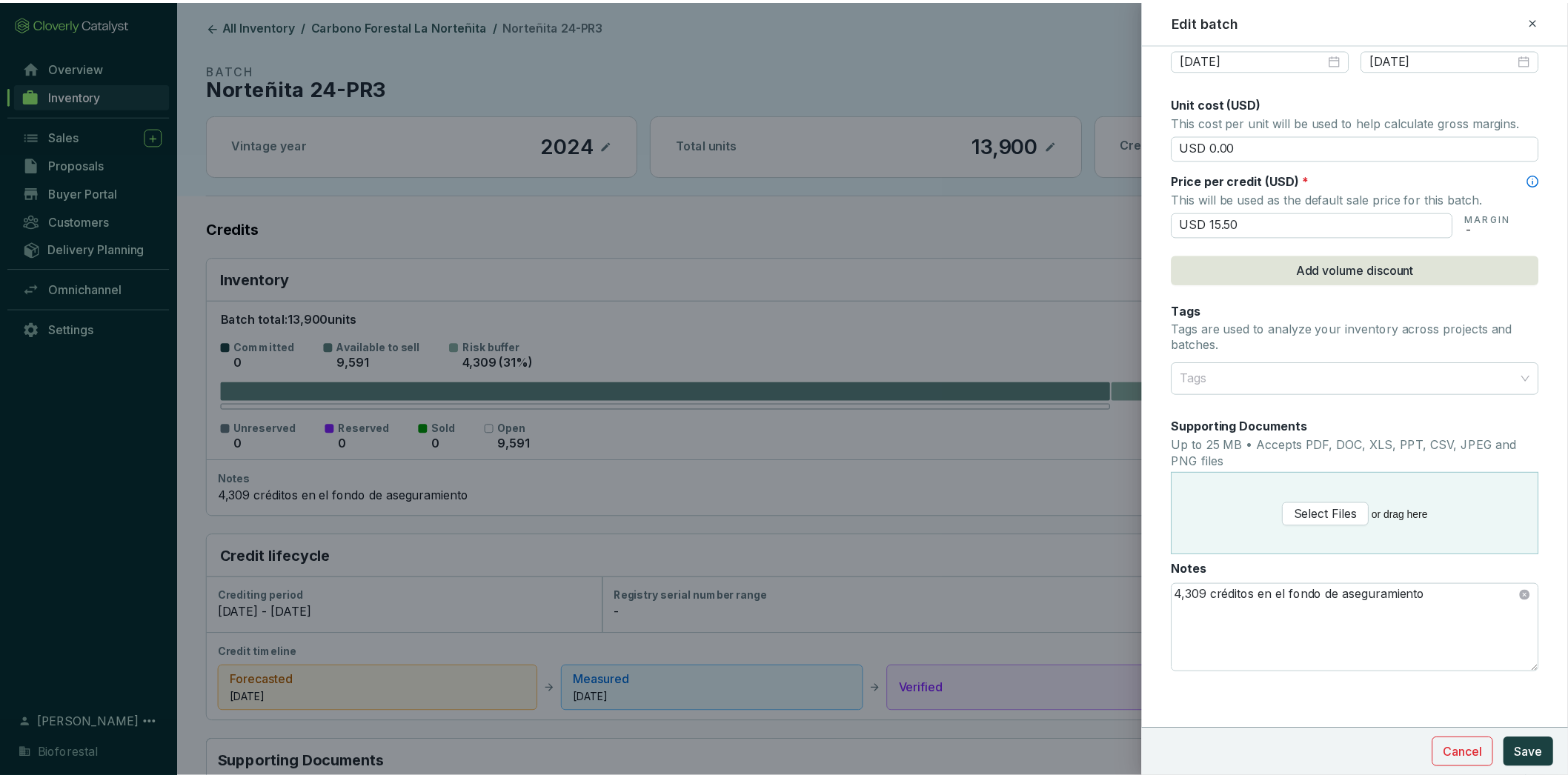
scroll to position [479, 0]
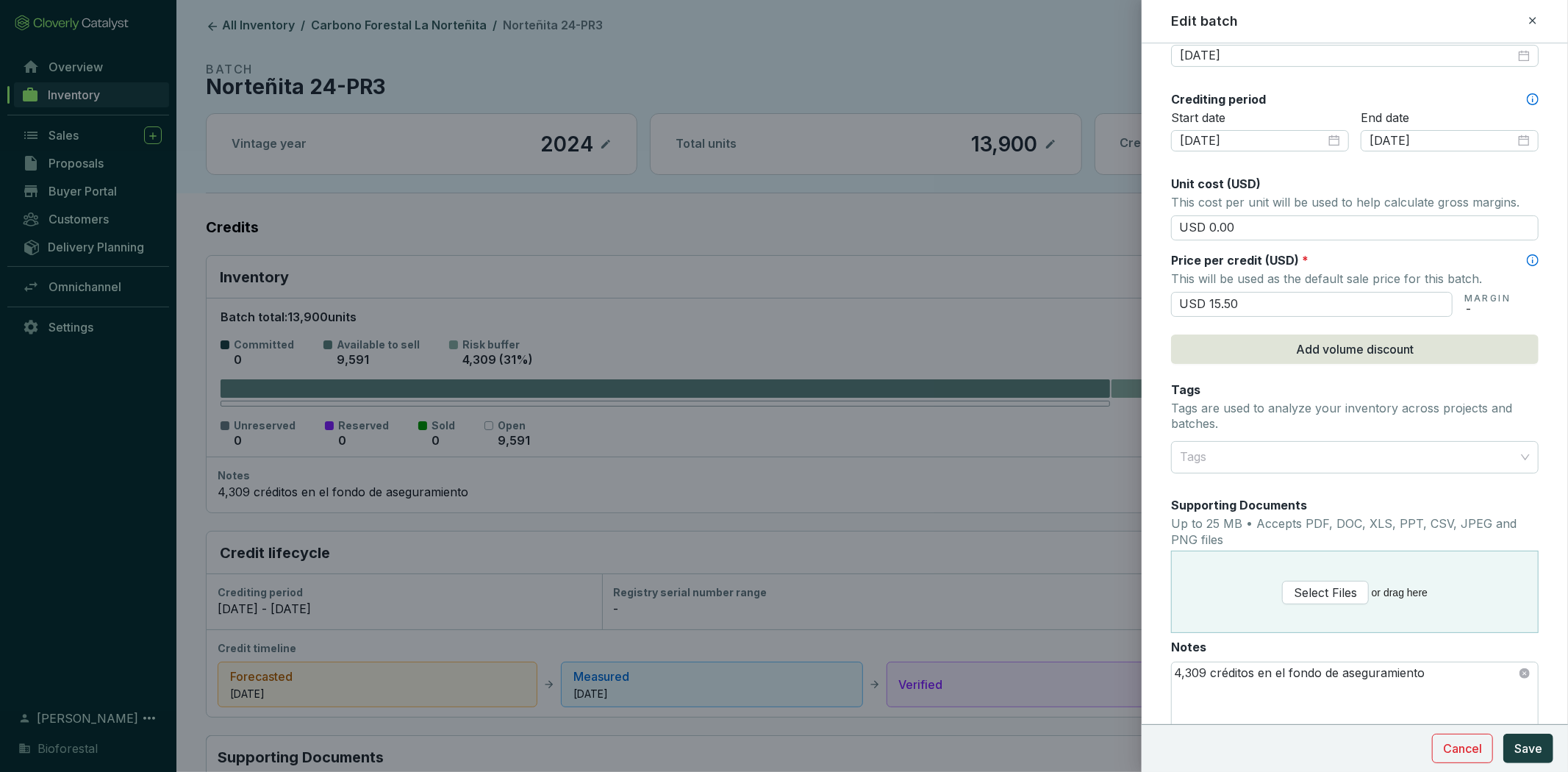
click at [1018, 259] on div at bounding box center [784, 386] width 1568 height 772
click at [1465, 747] on span "Cancel" at bounding box center [1463, 748] width 39 height 18
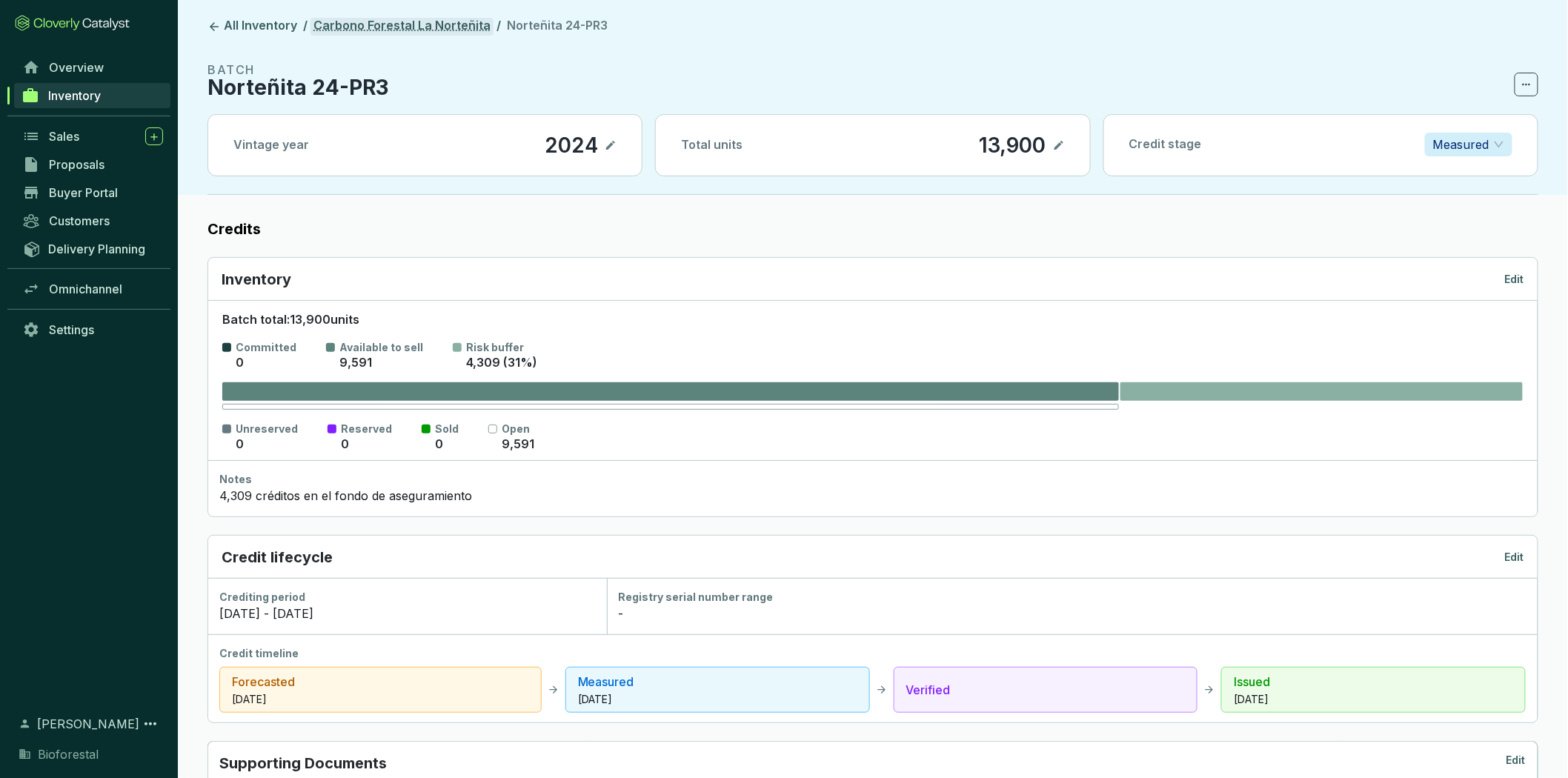
click at [401, 22] on link "Carbono Forestal La Norteñita" at bounding box center [402, 27] width 183 height 18
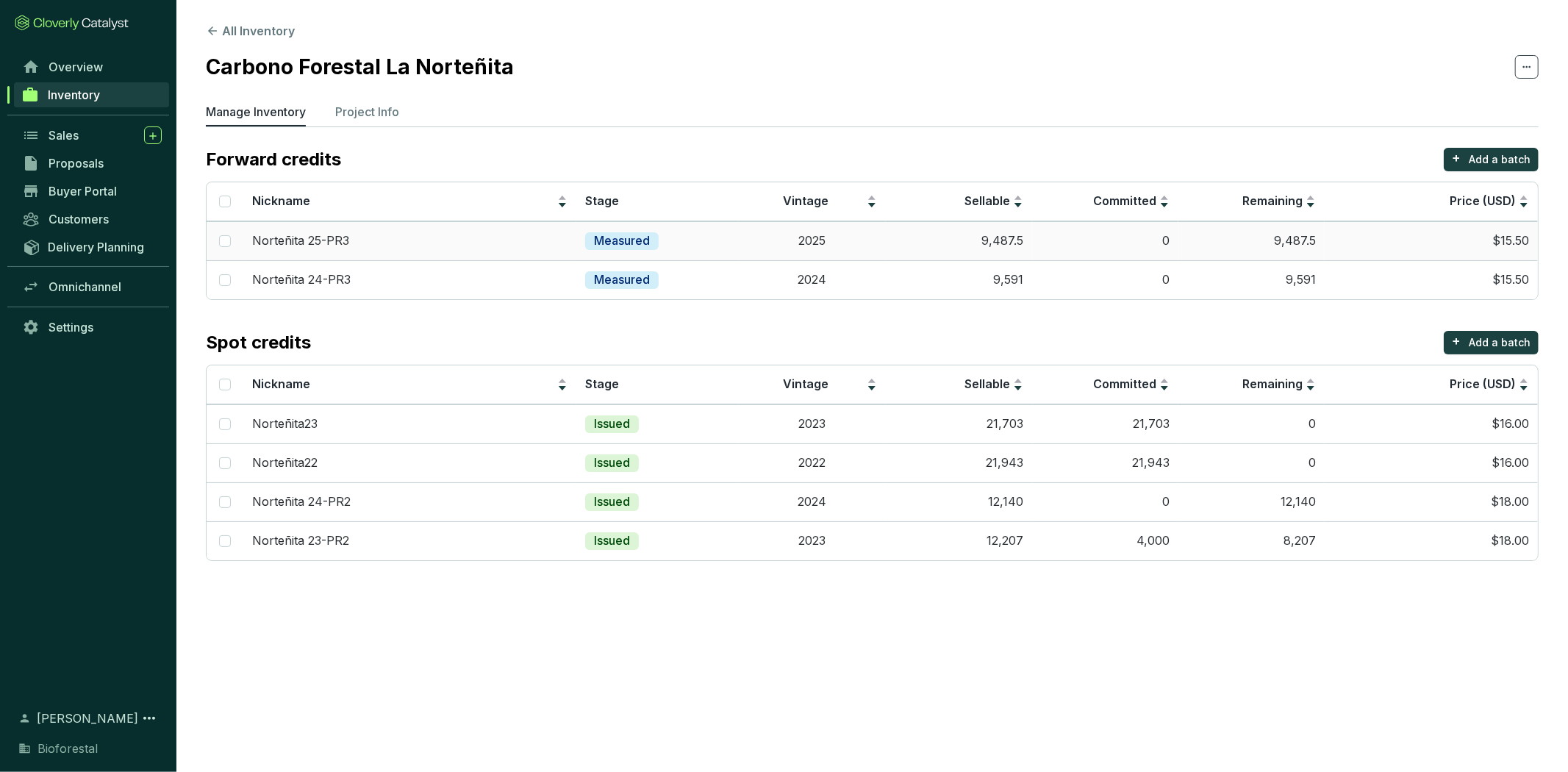
click at [913, 226] on td "9,487.5" at bounding box center [958, 241] width 147 height 39
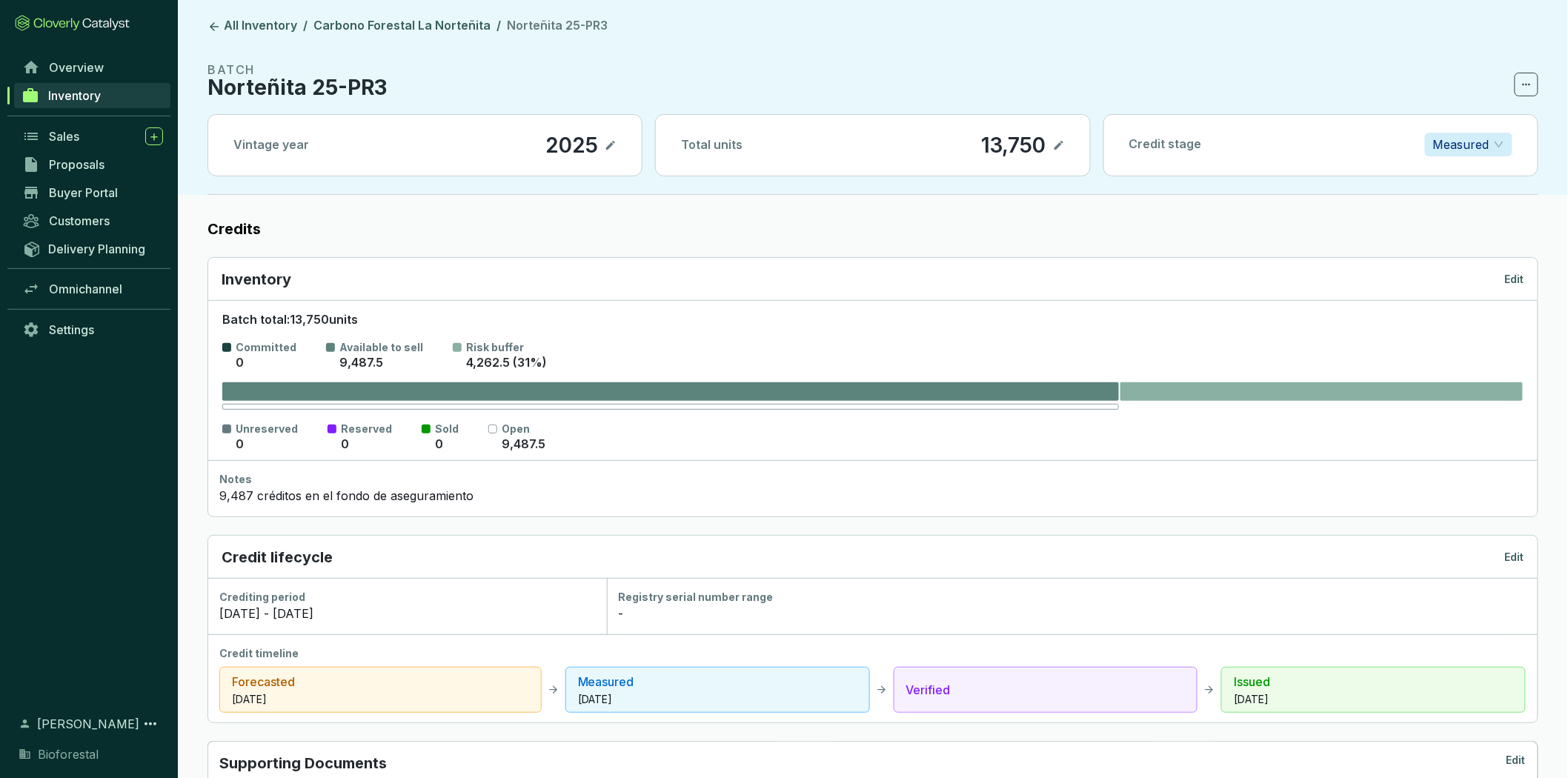
click at [1512, 267] on div "Inventory Edit" at bounding box center [873, 279] width 1329 height 43
click at [1512, 280] on p "Edit" at bounding box center [1514, 279] width 19 height 15
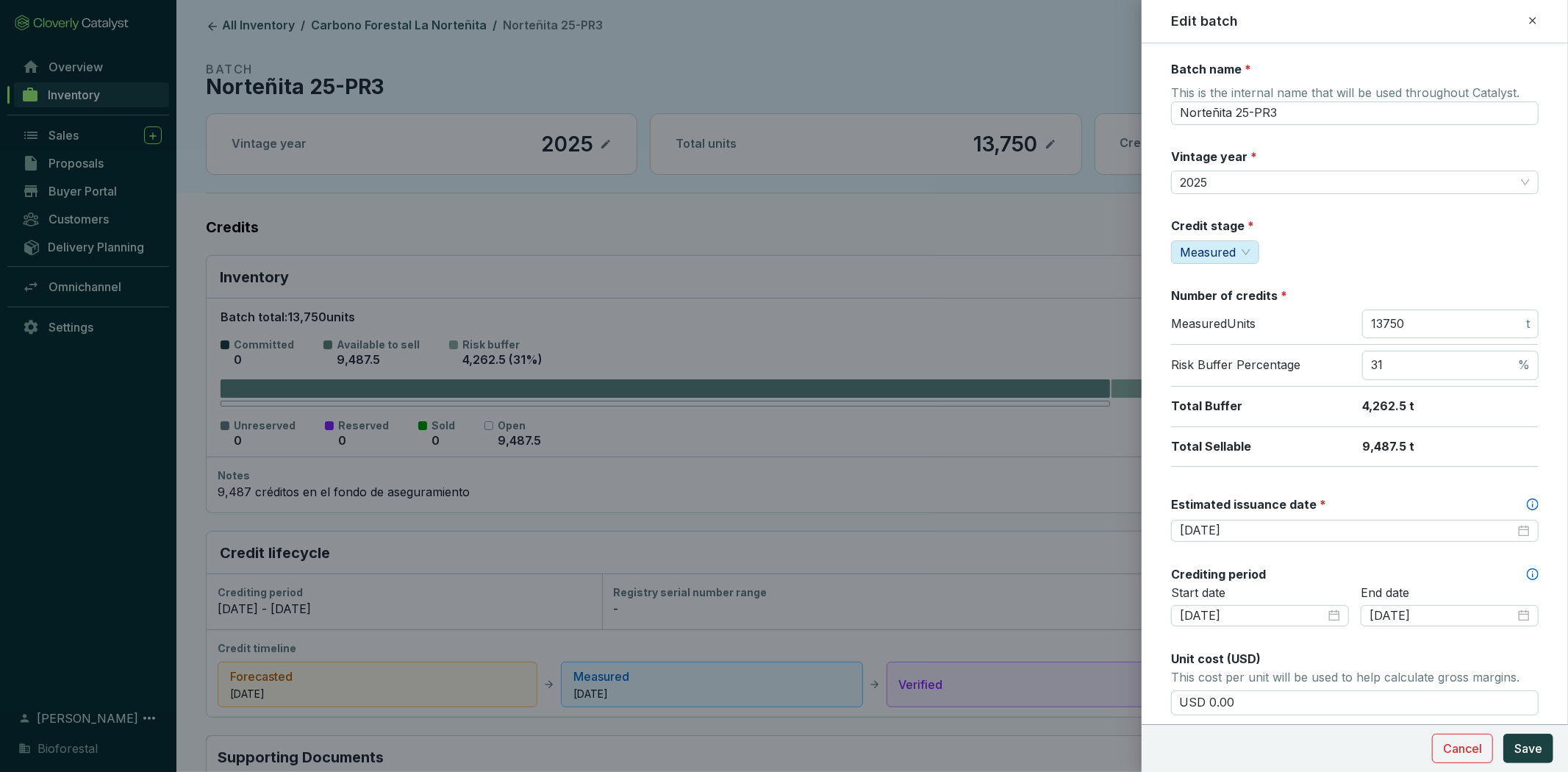
click at [1123, 250] on div at bounding box center [784, 386] width 1568 height 772
click at [1476, 737] on button "Cancel" at bounding box center [1463, 748] width 61 height 30
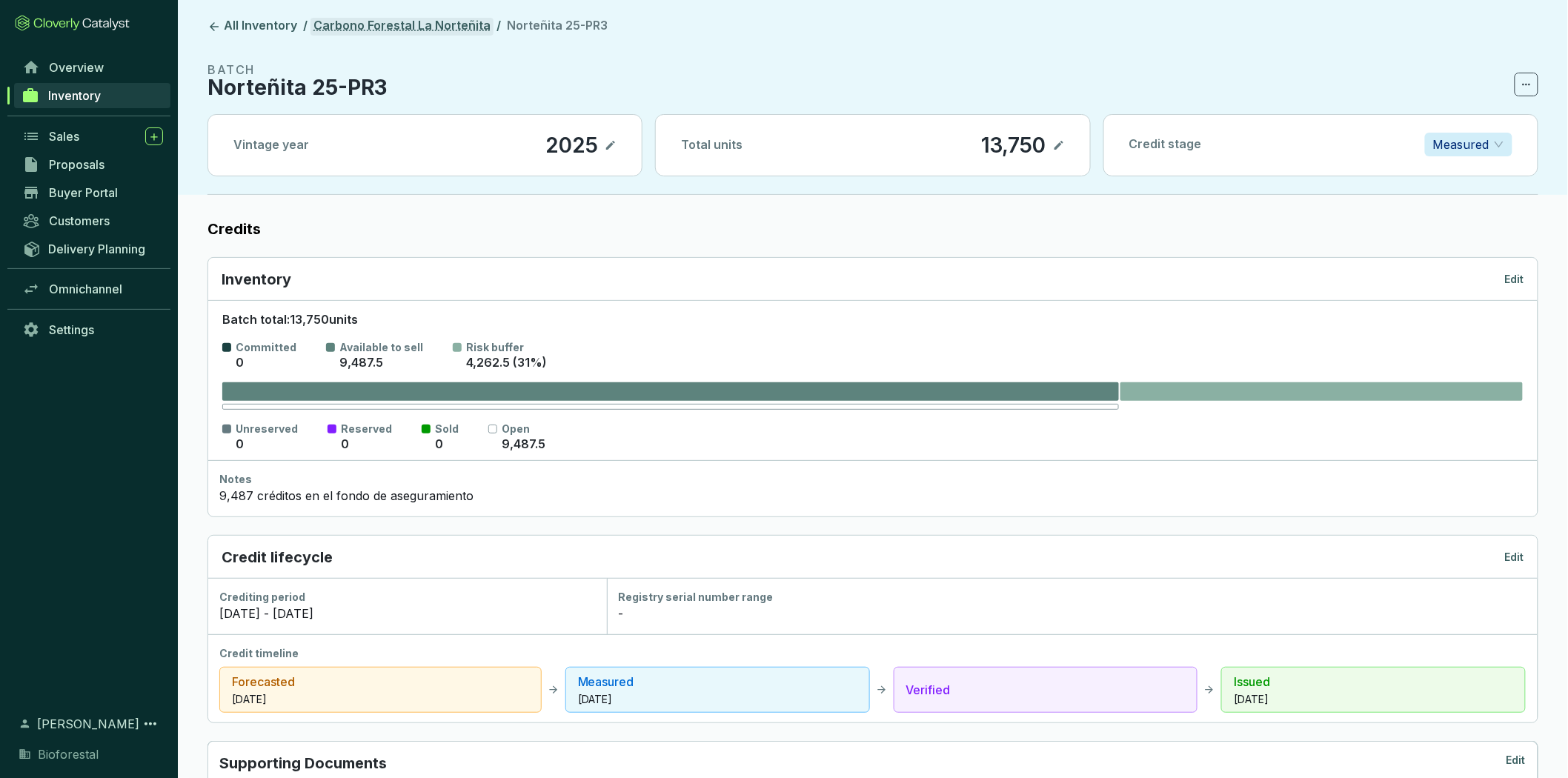
click at [416, 30] on link "Carbono Forestal La Norteñita" at bounding box center [402, 27] width 183 height 18
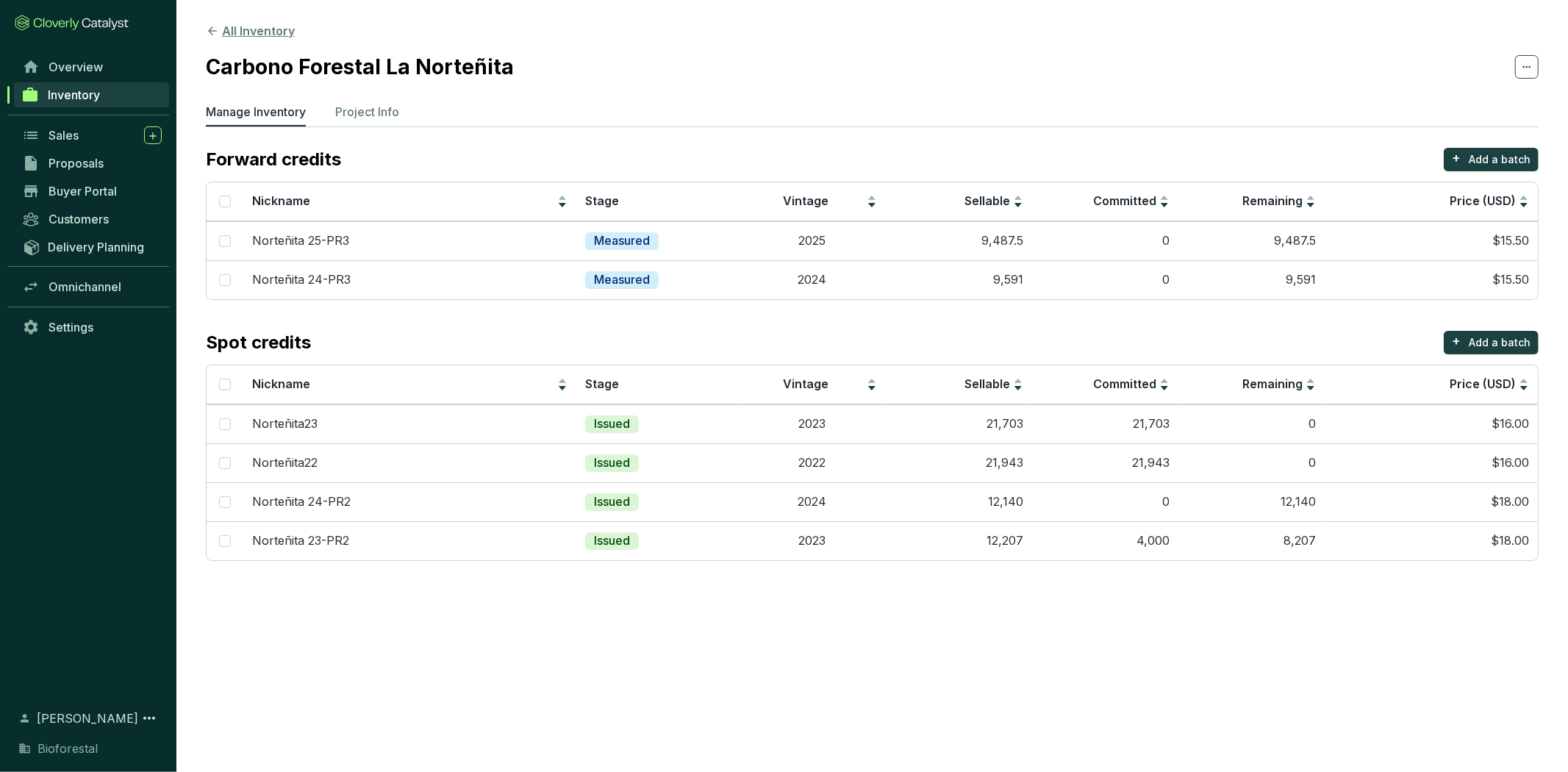
click at [244, 28] on button "All Inventory" at bounding box center [251, 31] width 89 height 18
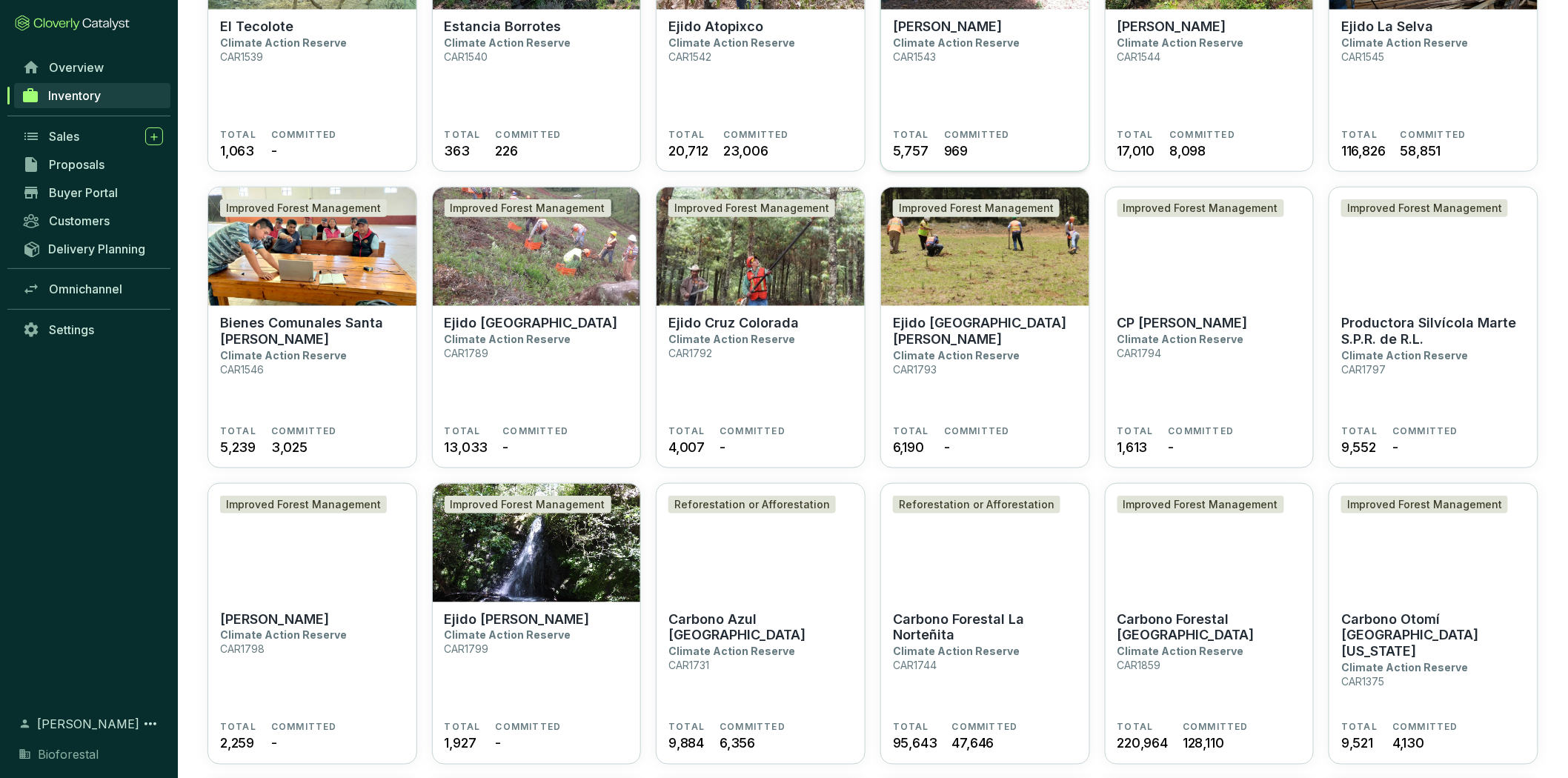
scroll to position [658, 0]
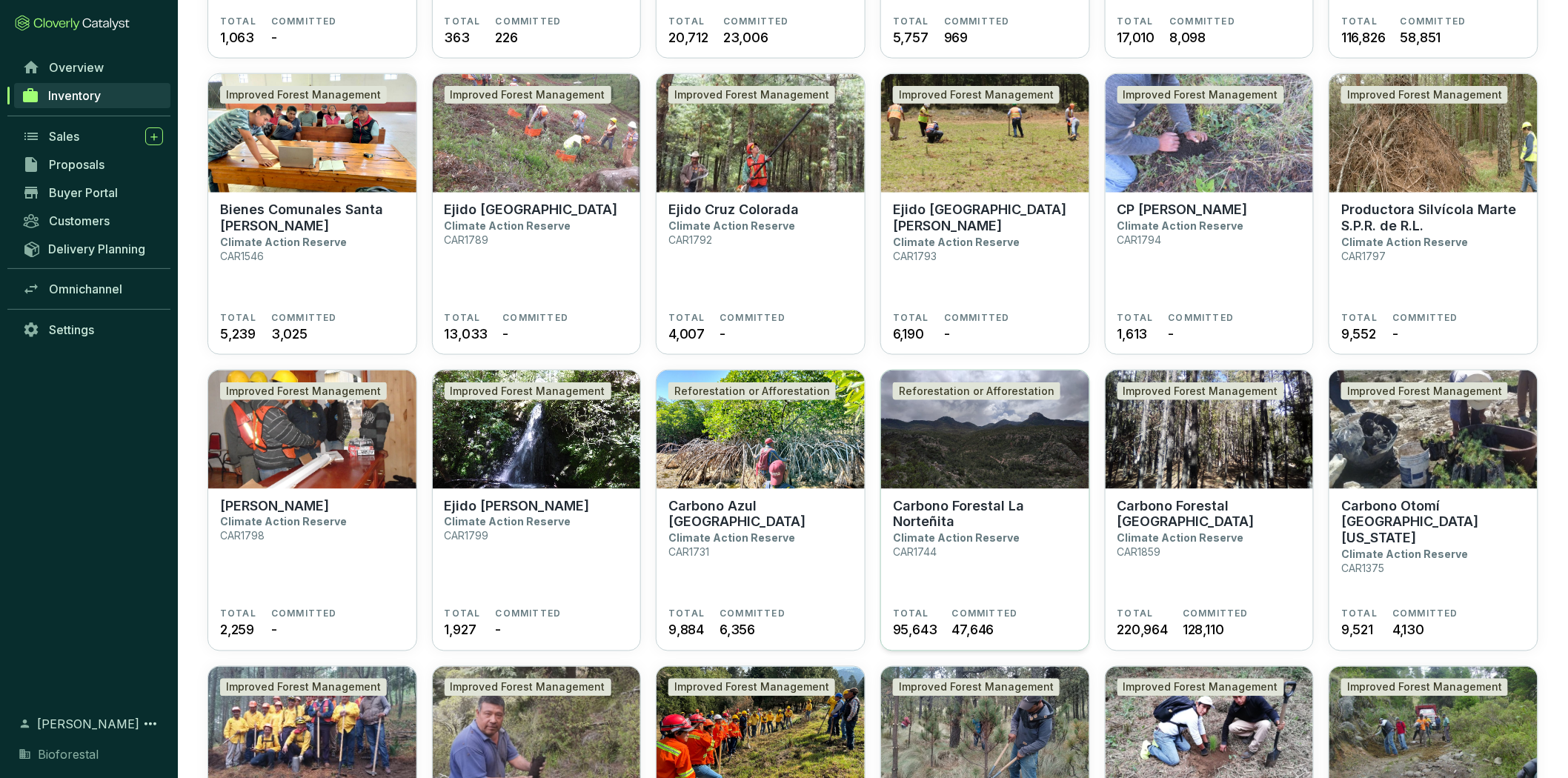
click at [1018, 528] on p "Carbono Forestal La Norteñita" at bounding box center [985, 513] width 185 height 32
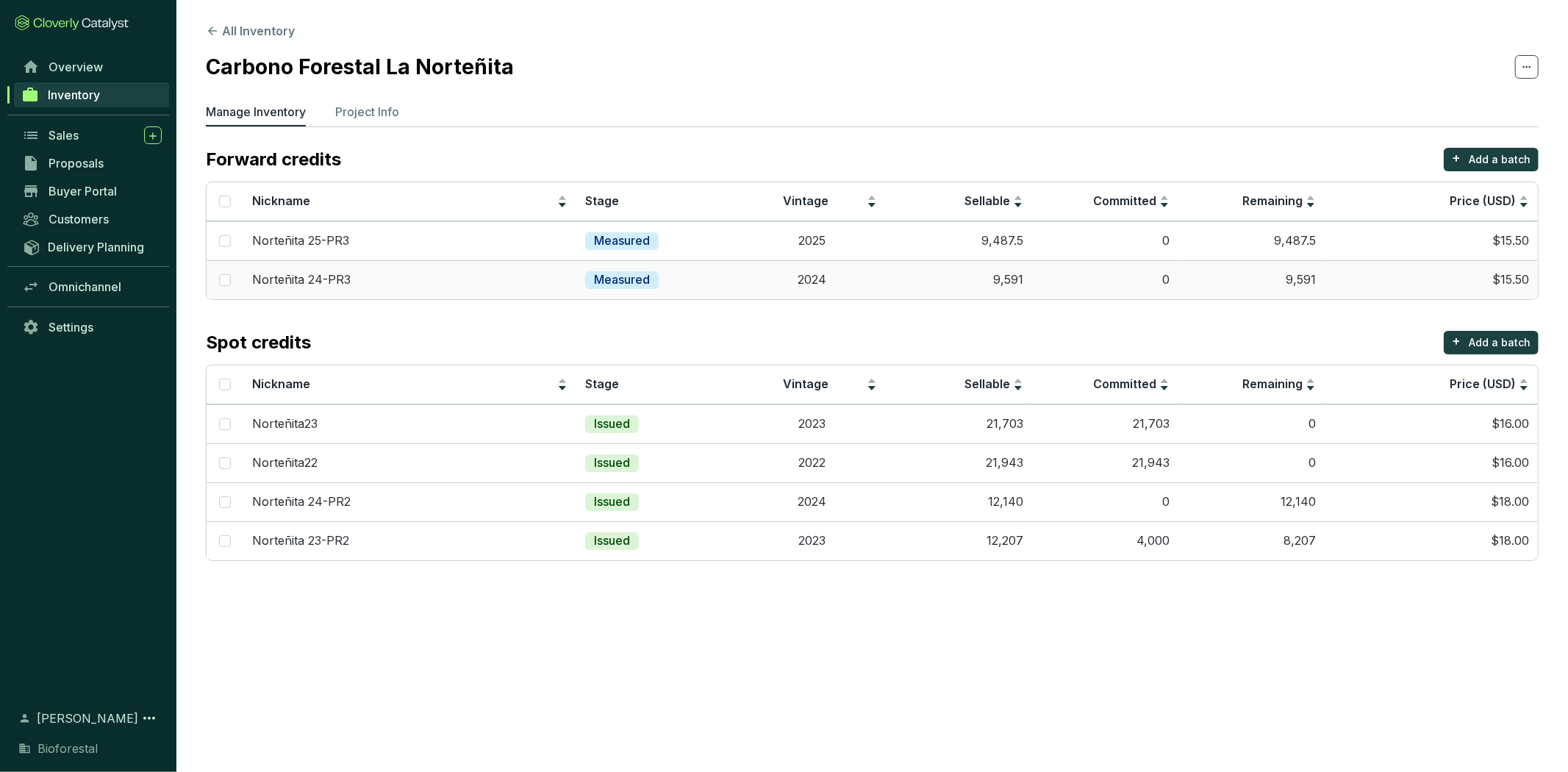
click at [927, 281] on td "9,591" at bounding box center [958, 280] width 147 height 39
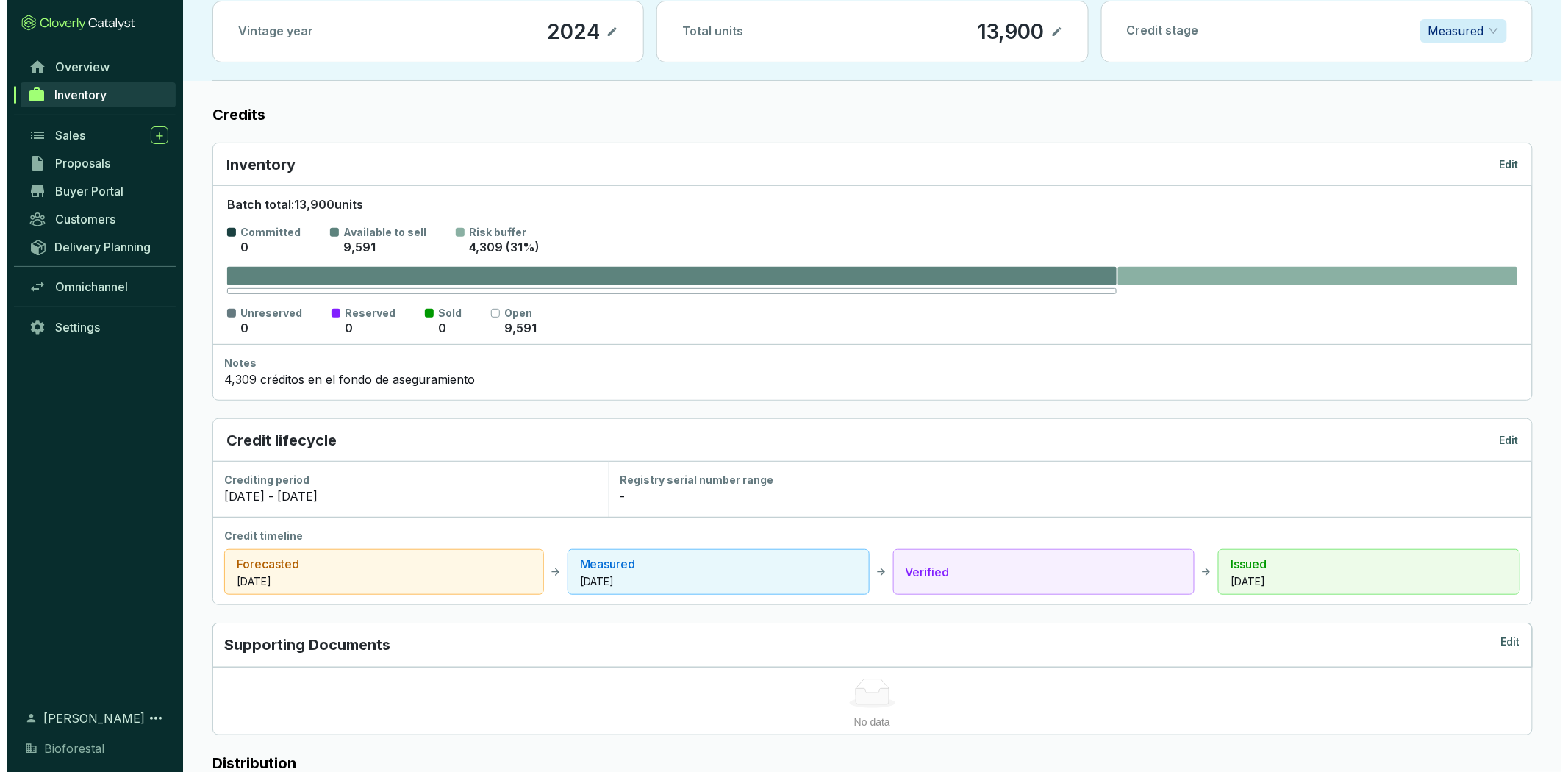
scroll to position [82, 0]
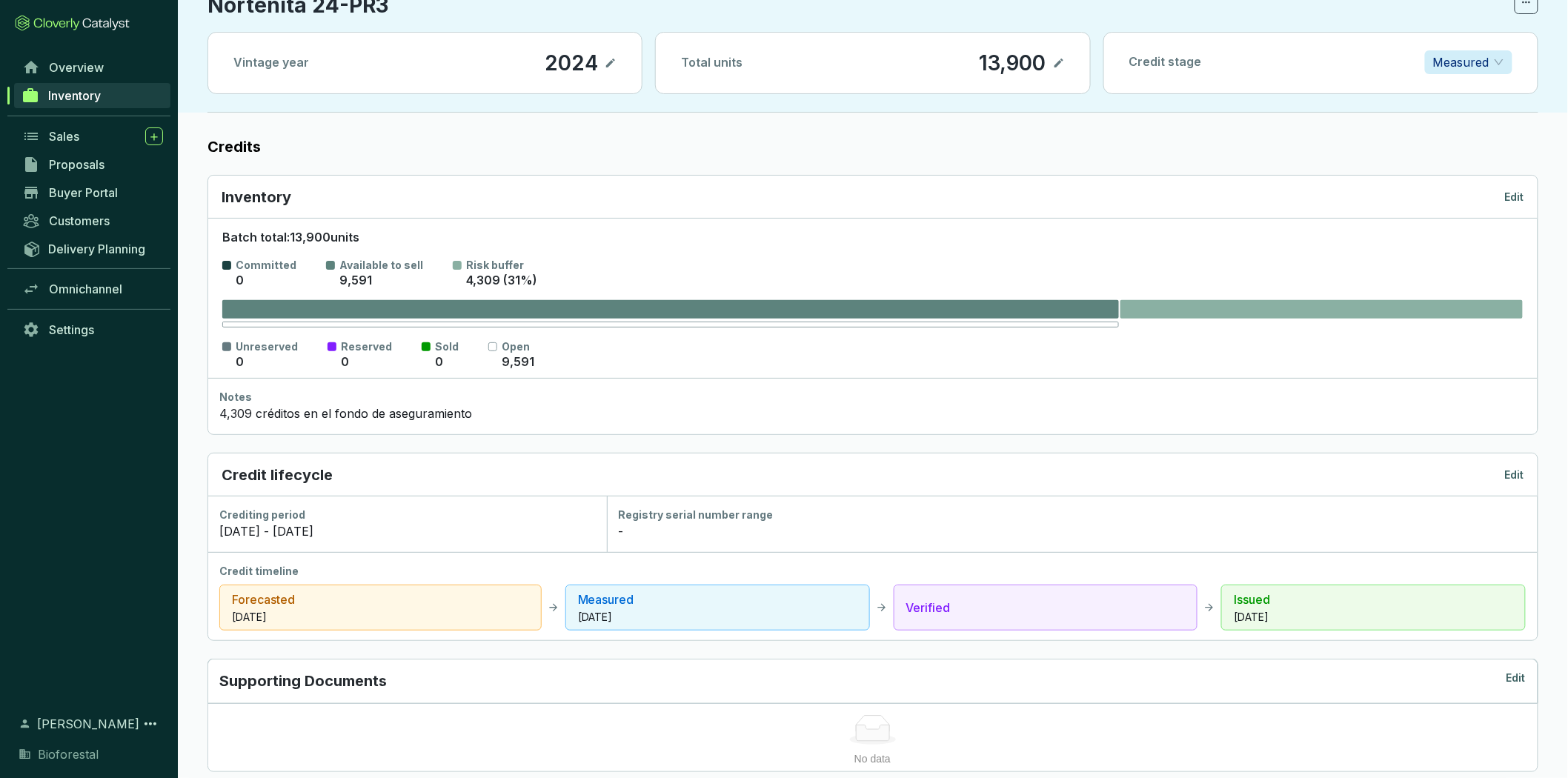
click at [1516, 191] on p "Edit" at bounding box center [1514, 197] width 19 height 15
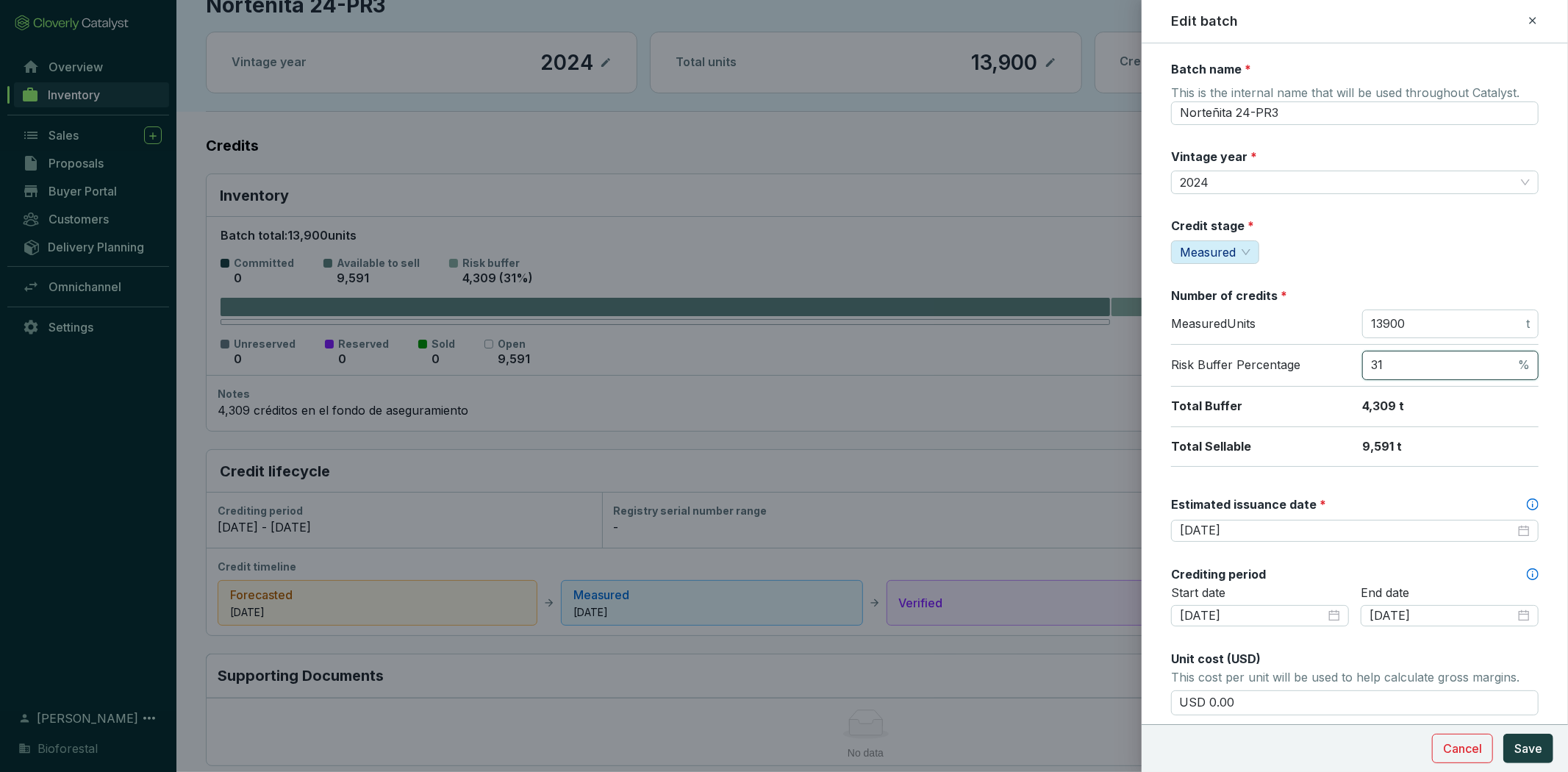
click at [1406, 364] on input "31" at bounding box center [1443, 365] width 144 height 16
type input "3"
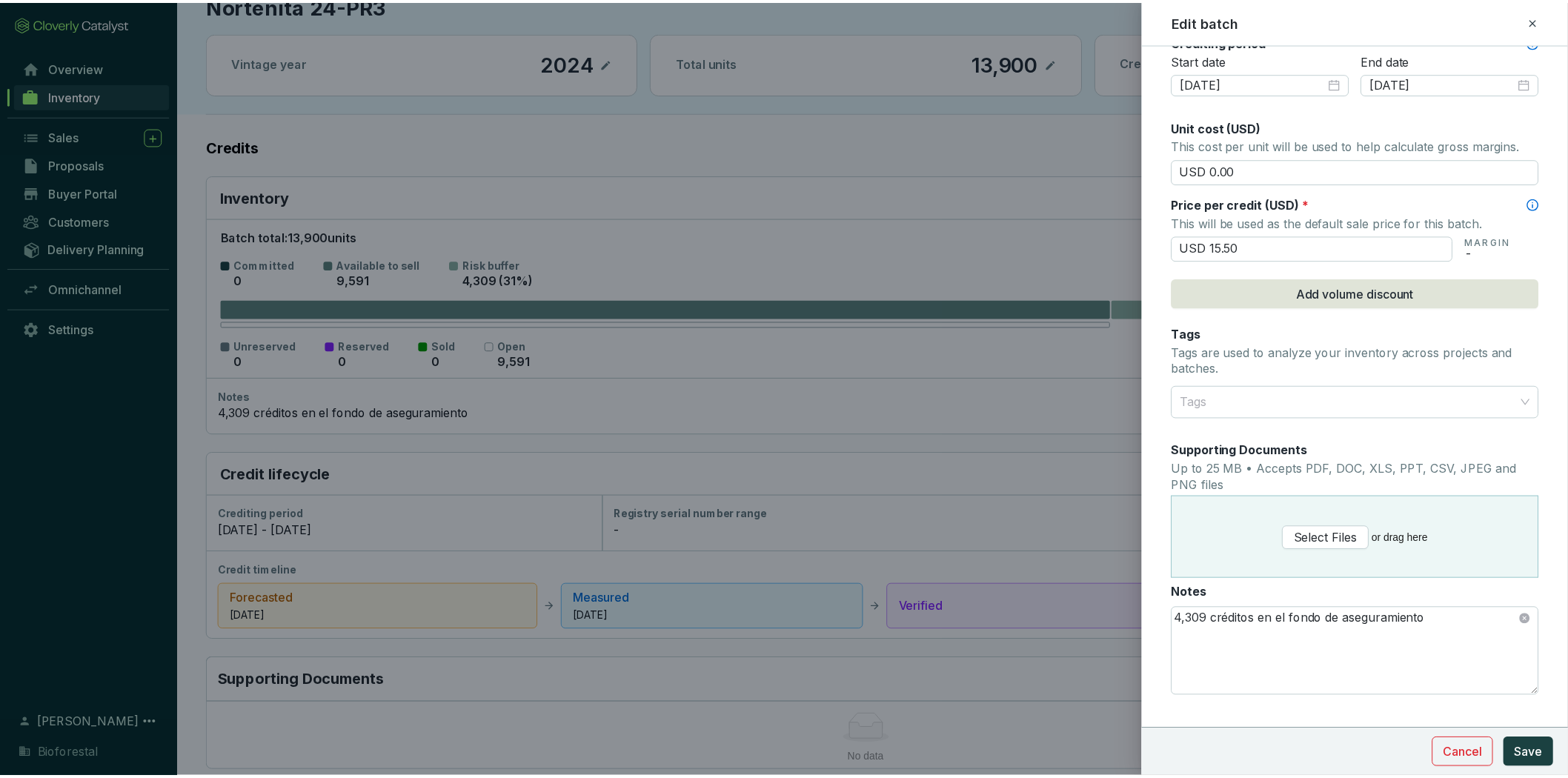
scroll to position [561, 0]
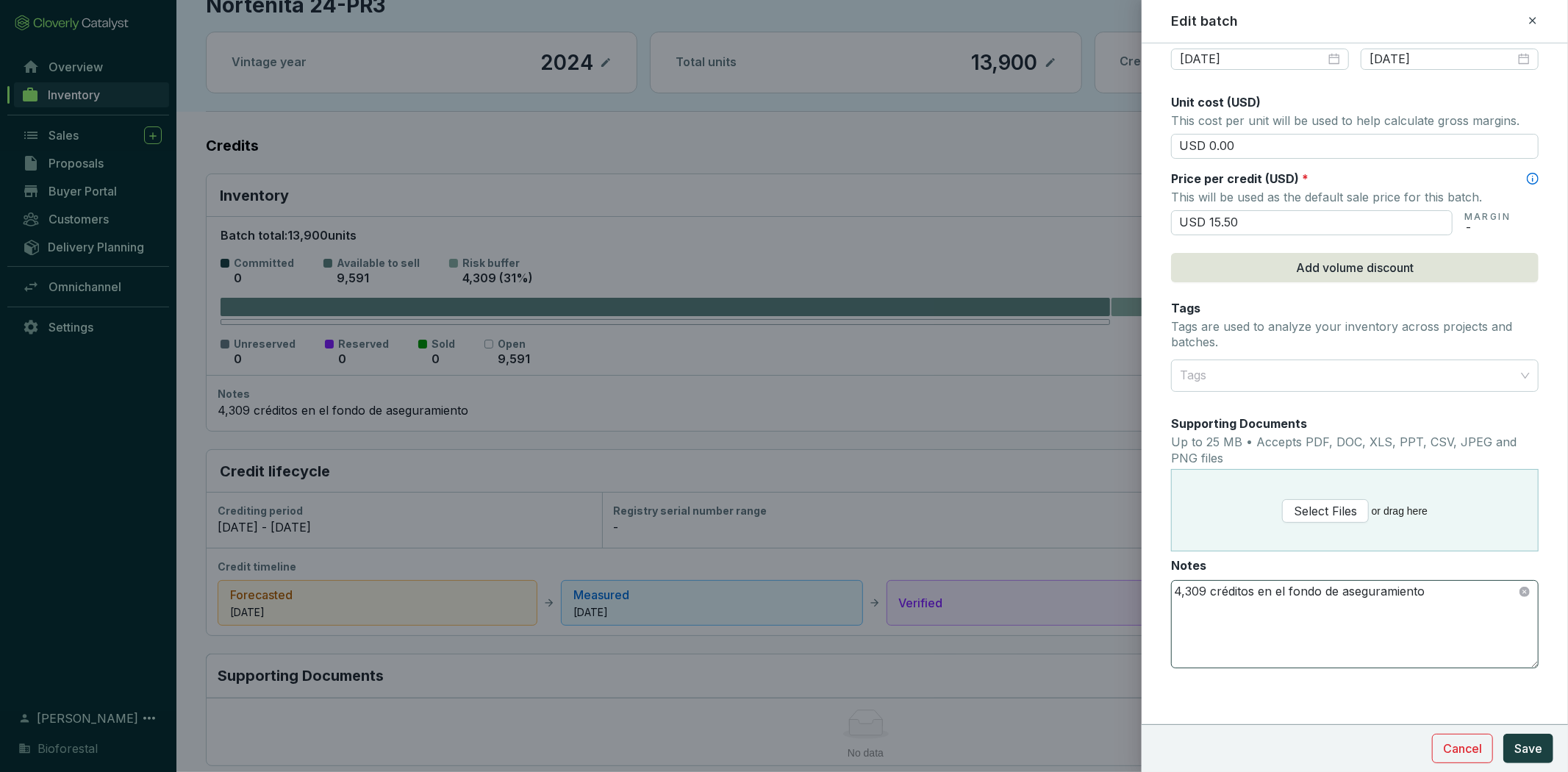
type input "0"
click at [1203, 589] on textarea "4,309 créditos en el fondo de aseguramiento" at bounding box center [1354, 624] width 366 height 87
type textarea "4,310 créditos en el fondo de aseguramiento"
click at [1537, 745] on span "Save" at bounding box center [1529, 748] width 28 height 18
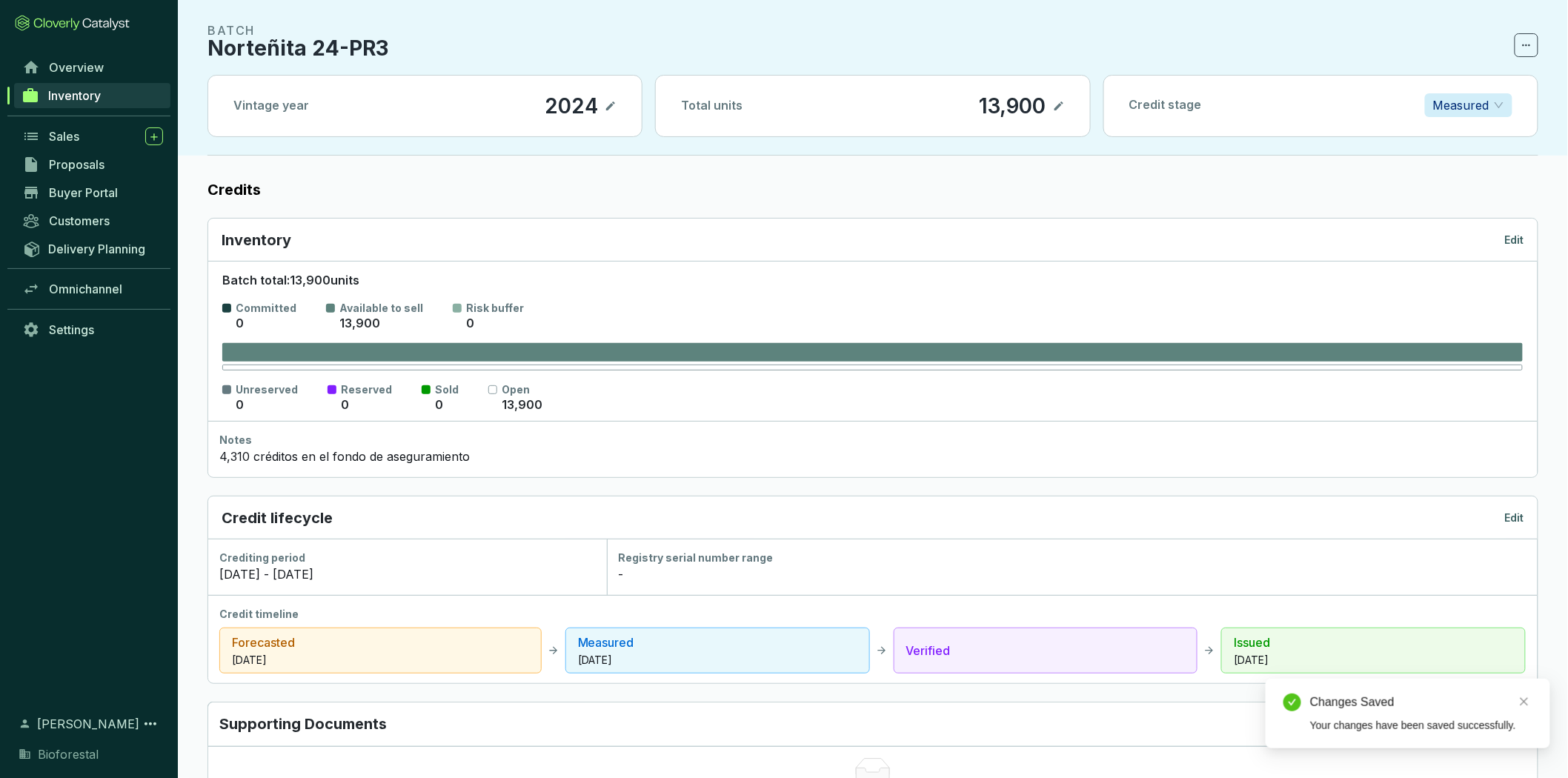
scroll to position [0, 0]
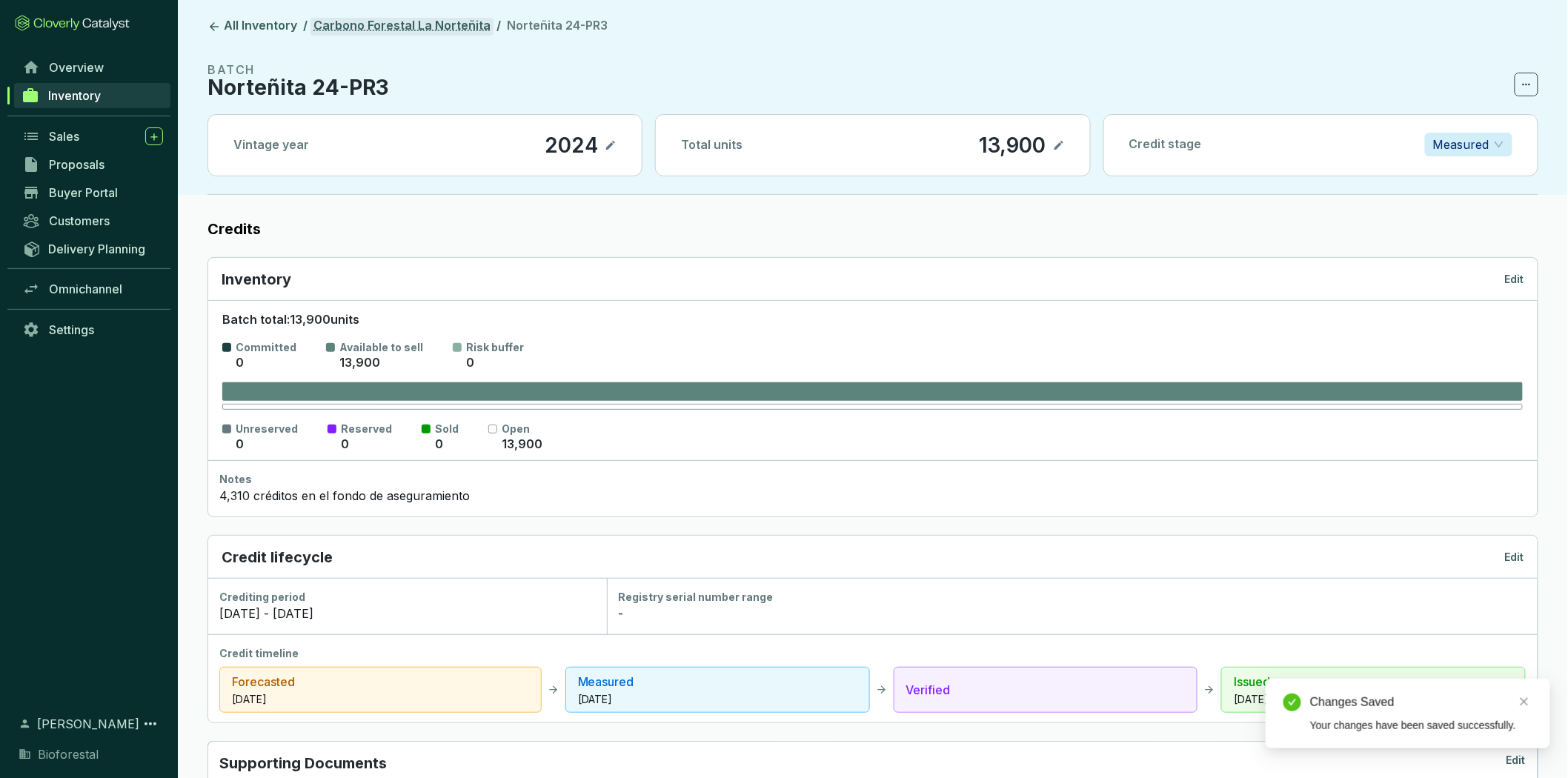
click at [442, 28] on link "Carbono Forestal La Norteñita" at bounding box center [402, 27] width 183 height 18
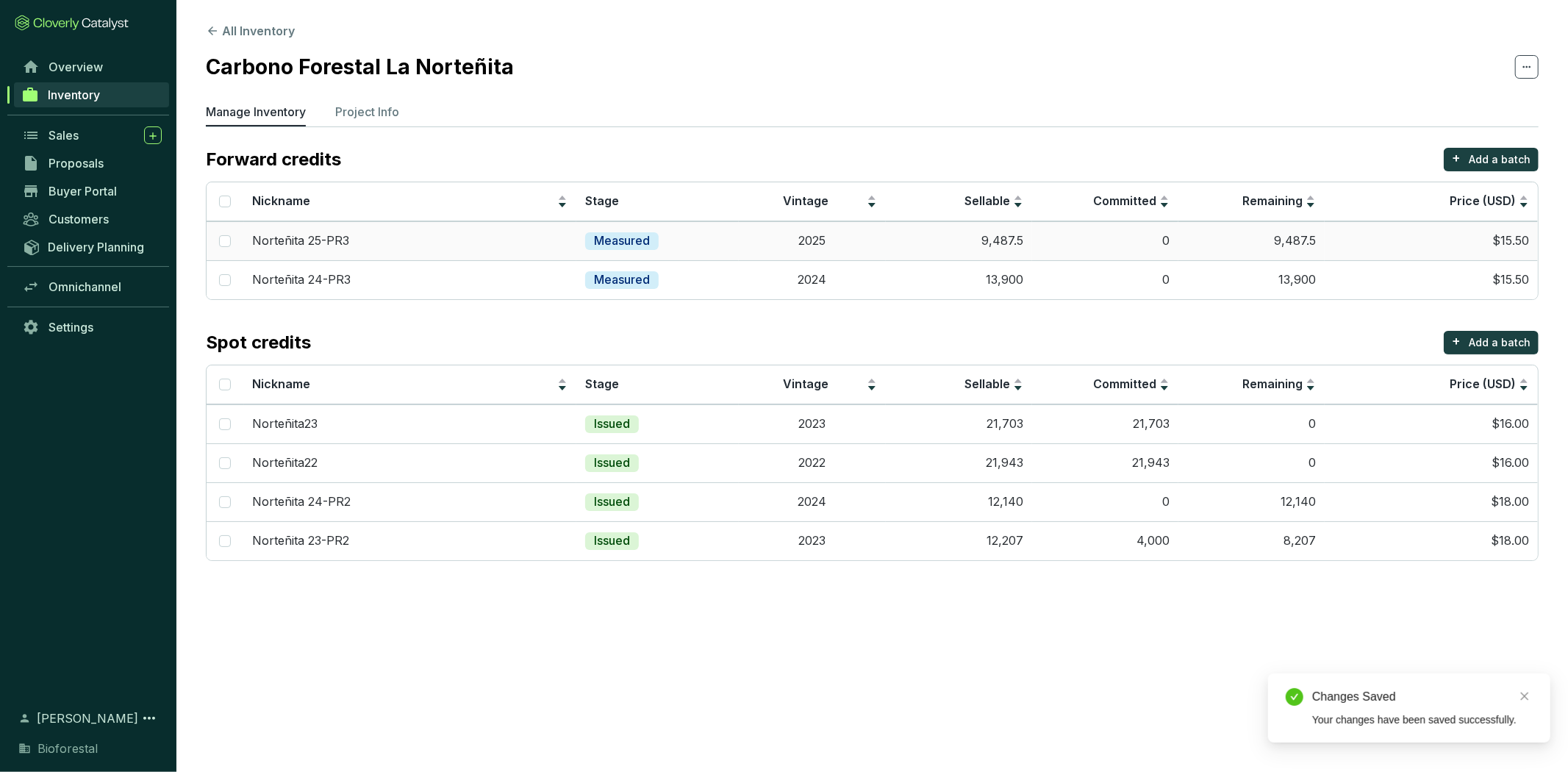
click at [905, 250] on td "9,487.5" at bounding box center [958, 241] width 147 height 39
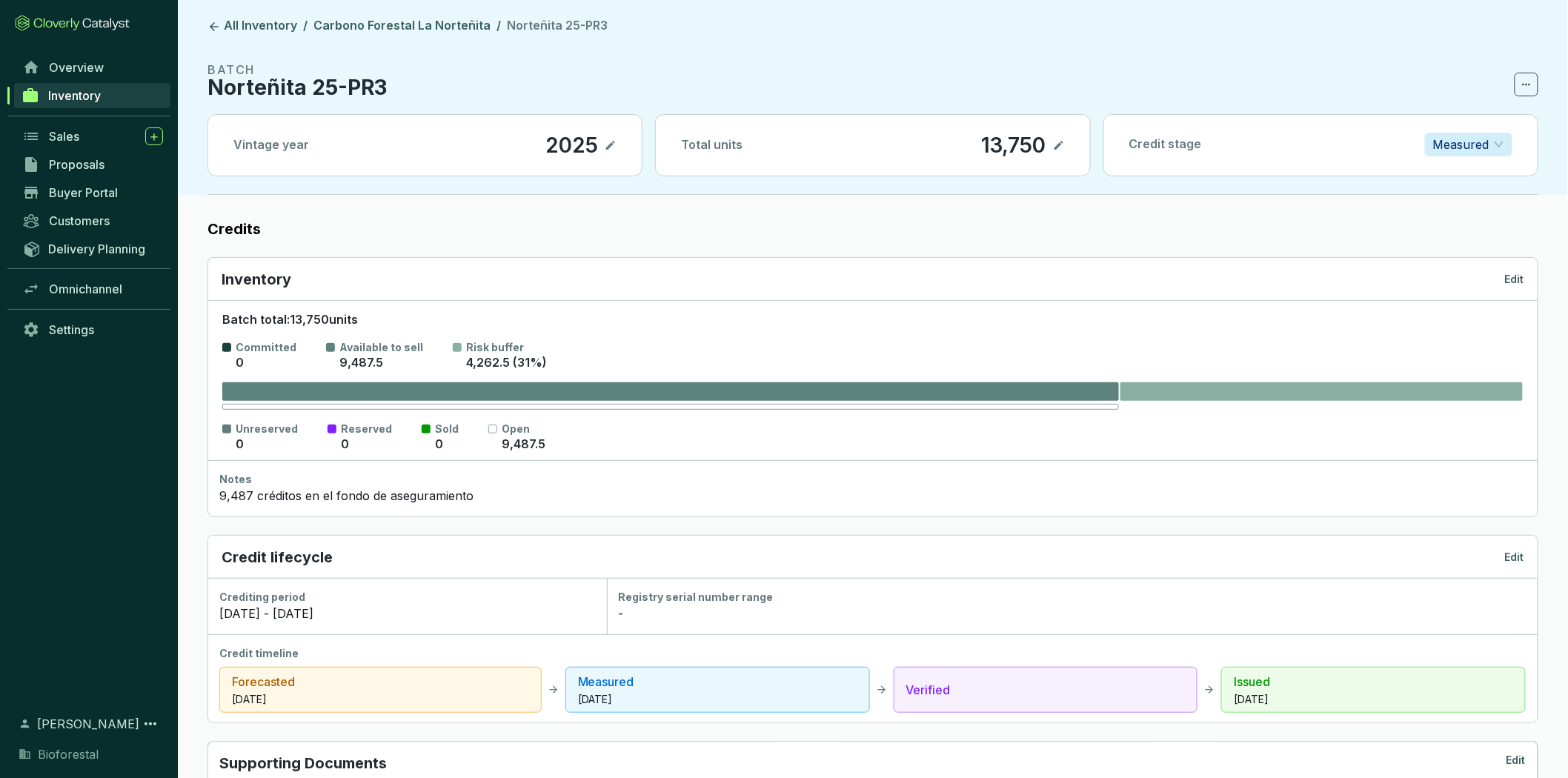
click at [1517, 277] on p "Edit" at bounding box center [1514, 279] width 19 height 15
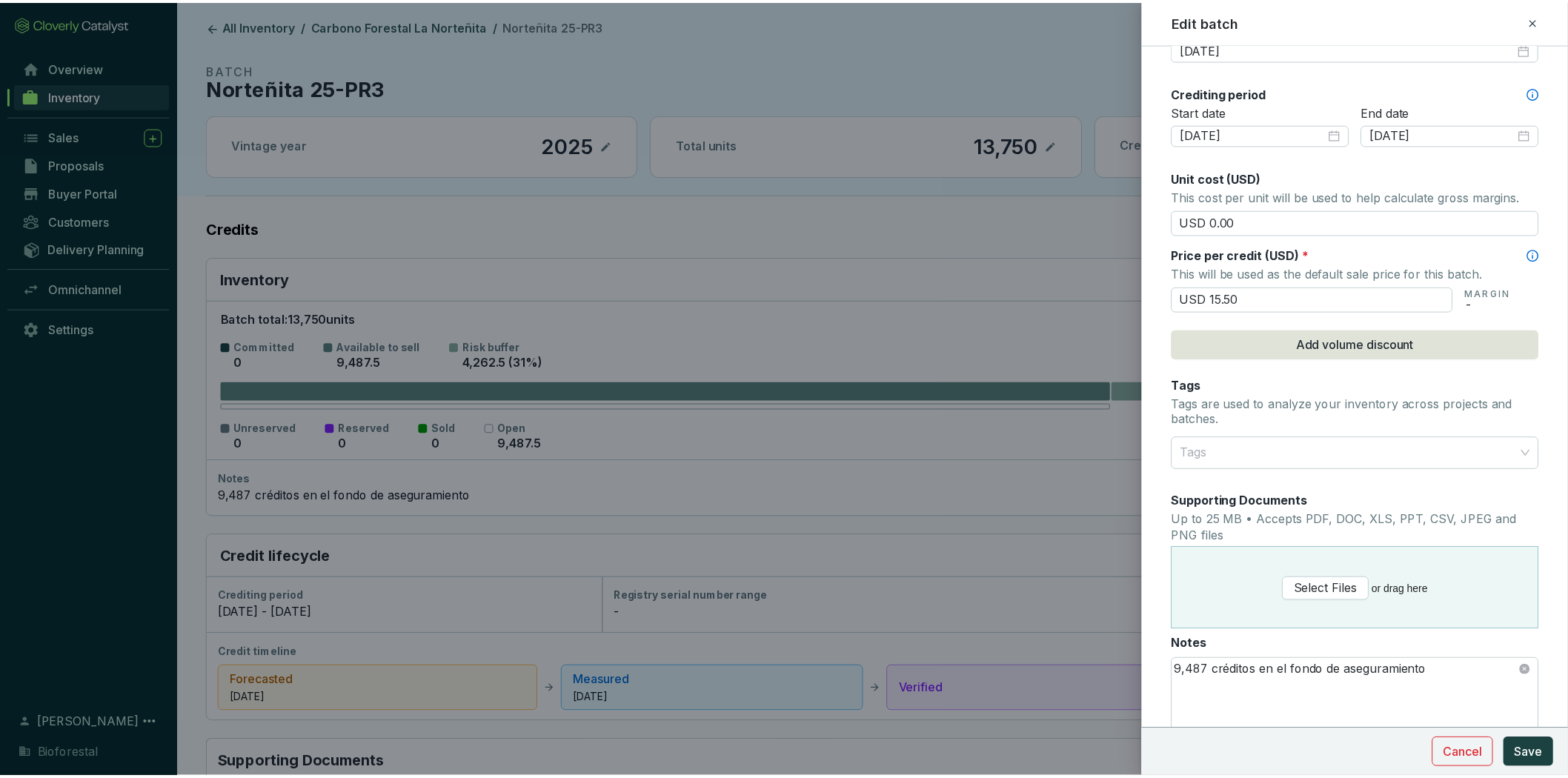
scroll to position [561, 0]
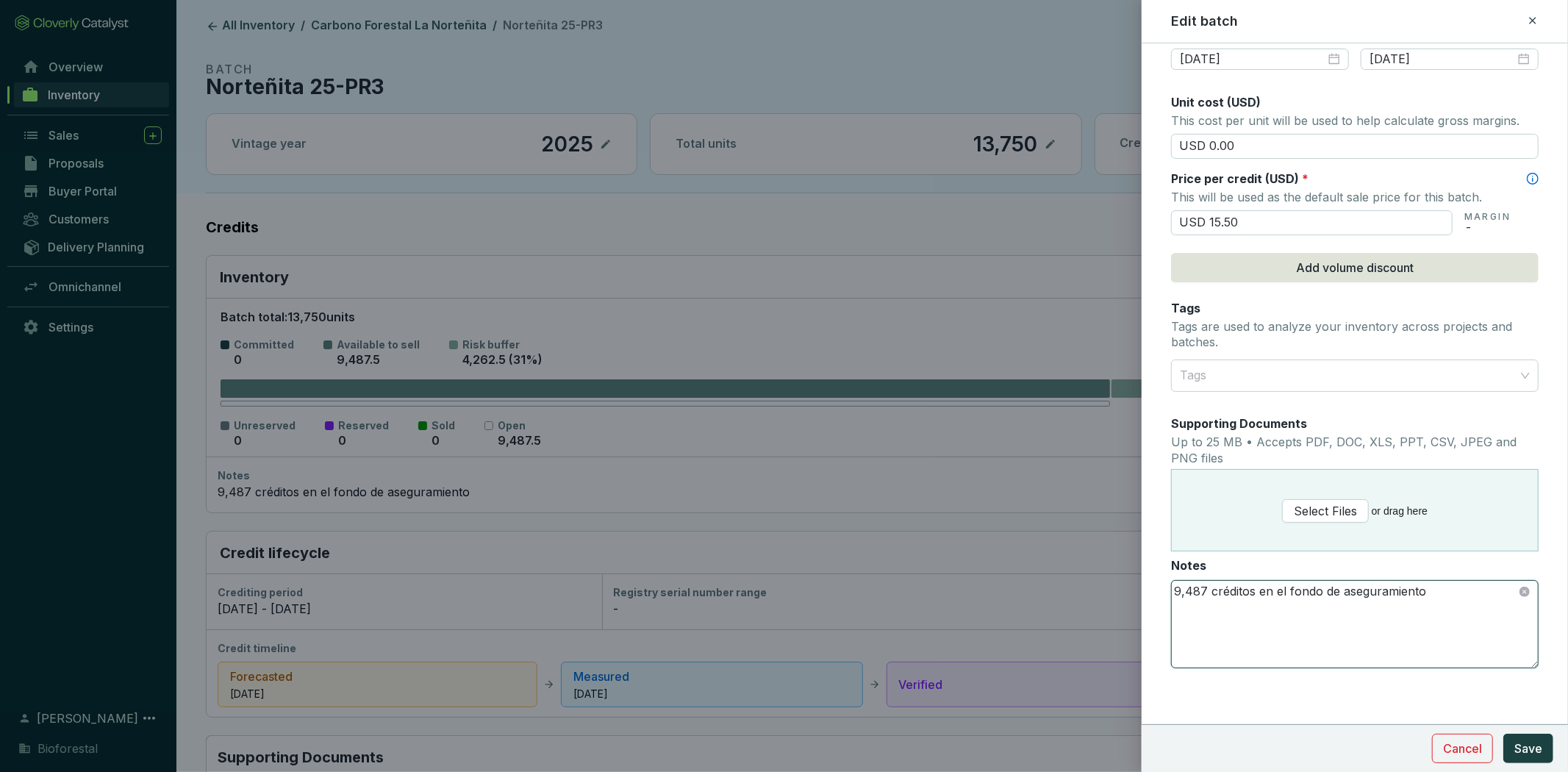
click at [1201, 589] on textarea "9,487 créditos en el fondo de aseguramiento" at bounding box center [1354, 624] width 366 height 87
type textarea "4,263 créditos en el fondo de aseguramiento"
click at [1527, 740] on span "Save" at bounding box center [1529, 748] width 28 height 18
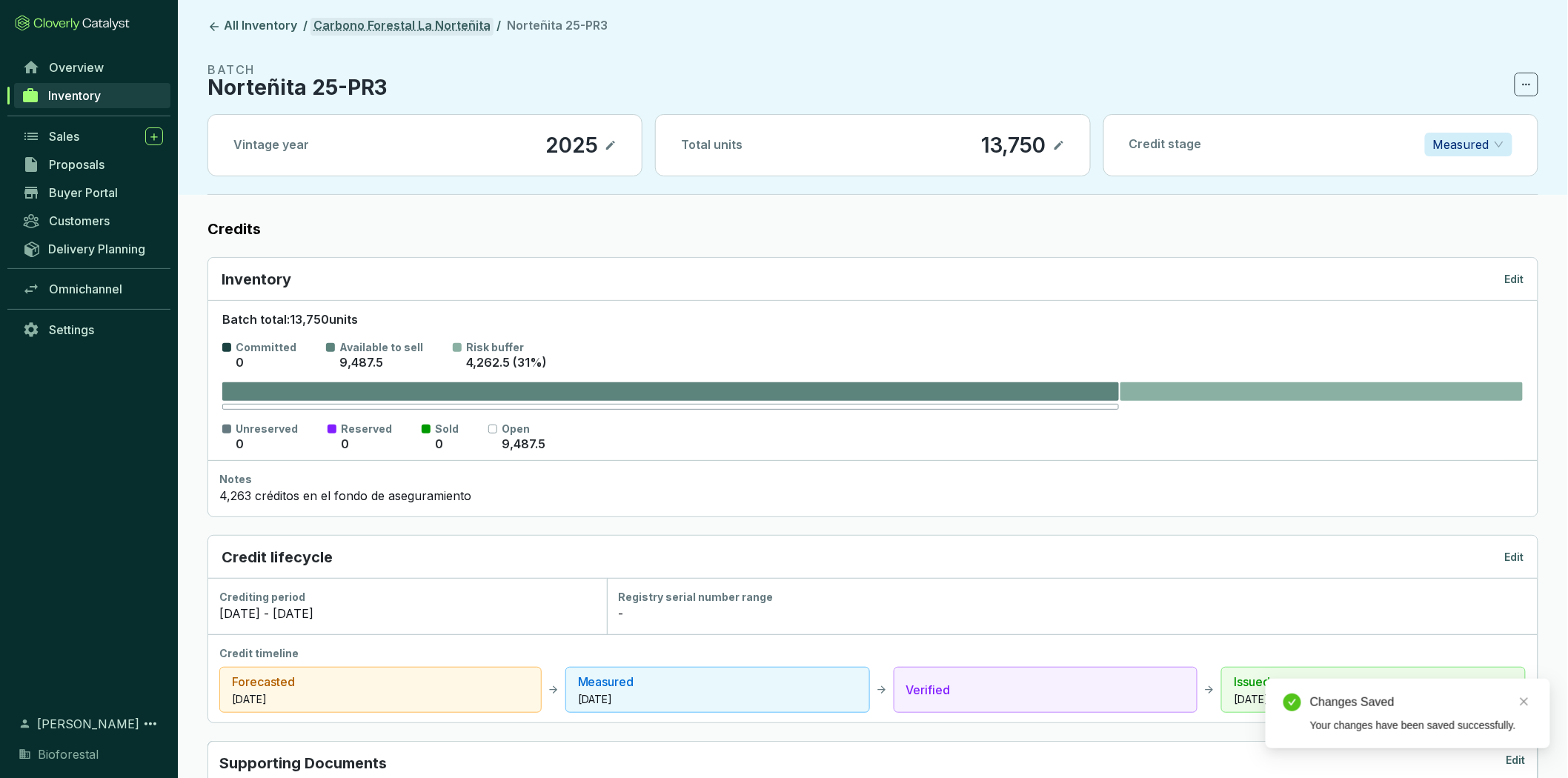
click at [394, 23] on link "Carbono Forestal La Norteñita" at bounding box center [402, 27] width 183 height 18
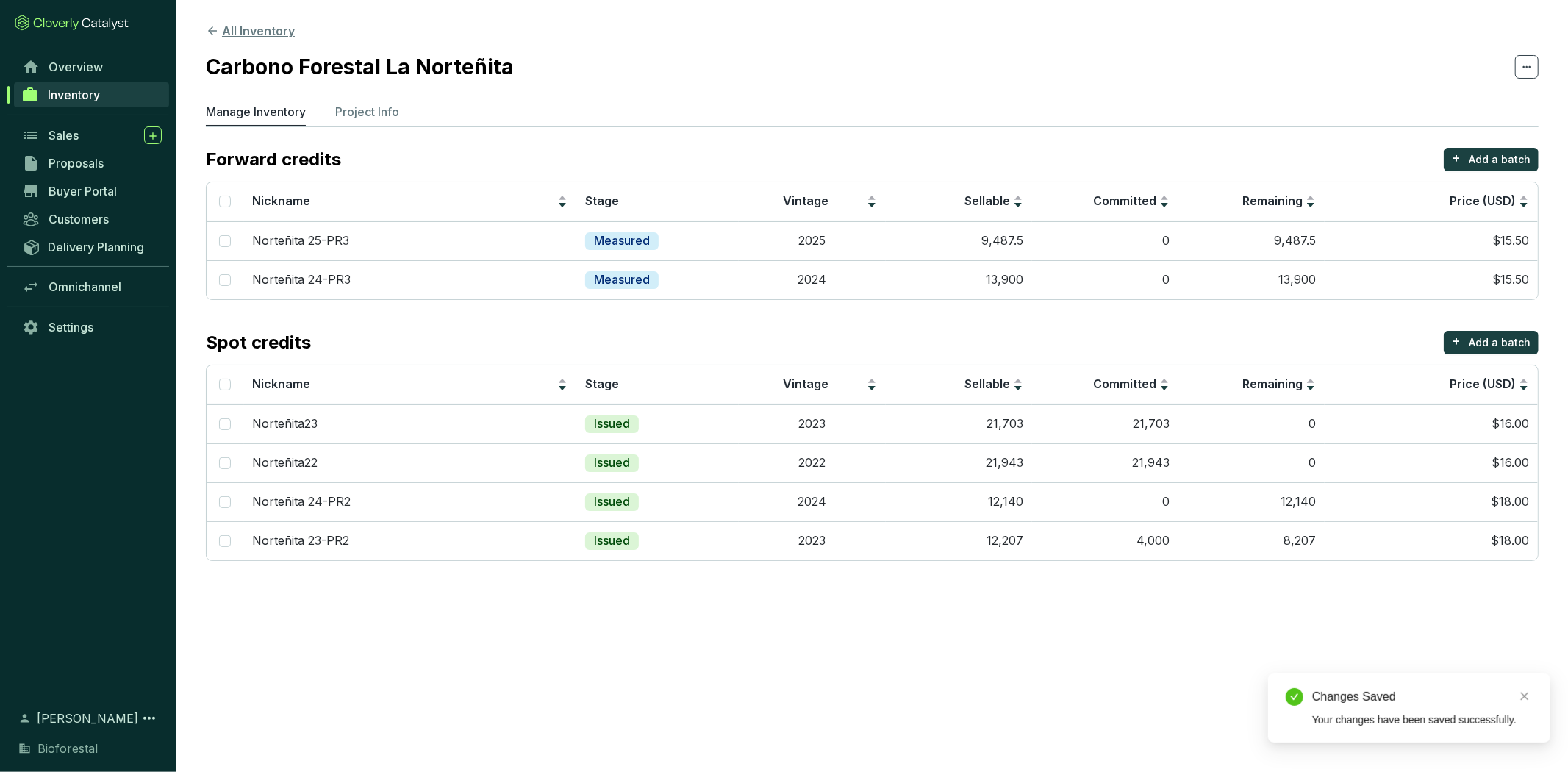
click at [259, 37] on button "All Inventory" at bounding box center [251, 31] width 89 height 18
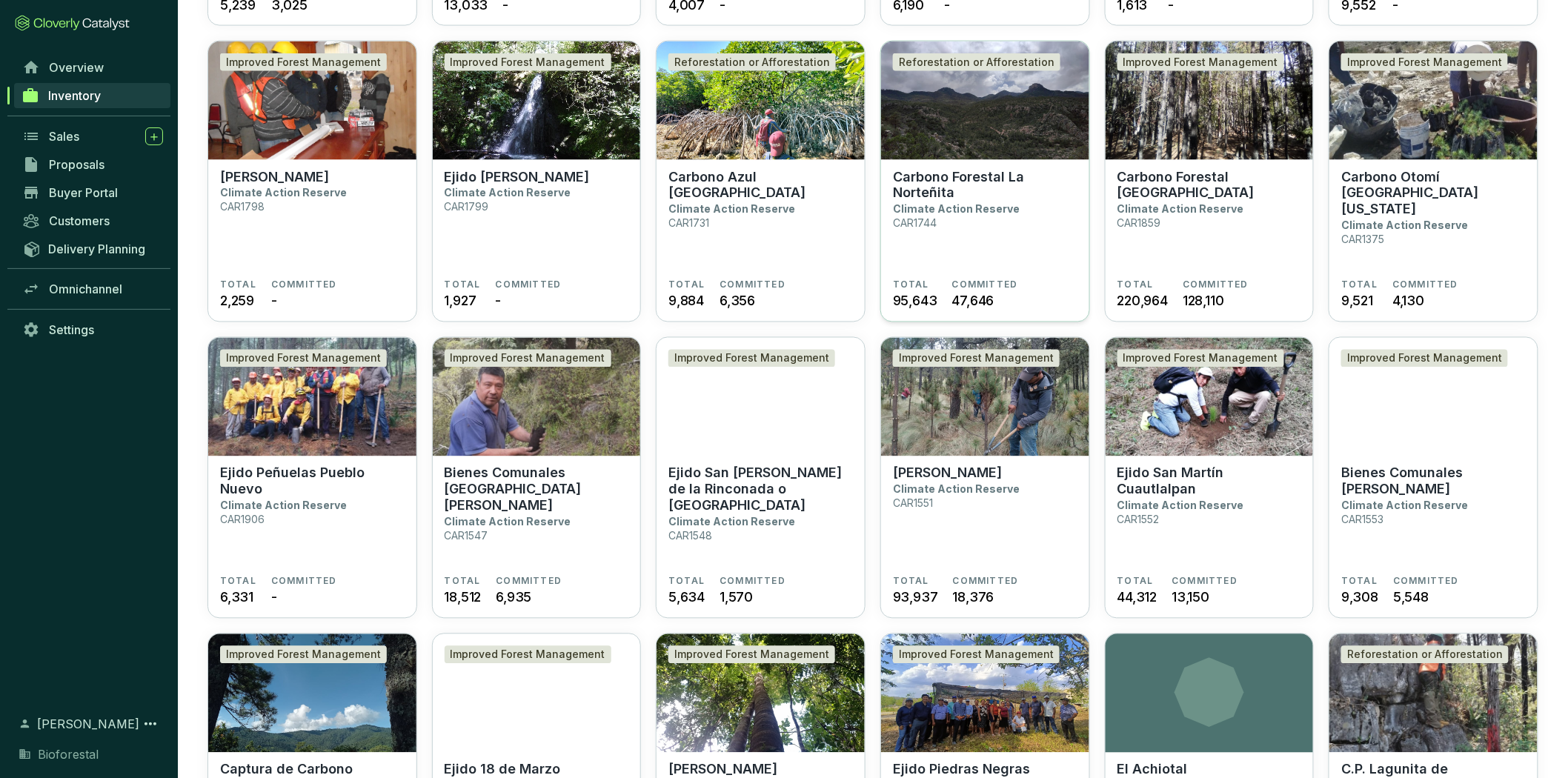
scroll to position [988, 0]
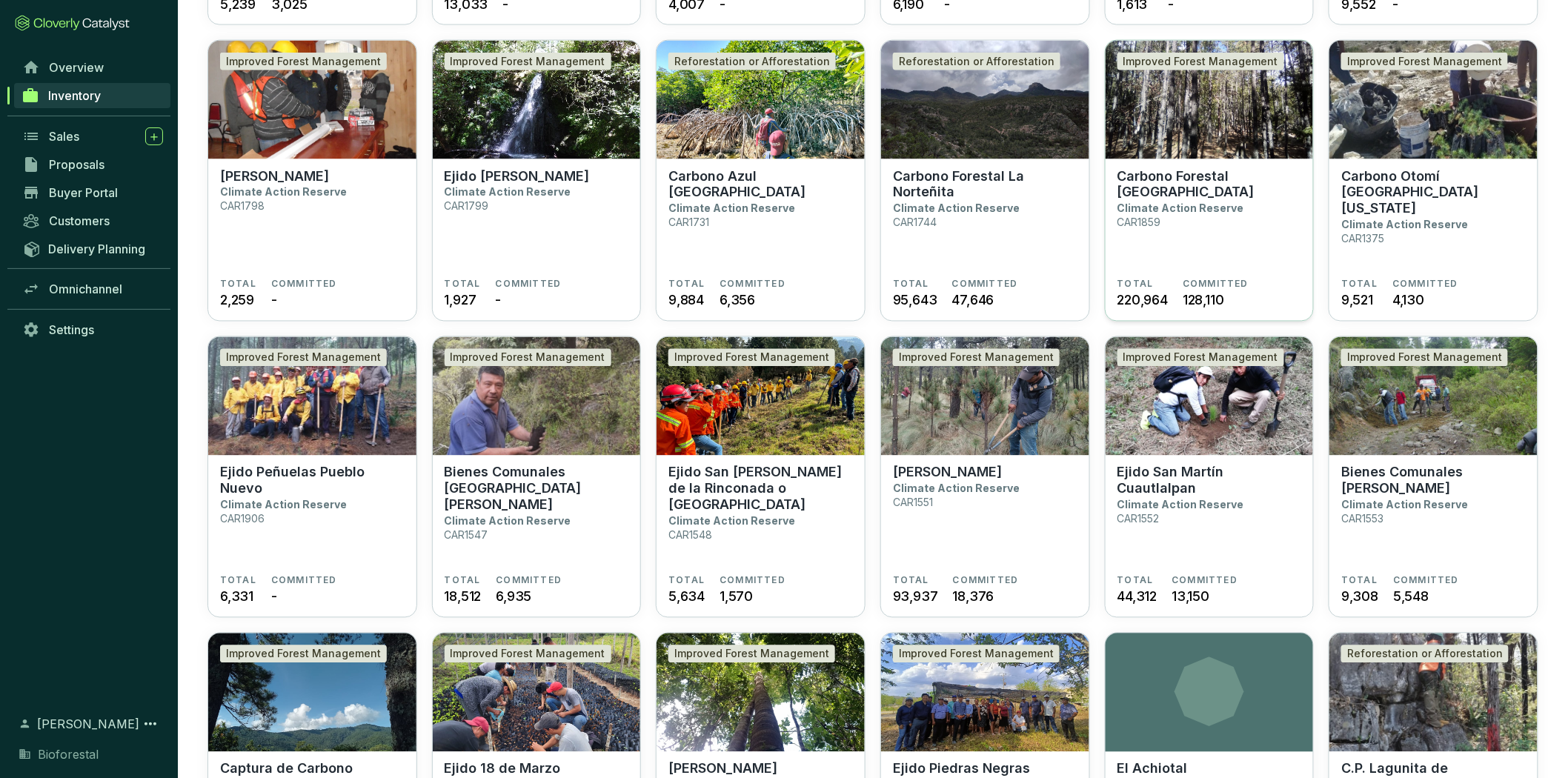
click at [1179, 216] on section "Carbono Forestal La Catedral Climate Action Reserve CAR1859" at bounding box center [1210, 224] width 185 height 111
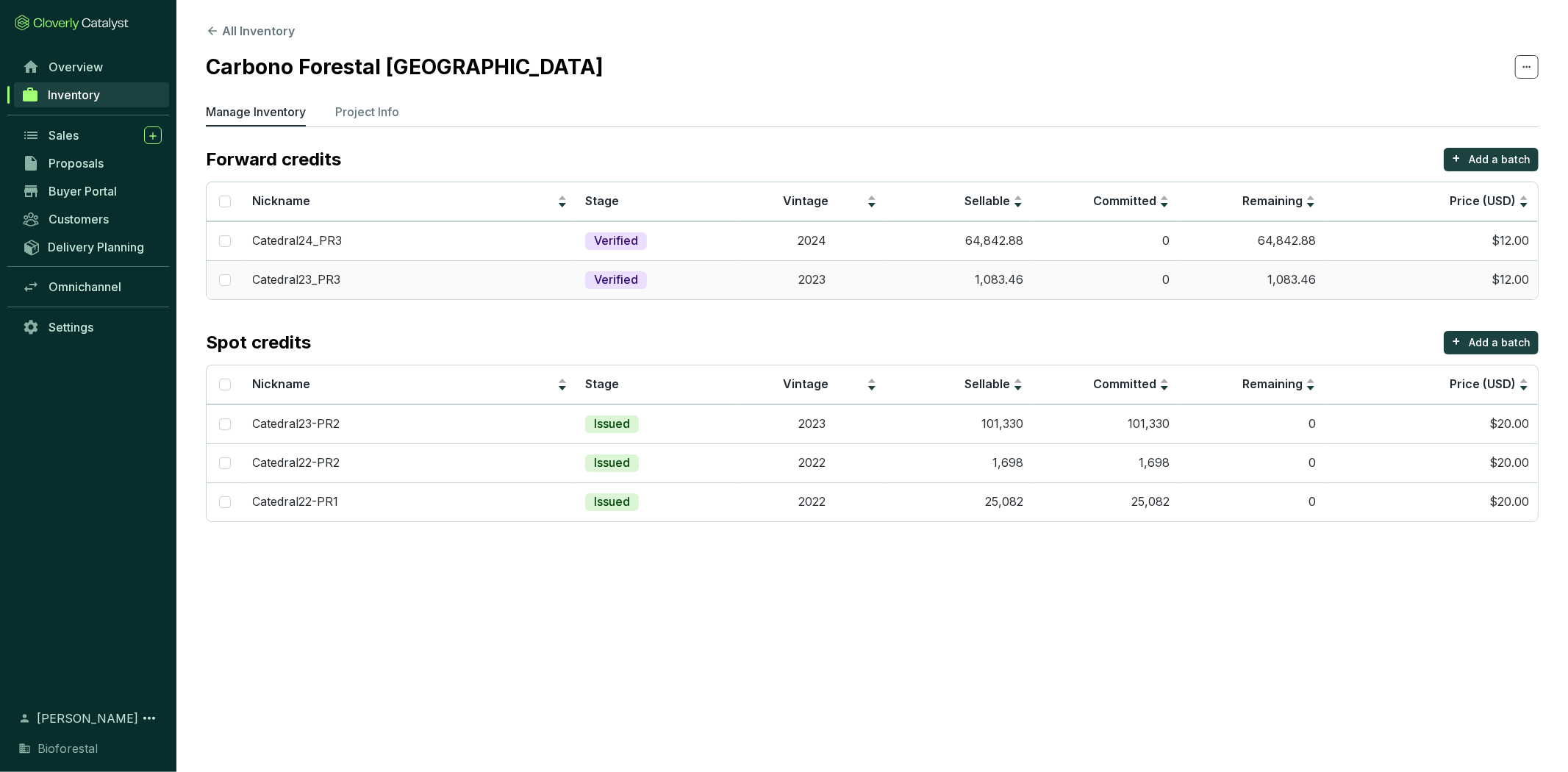
click at [877, 283] on td "2023" at bounding box center [812, 280] width 147 height 39
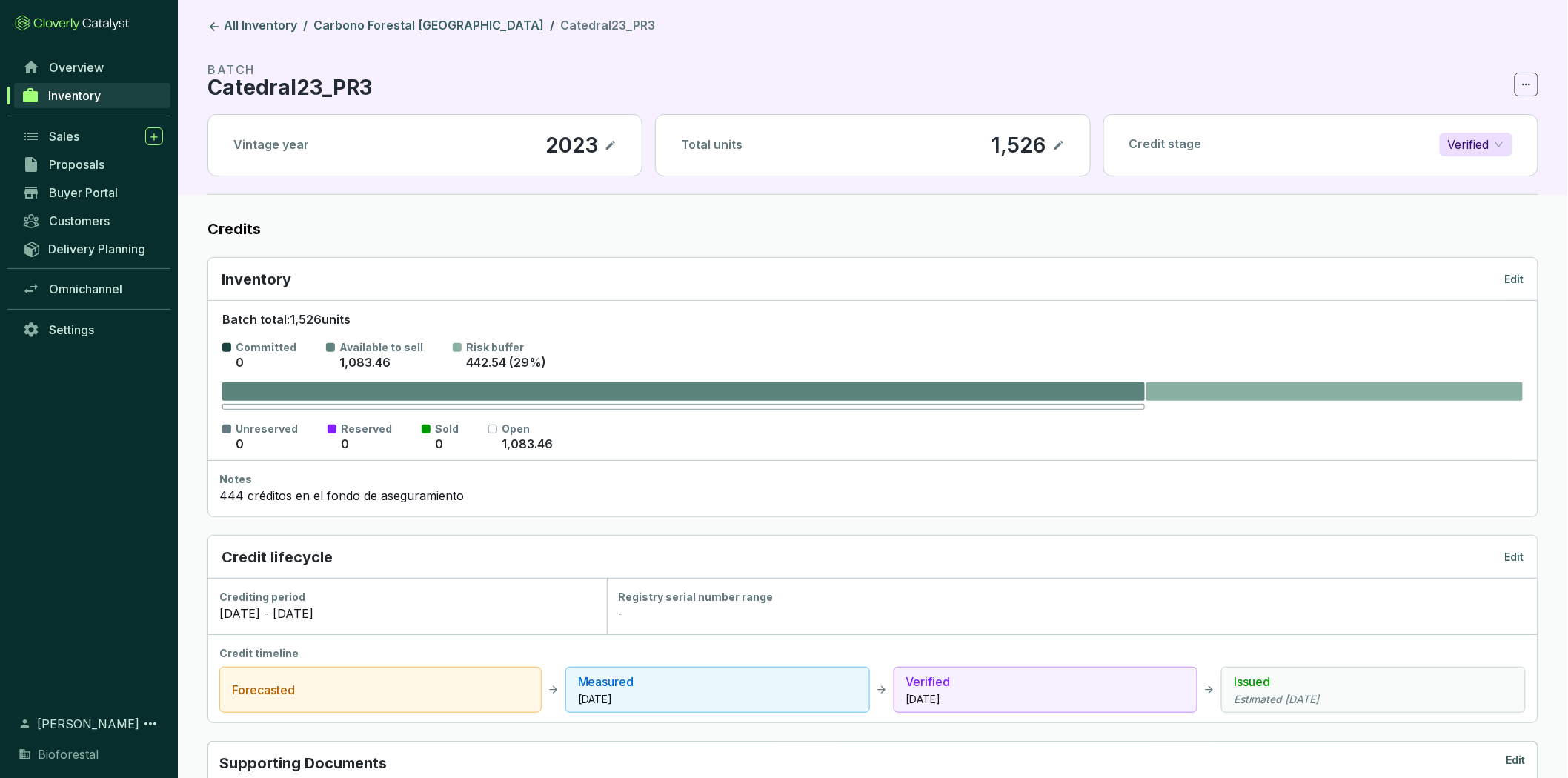
click at [1507, 280] on p "Edit" at bounding box center [1514, 279] width 19 height 15
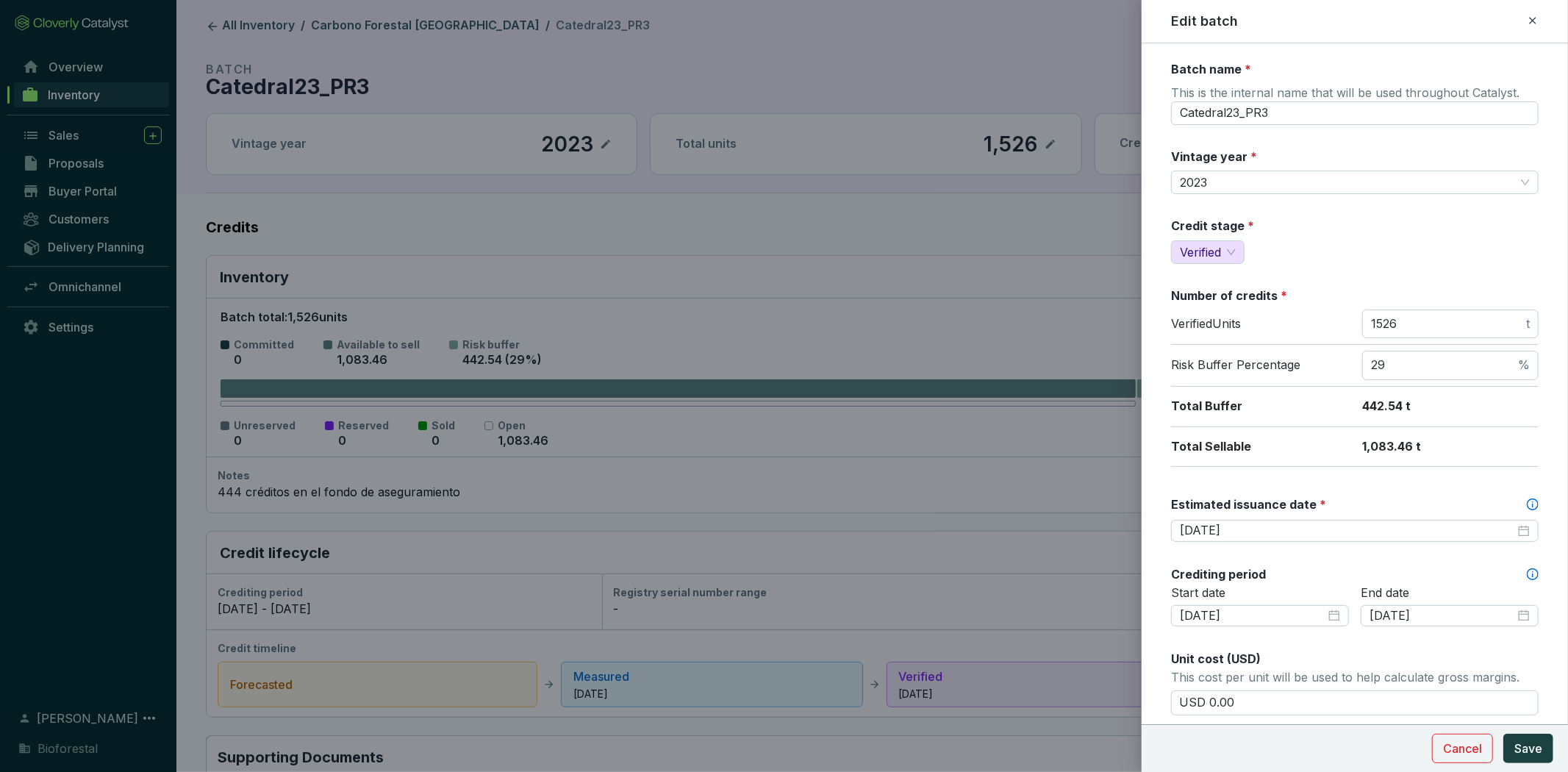
click at [1409, 339] on div "Verified Units 1526 t" at bounding box center [1354, 328] width 368 height 36
click at [1409, 317] on input "1526" at bounding box center [1447, 324] width 152 height 16
click at [1406, 364] on input "29" at bounding box center [1443, 365] width 144 height 16
type input "2"
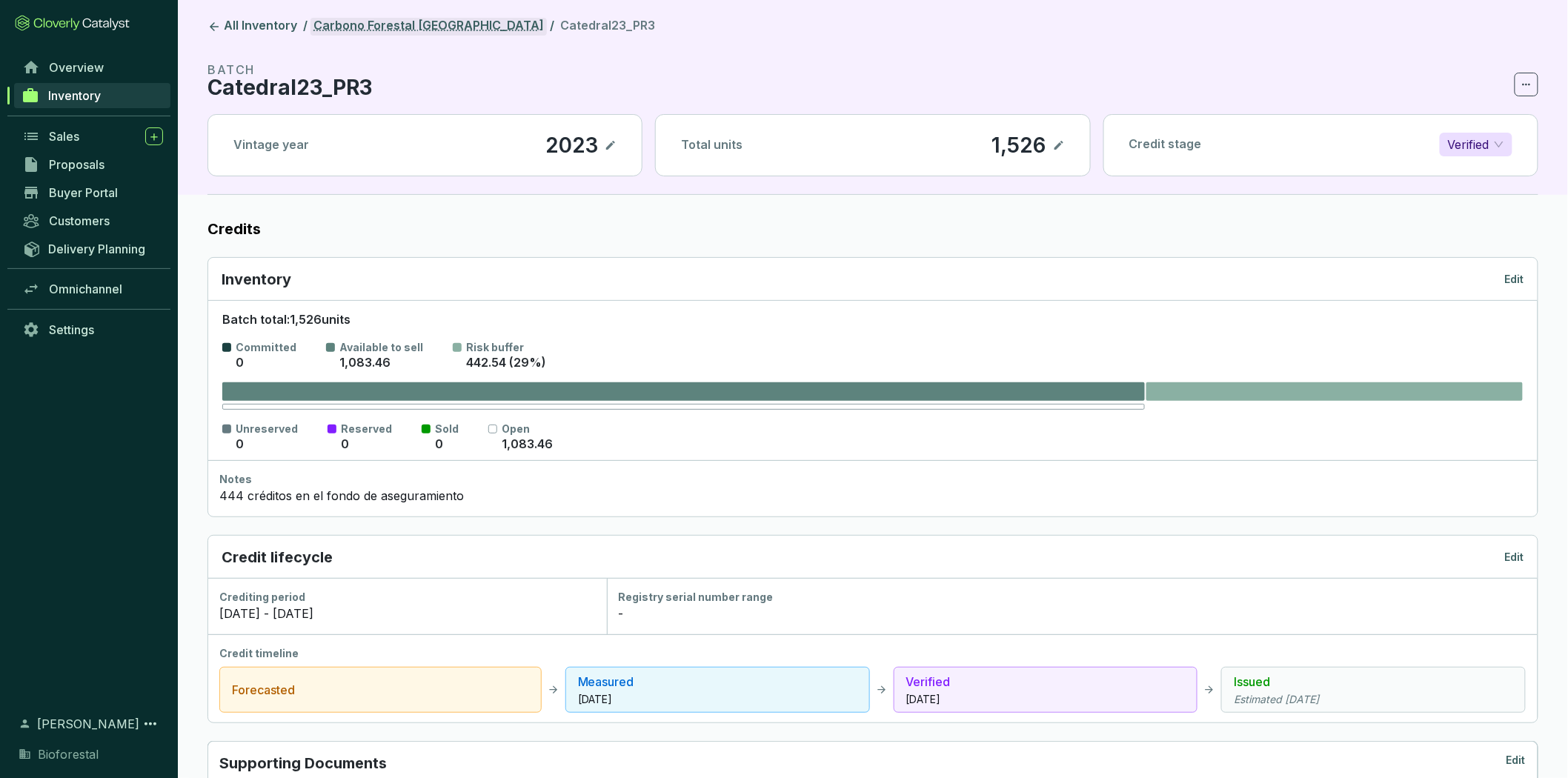
click at [393, 25] on link "Carbono Forestal [GEOGRAPHIC_DATA]" at bounding box center [428, 27] width 236 height 18
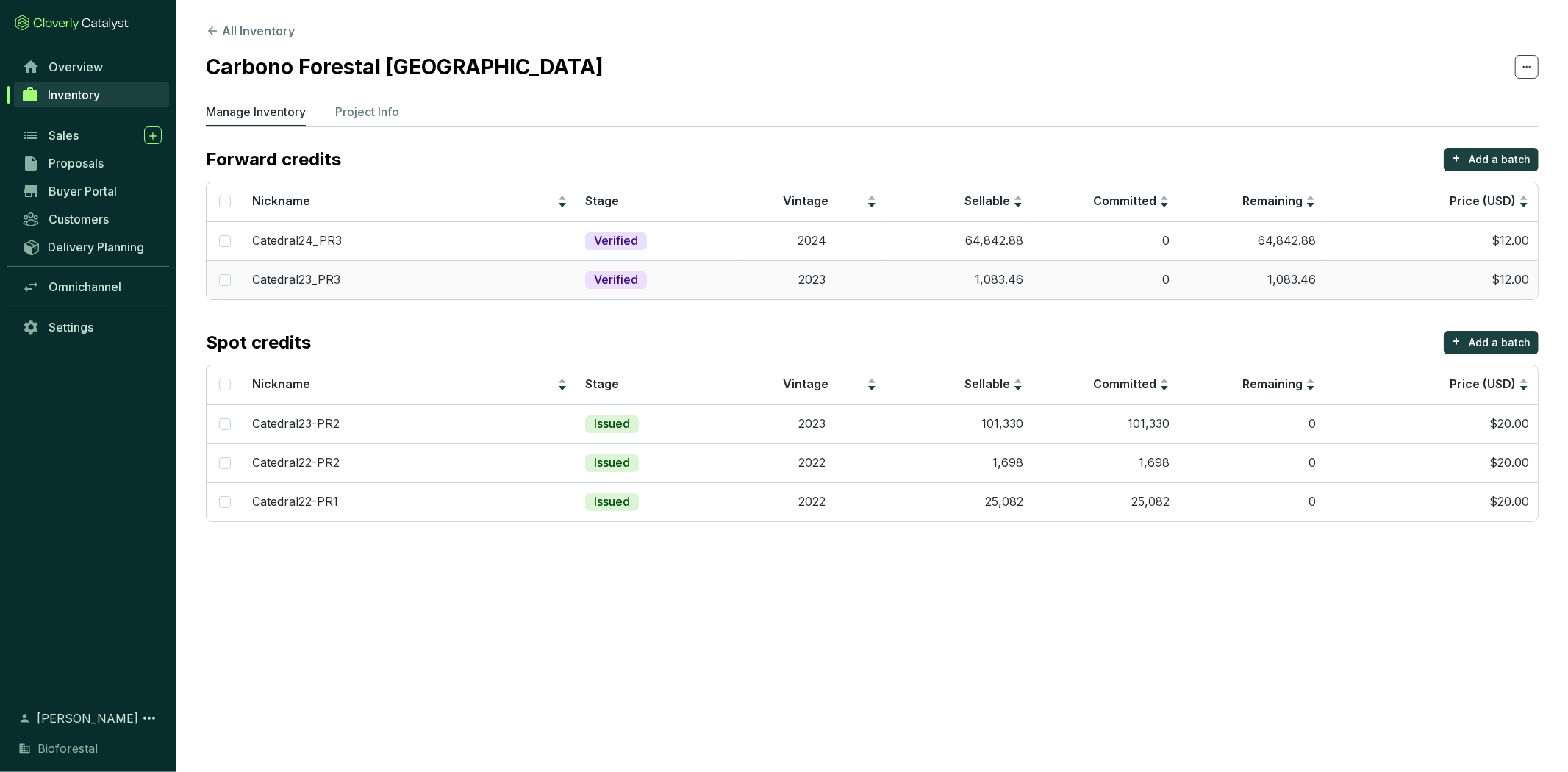
click at [839, 297] on td "2023" at bounding box center [812, 280] width 147 height 39
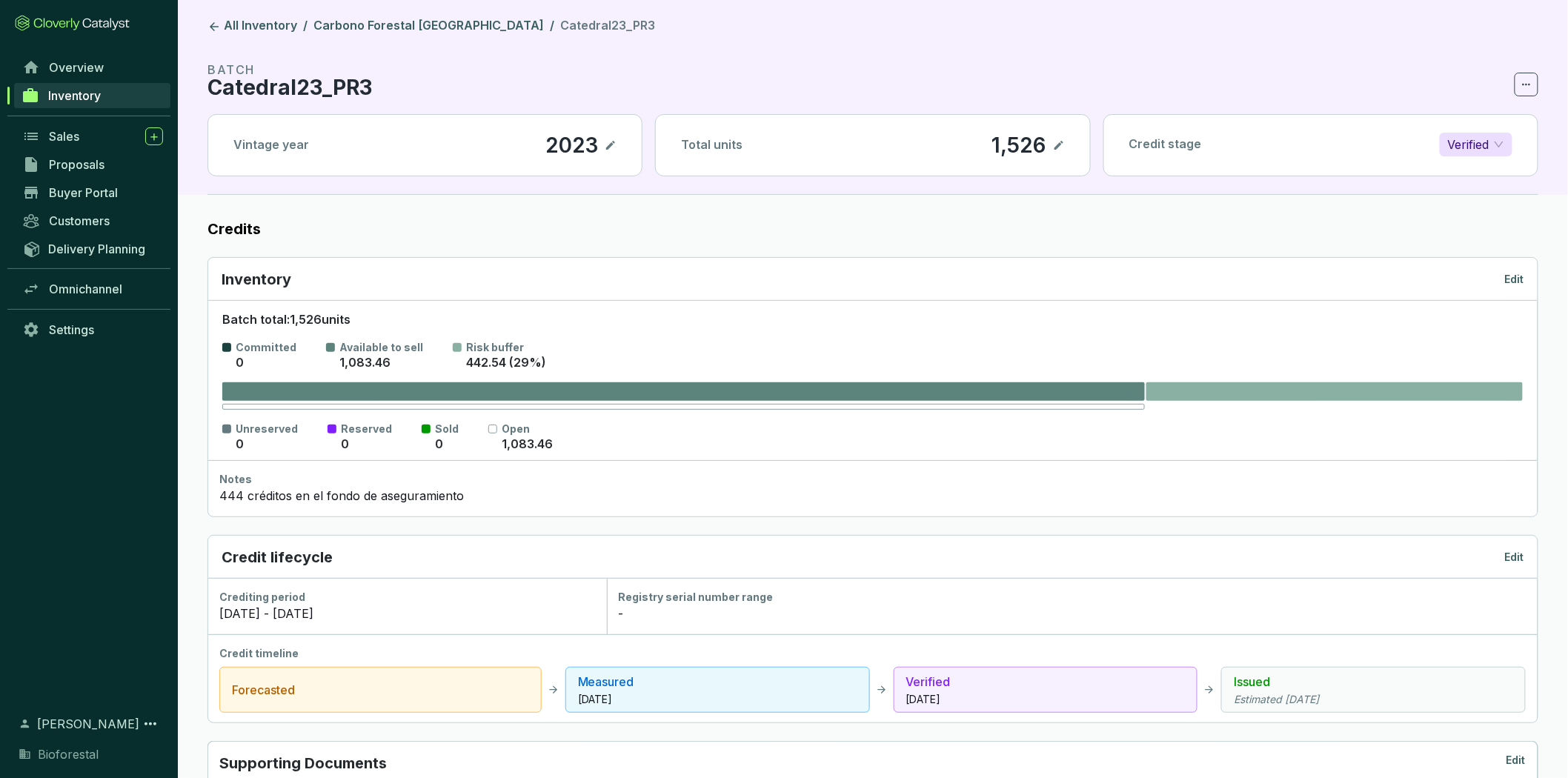
click at [1506, 286] on p "Edit" at bounding box center [1514, 279] width 19 height 15
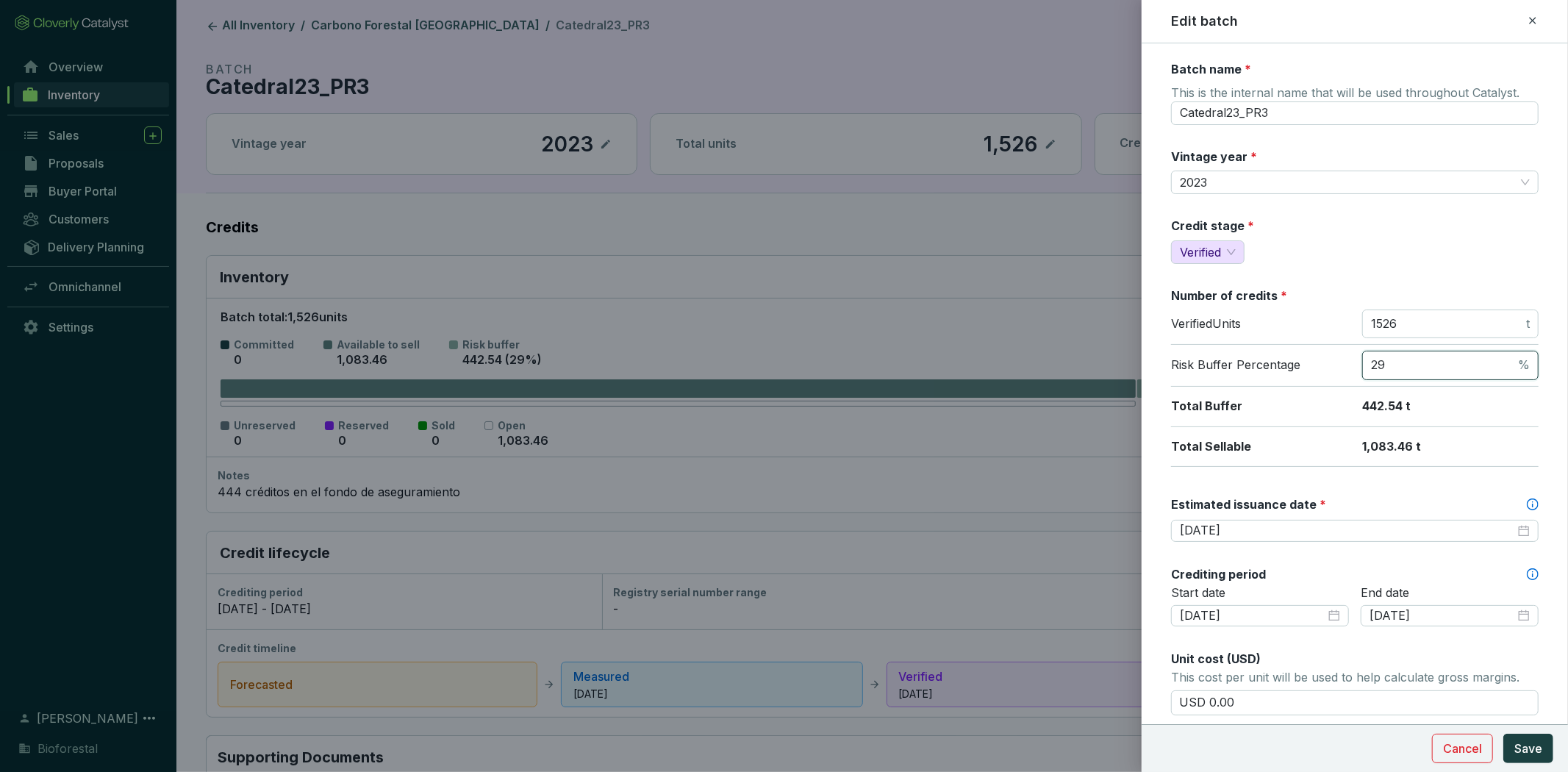
click at [1402, 365] on input "29" at bounding box center [1443, 365] width 144 height 16
click at [1398, 327] on input "1526" at bounding box center [1447, 324] width 152 height 16
click at [1421, 324] on input "1526" at bounding box center [1447, 324] width 152 height 16
type input "1082"
click at [1410, 365] on input "29" at bounding box center [1443, 365] width 144 height 16
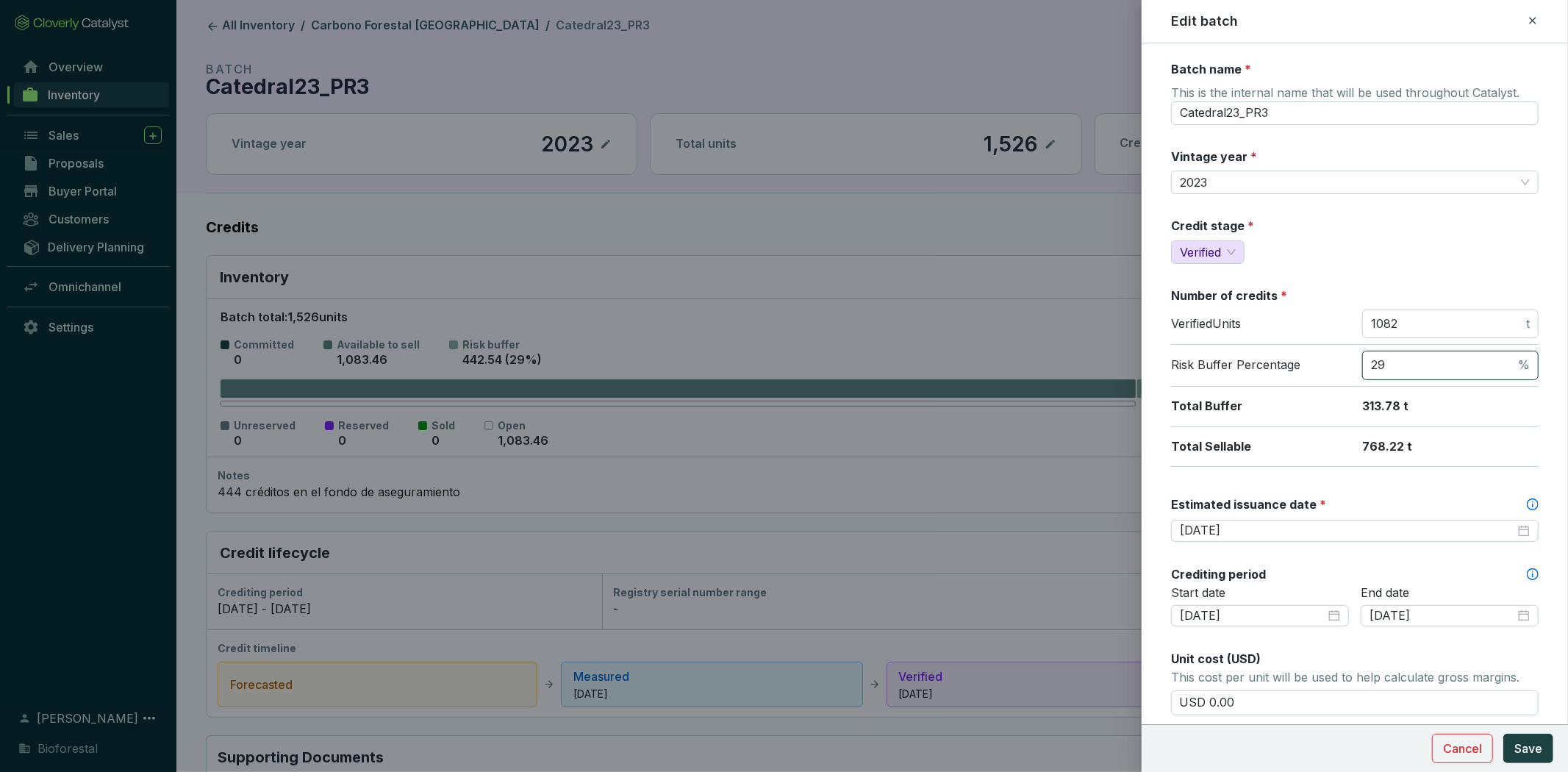
type input "2"
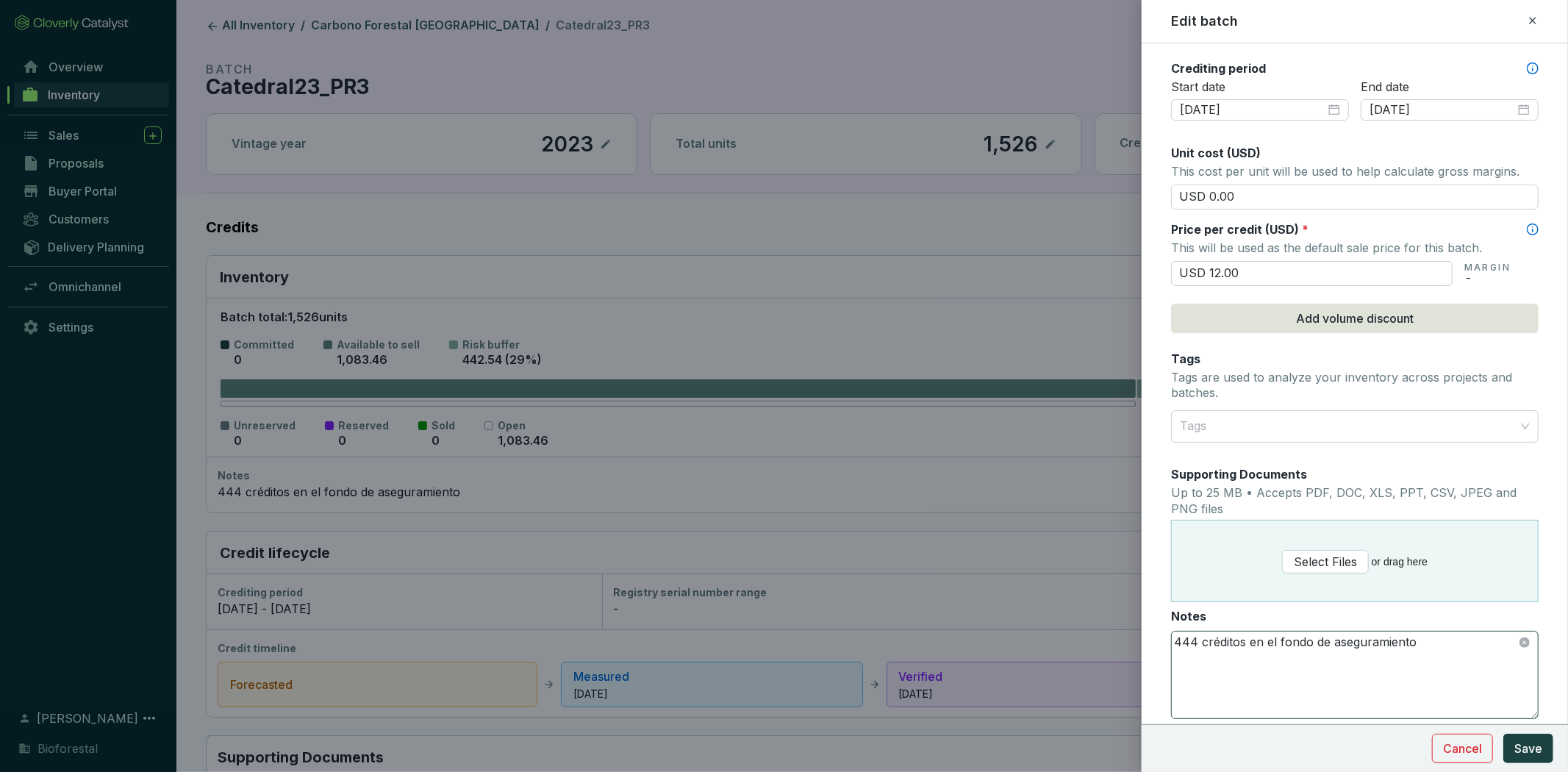
scroll to position [556, 0]
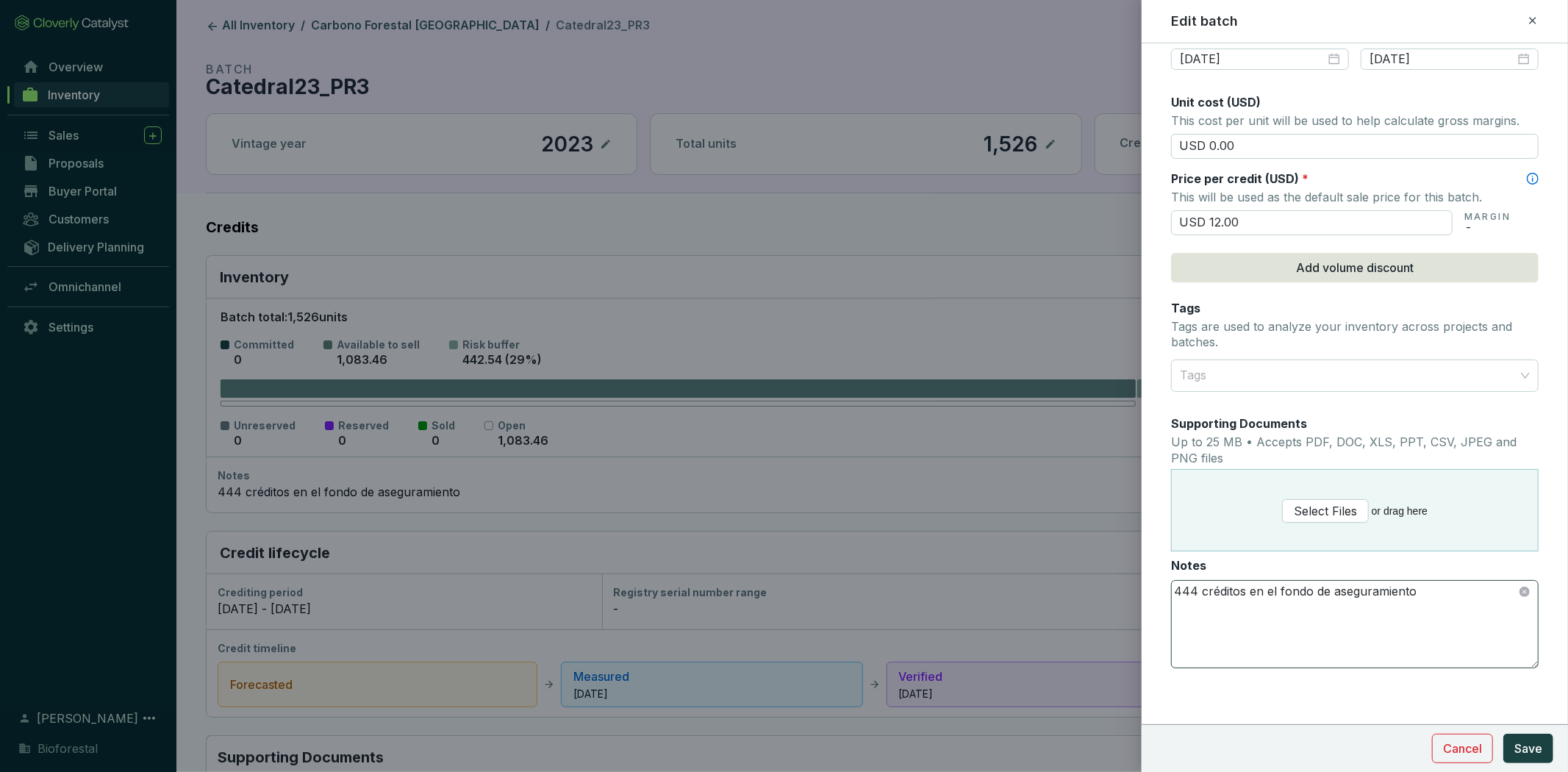
type input "0"
click at [1191, 589] on textarea "444 créditos en el fondo de aseguramiento" at bounding box center [1354, 624] width 366 height 87
type textarea "444 créditos en el fondo de aseguramiento"
click at [1537, 759] on button "Save" at bounding box center [1529, 748] width 50 height 30
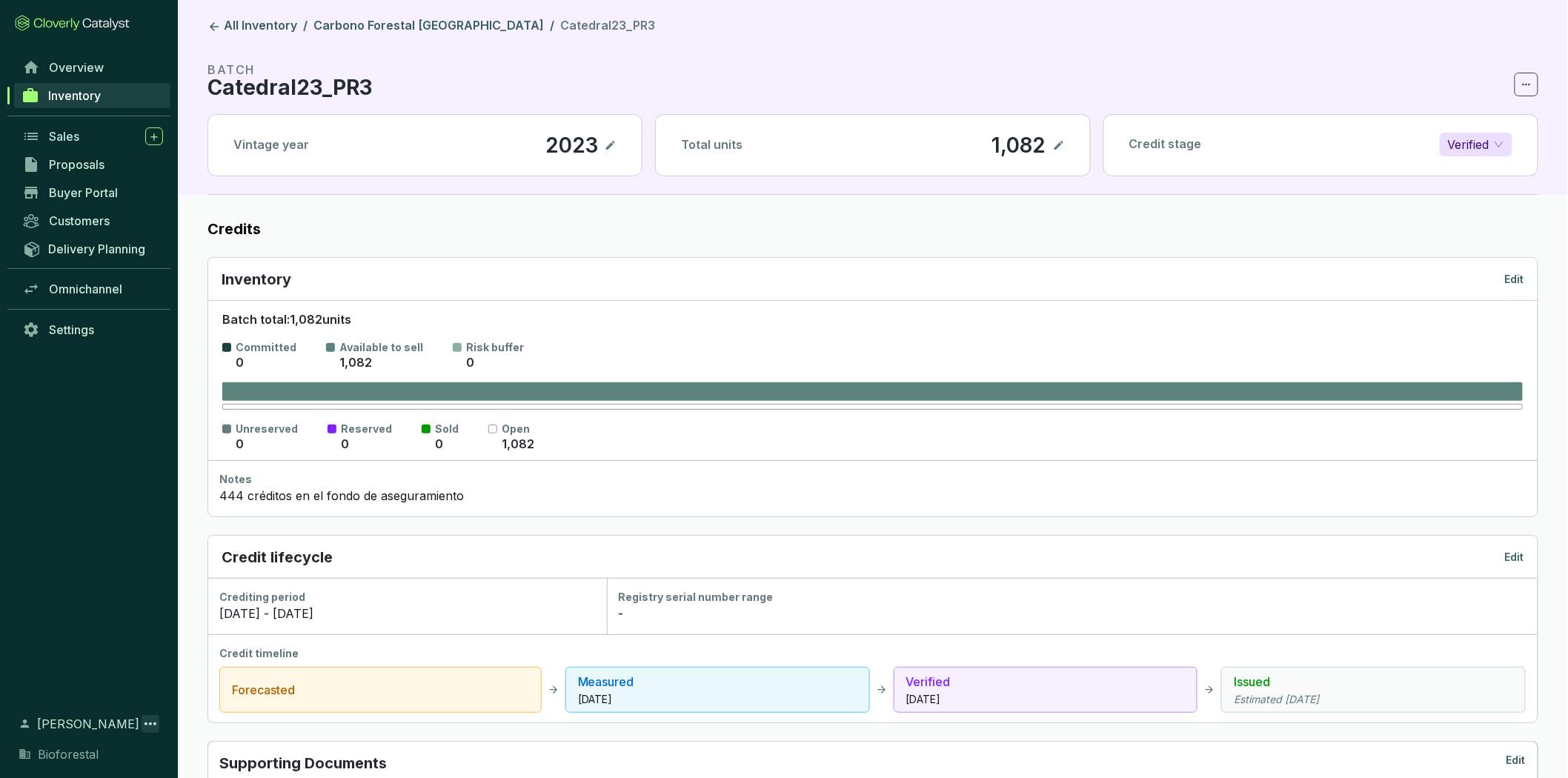
click at [146, 721] on icon at bounding box center [150, 724] width 18 height 18
click at [115, 697] on div "Log out" at bounding box center [88, 690] width 135 height 25
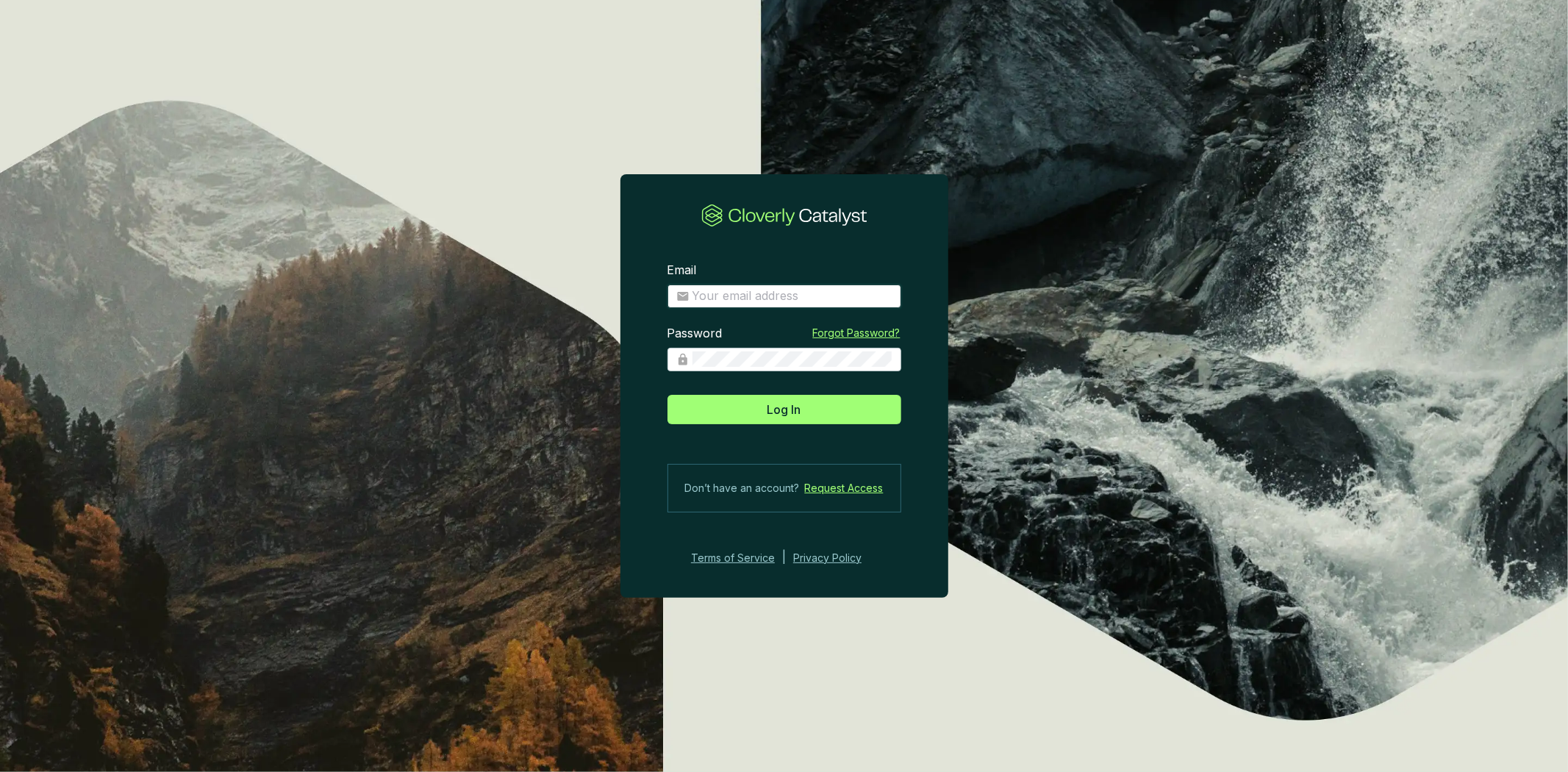
click at [758, 302] on input "Email" at bounding box center [792, 296] width 200 height 16
click at [724, 443] on section "Email Password Forgot Password? Log In Don’t have an account? Request Access Te…" at bounding box center [784, 415] width 328 height 351
click at [841, 335] on link "Forgot Password?" at bounding box center [857, 333] width 88 height 15
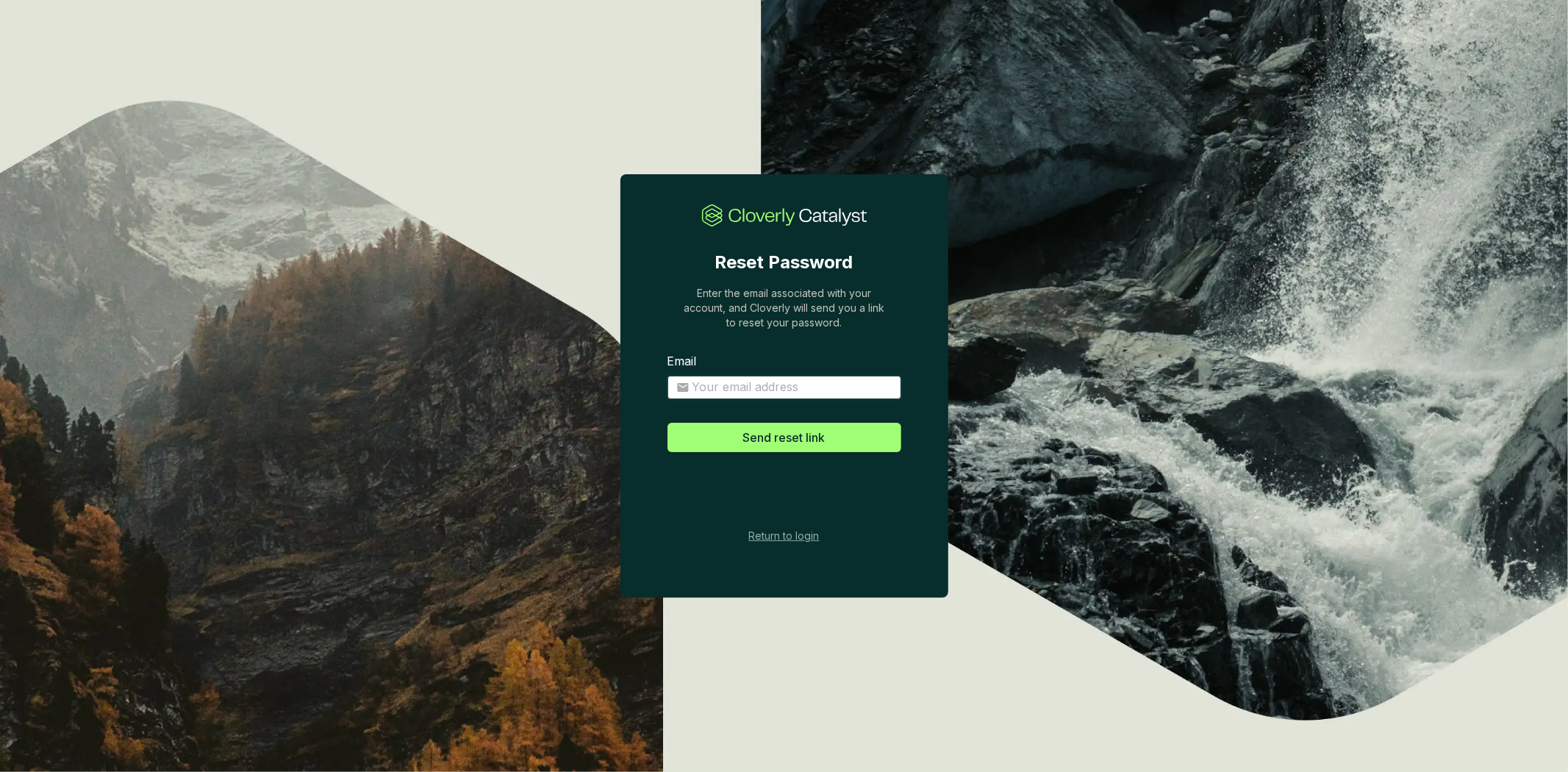
click at [818, 394] on input "Email" at bounding box center [792, 387] width 200 height 16
type input "M"
type input "[PERSON_NAME][EMAIL_ADDRESS][DOMAIN_NAME]"
click at [835, 450] on button "Send reset link" at bounding box center [784, 437] width 234 height 30
